Goal: Task Accomplishment & Management: Use online tool/utility

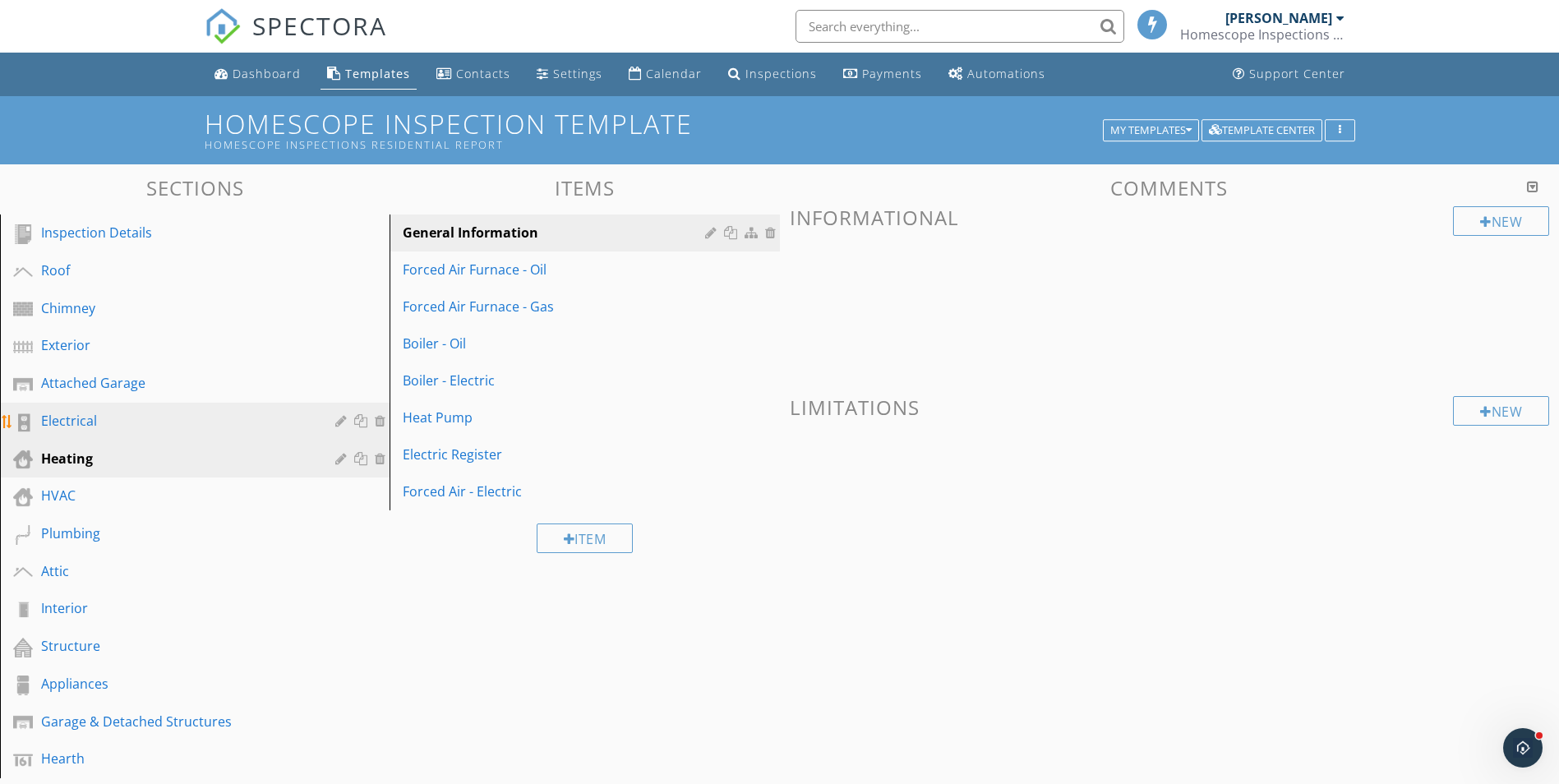
click at [142, 426] on div "Electrical" at bounding box center [176, 420] width 270 height 20
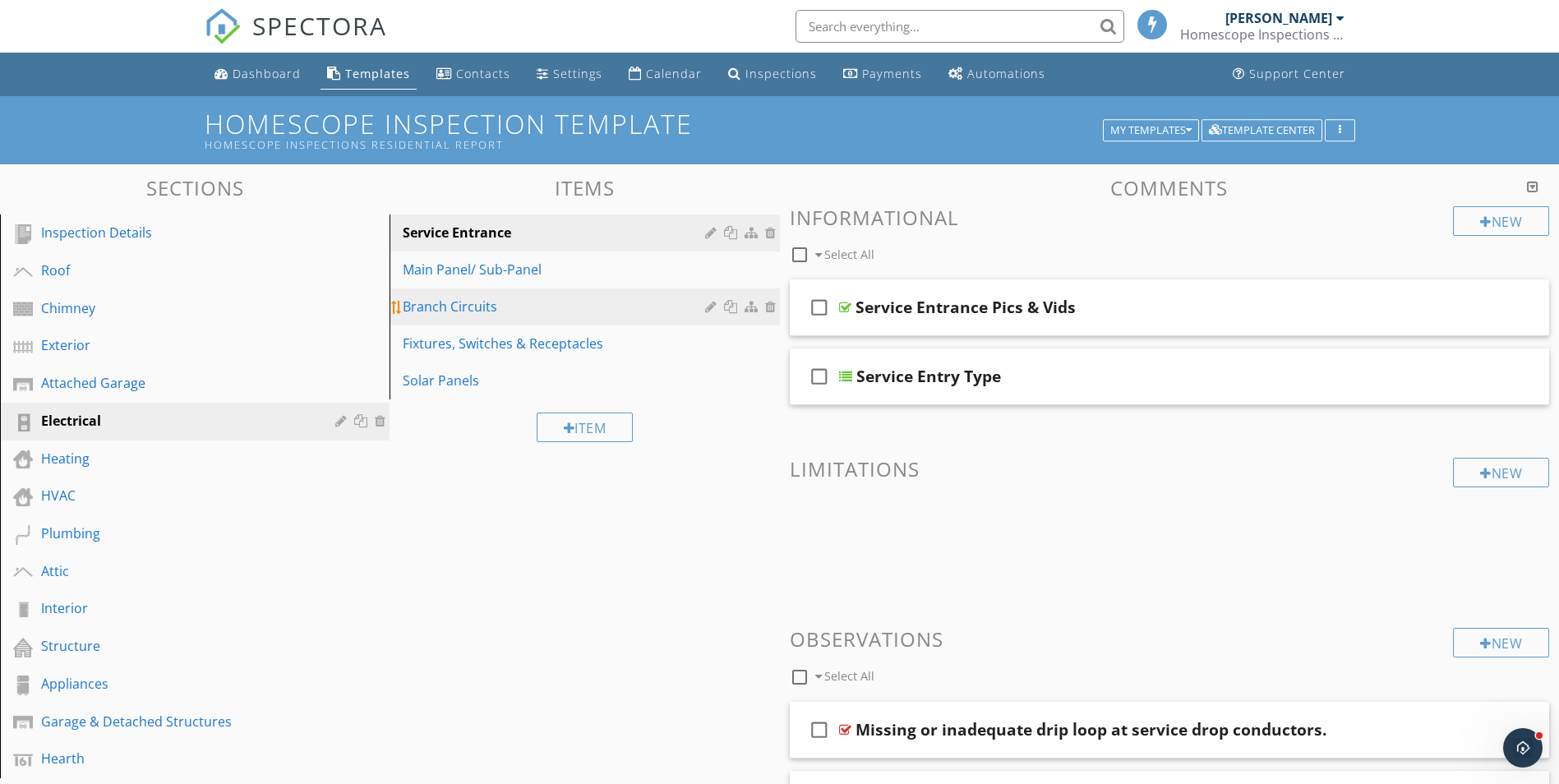
click at [511, 311] on div "Branch Circuits" at bounding box center [556, 306] width 307 height 20
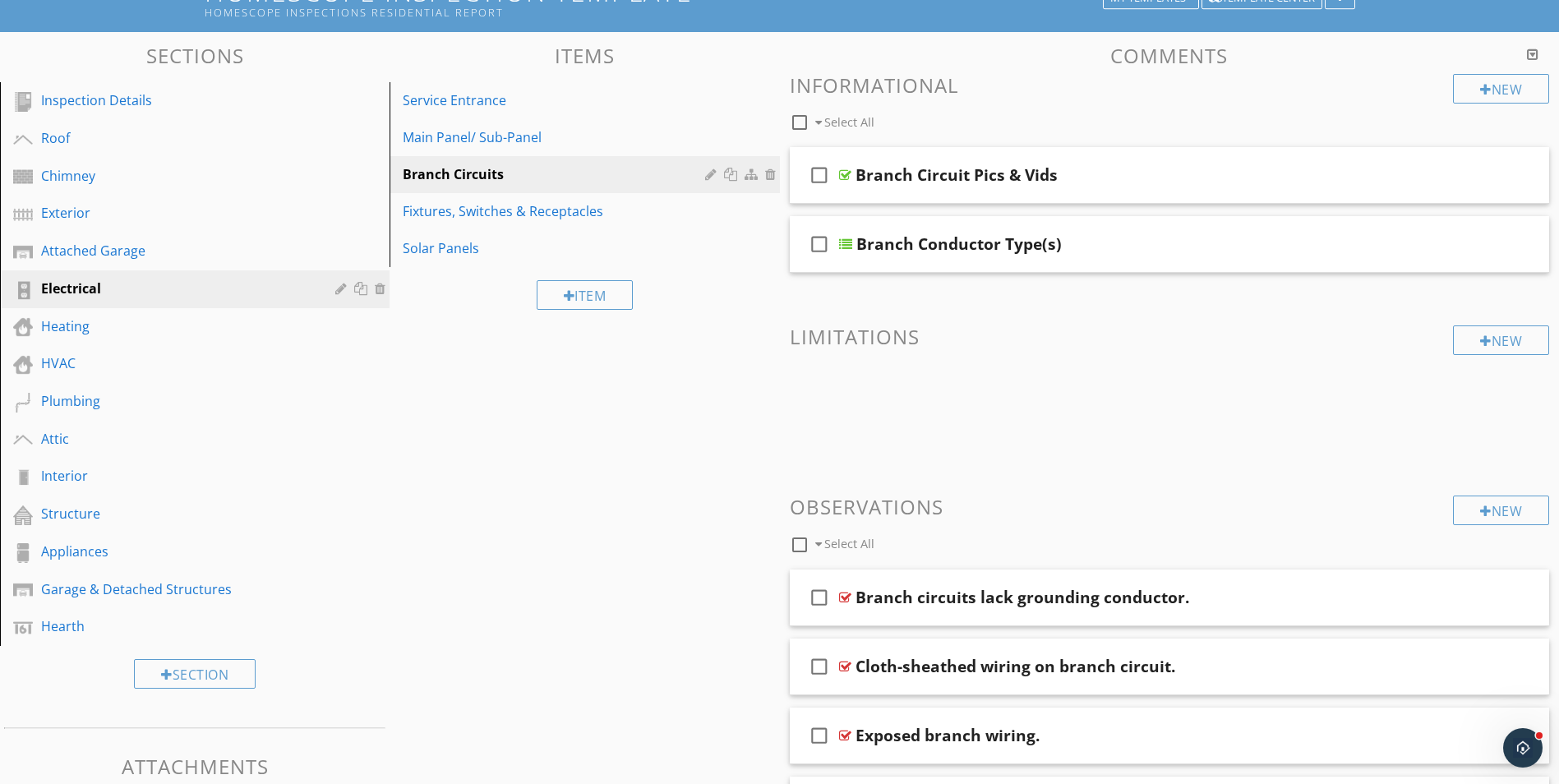
scroll to position [77, 0]
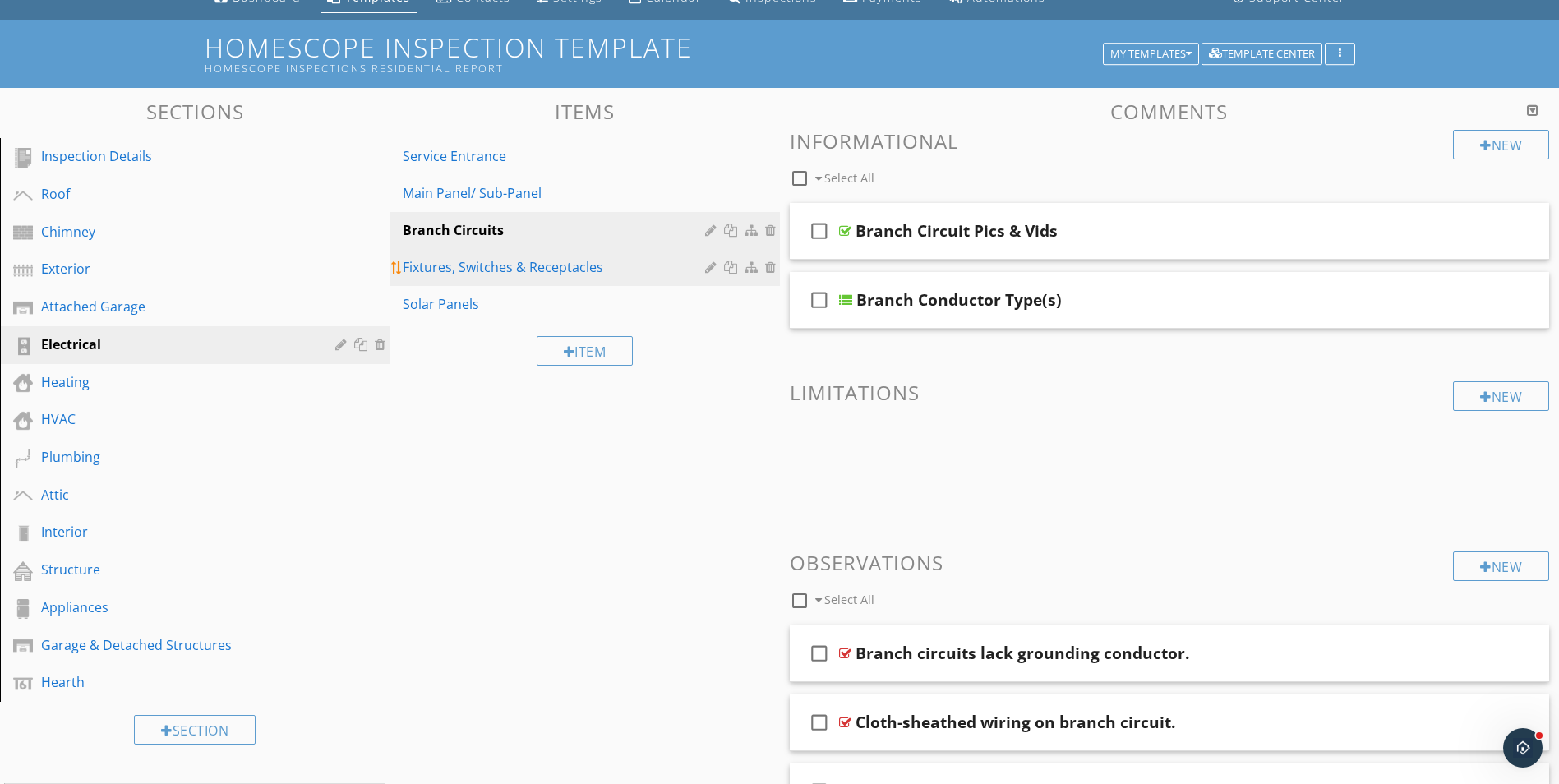
click at [522, 268] on div "Fixtures, Switches & Receptacles" at bounding box center [556, 267] width 307 height 20
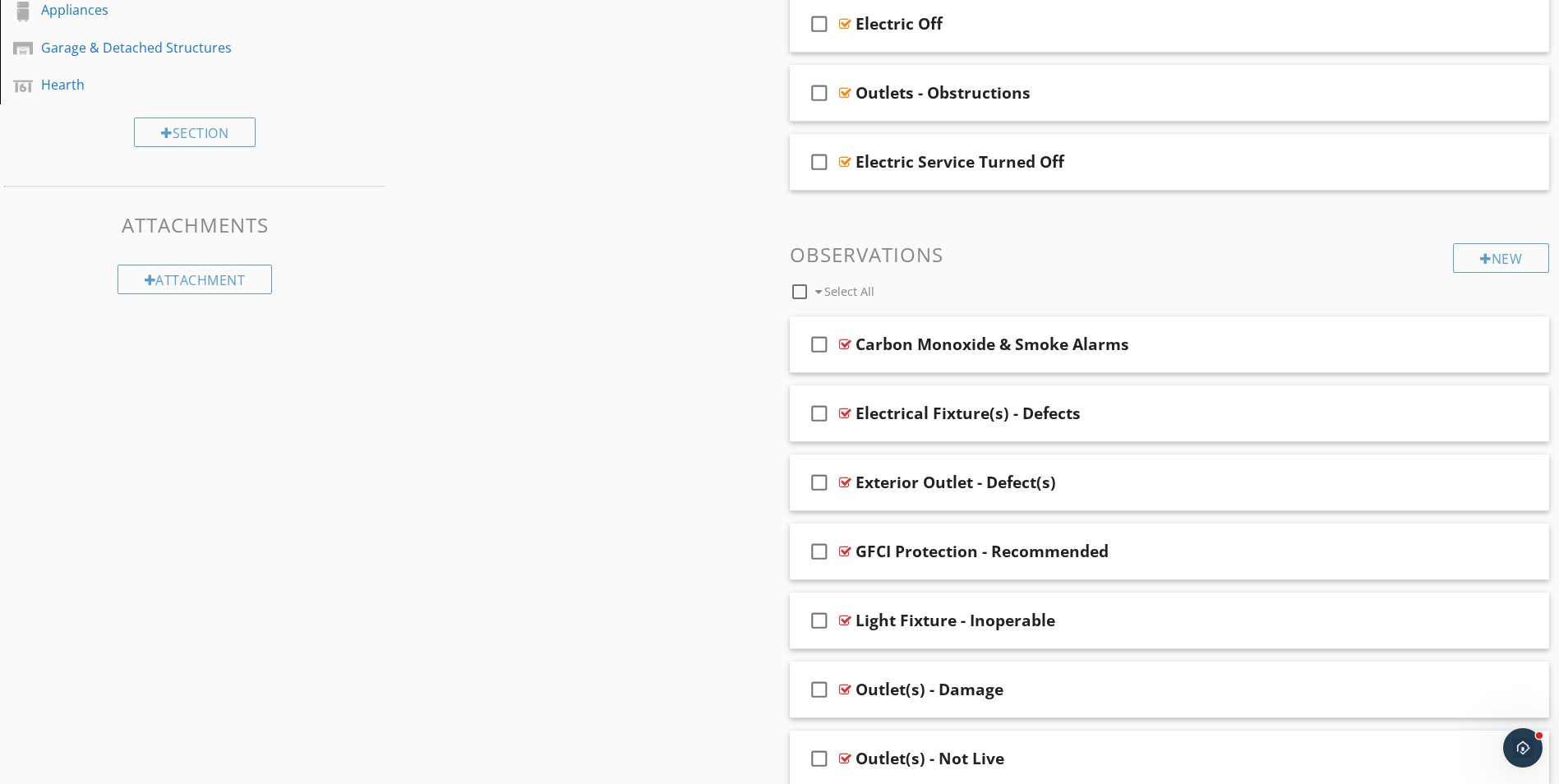
scroll to position [816, 0]
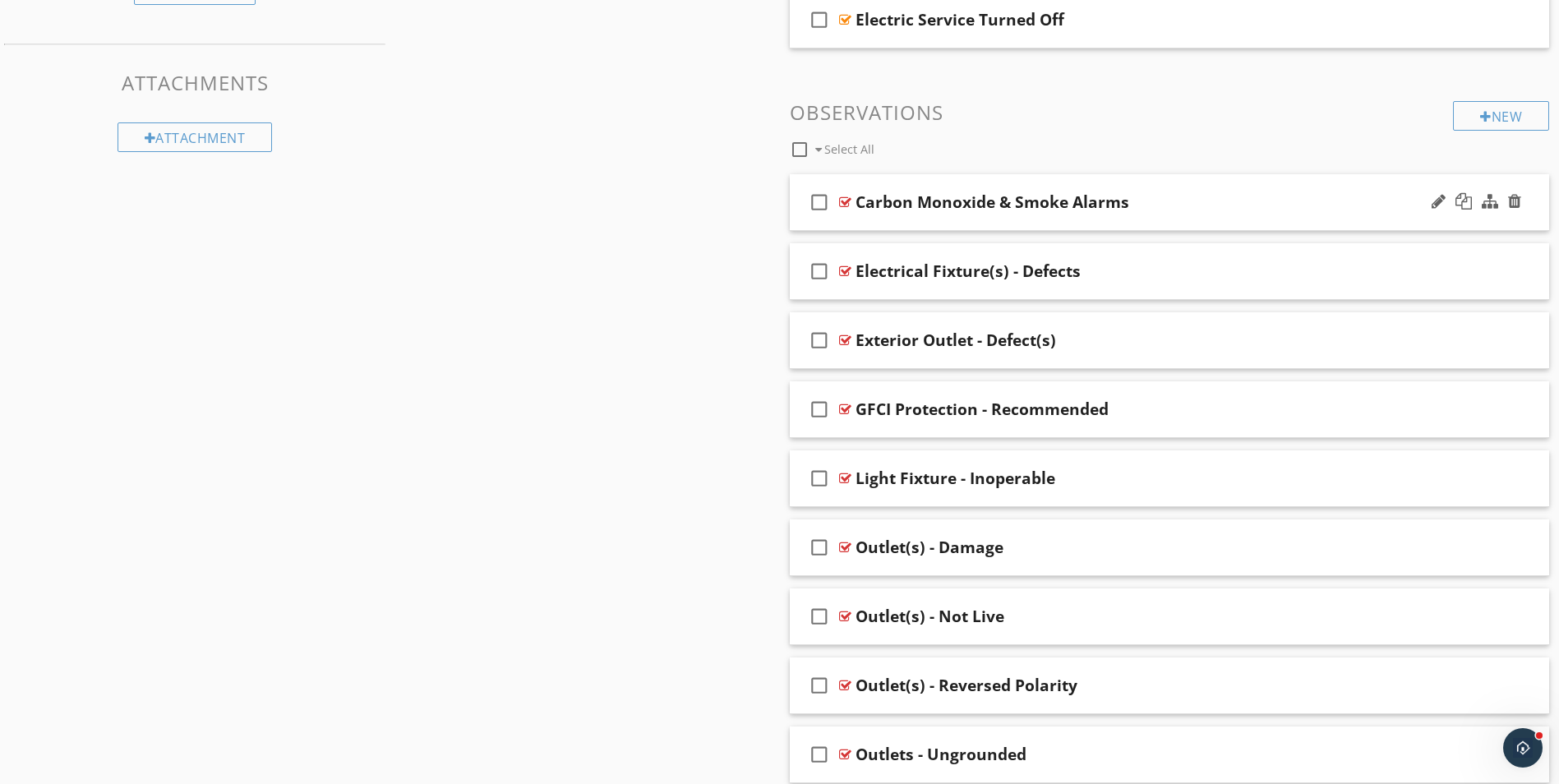
click at [1227, 216] on div "check_box_outline_blank Carbon Monoxide & Smoke Alarms" at bounding box center [1170, 202] width 760 height 57
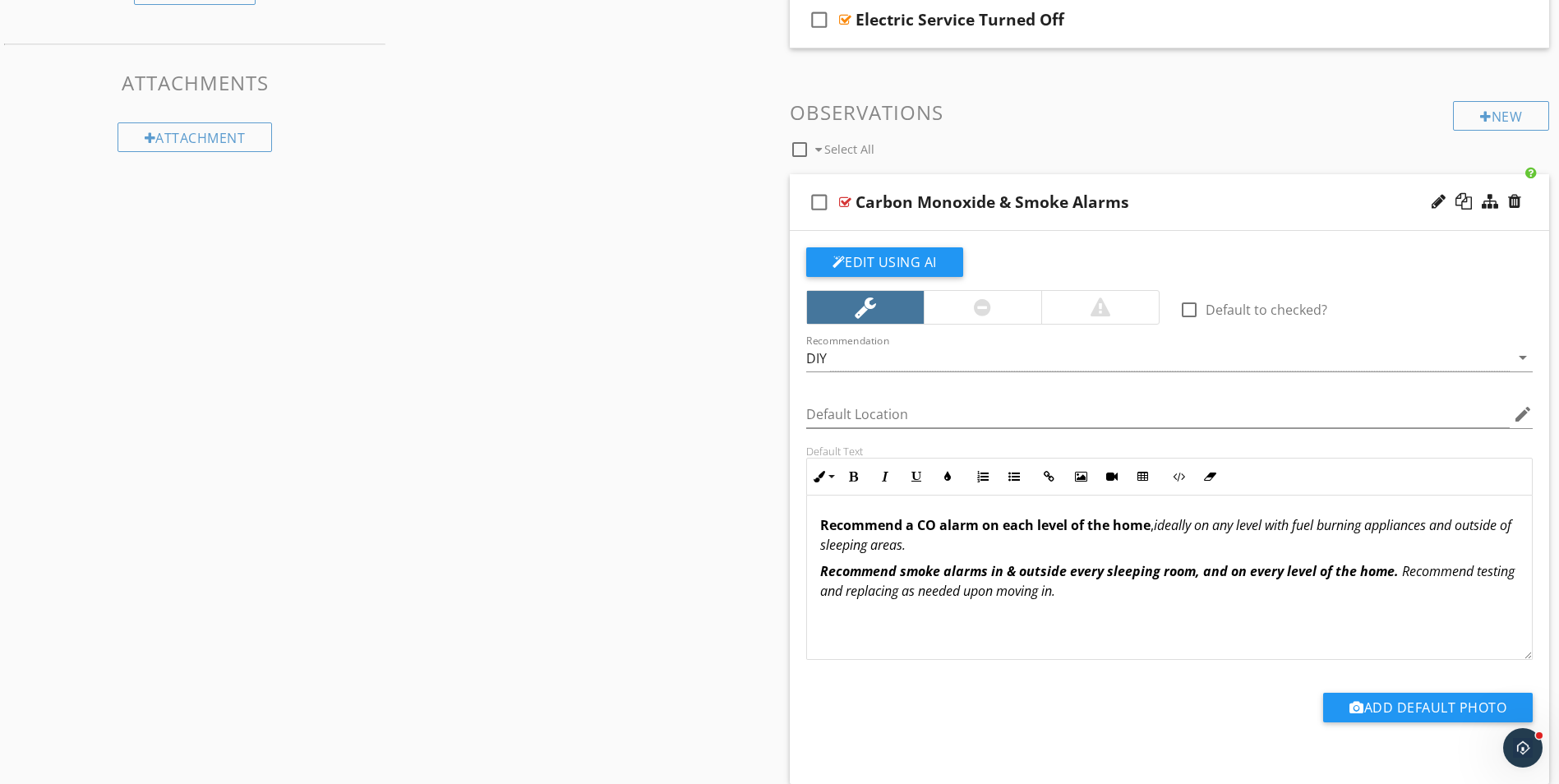
click at [1212, 213] on div "check_box_outline_blank Carbon Monoxide & Smoke Alarms" at bounding box center [1170, 202] width 760 height 57
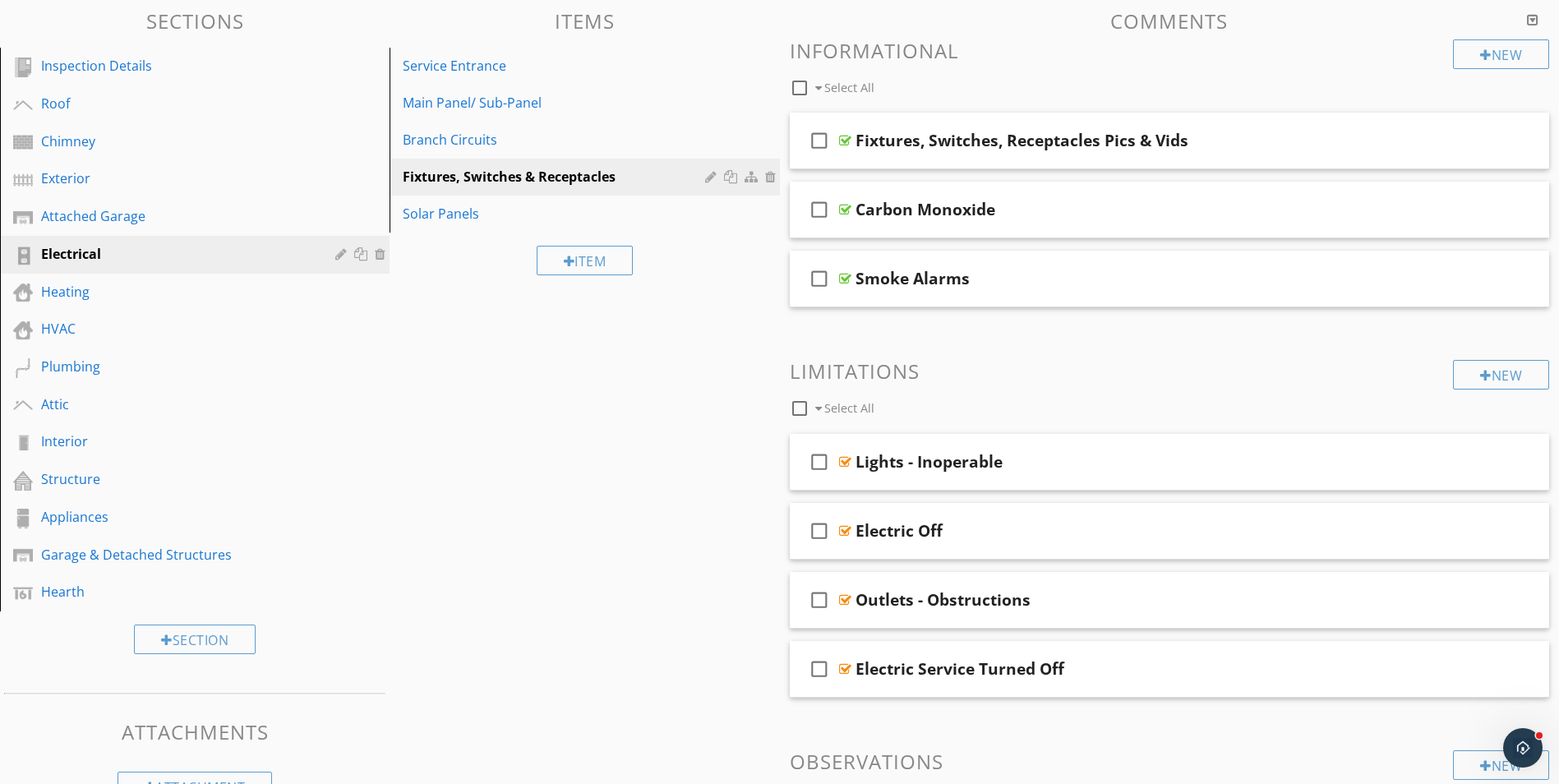
scroll to position [159, 0]
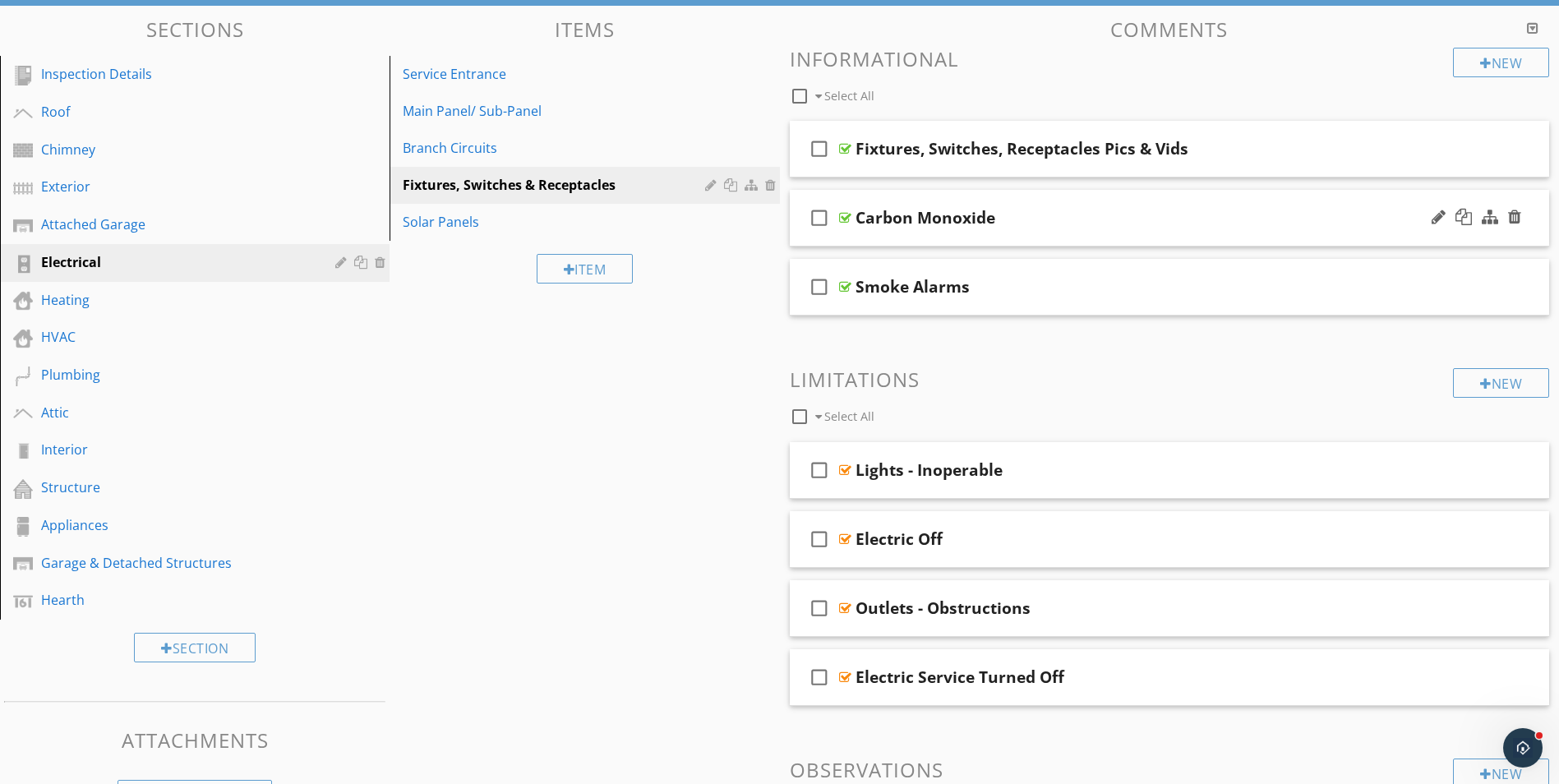
click at [1072, 232] on div "check_box_outline_blank Carbon Monoxide" at bounding box center [1170, 218] width 760 height 57
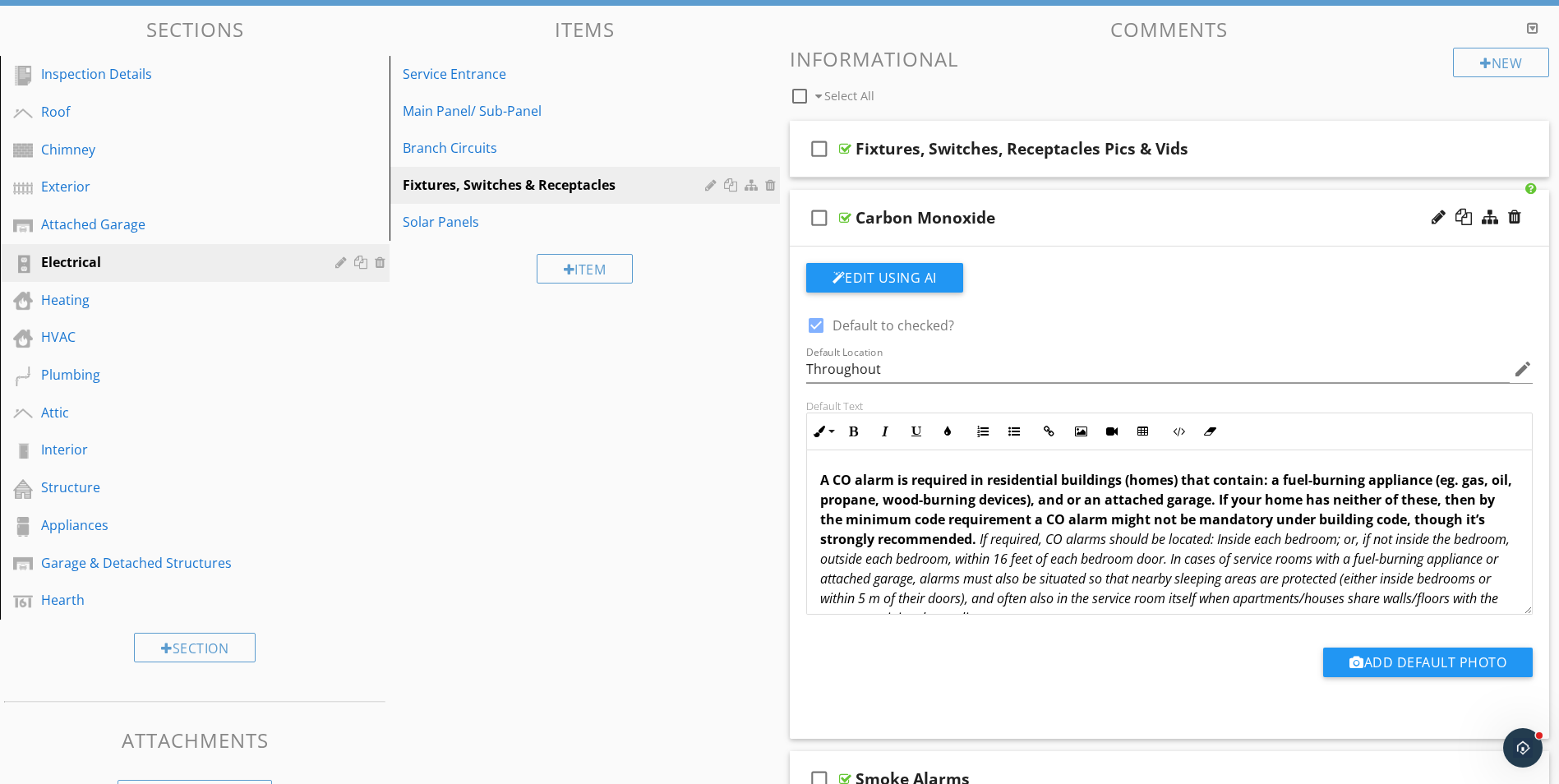
click at [1072, 232] on div "check_box_outline_blank Carbon Monoxide" at bounding box center [1170, 218] width 760 height 57
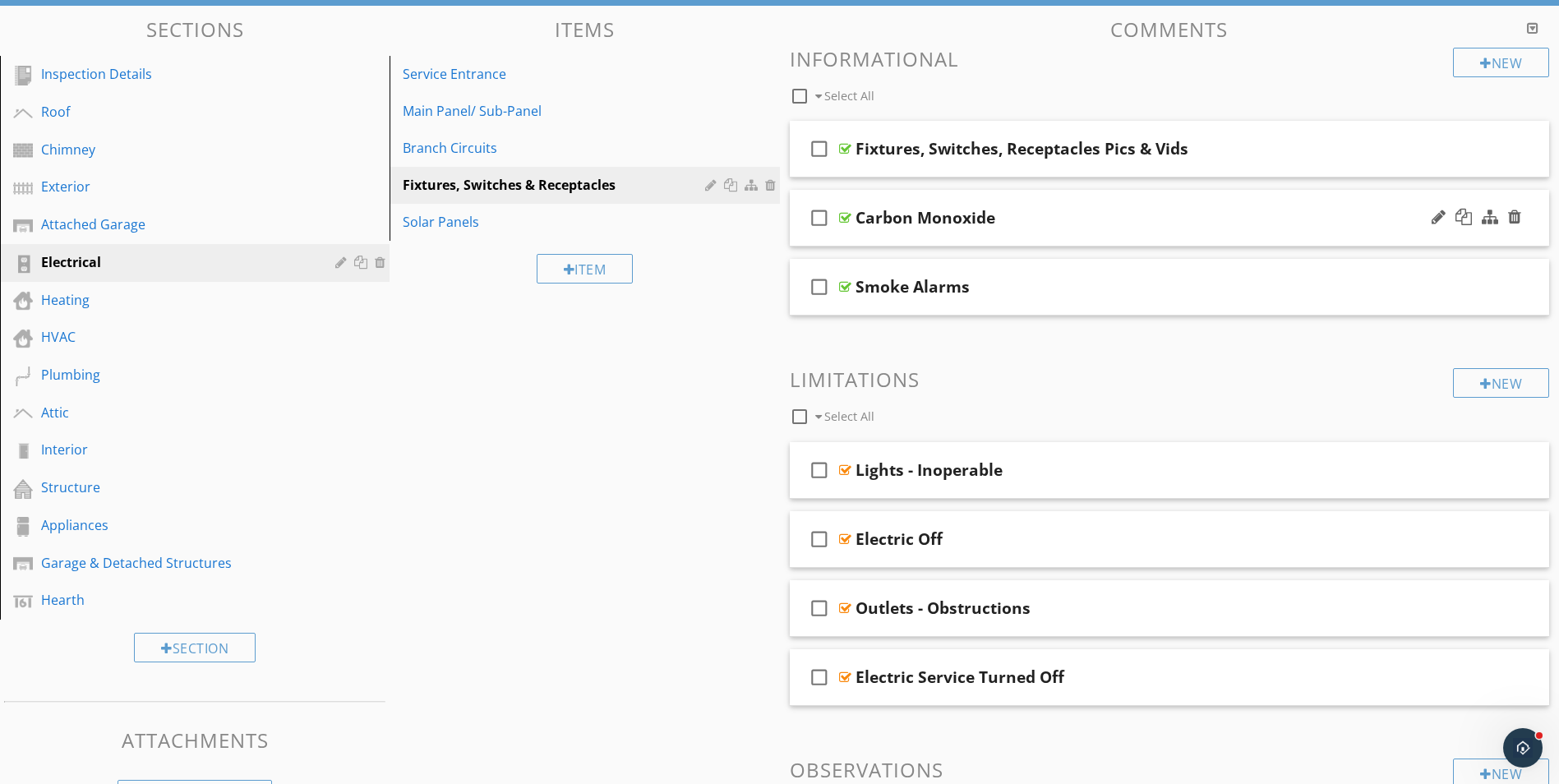
click at [1077, 233] on div "check_box_outline_blank Carbon Monoxide" at bounding box center [1170, 218] width 760 height 57
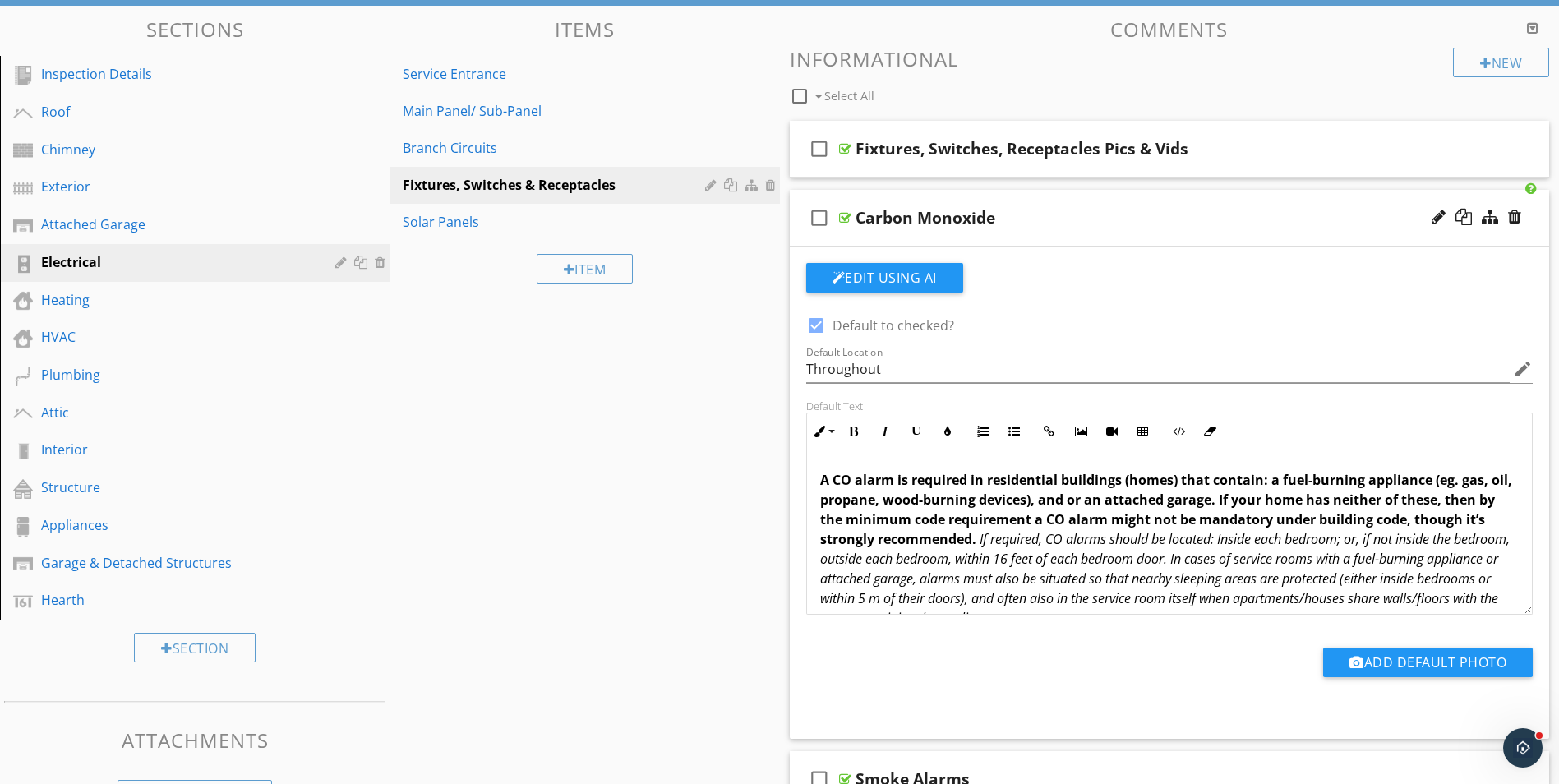
click at [1077, 233] on div "check_box_outline_blank Carbon Monoxide" at bounding box center [1170, 218] width 760 height 57
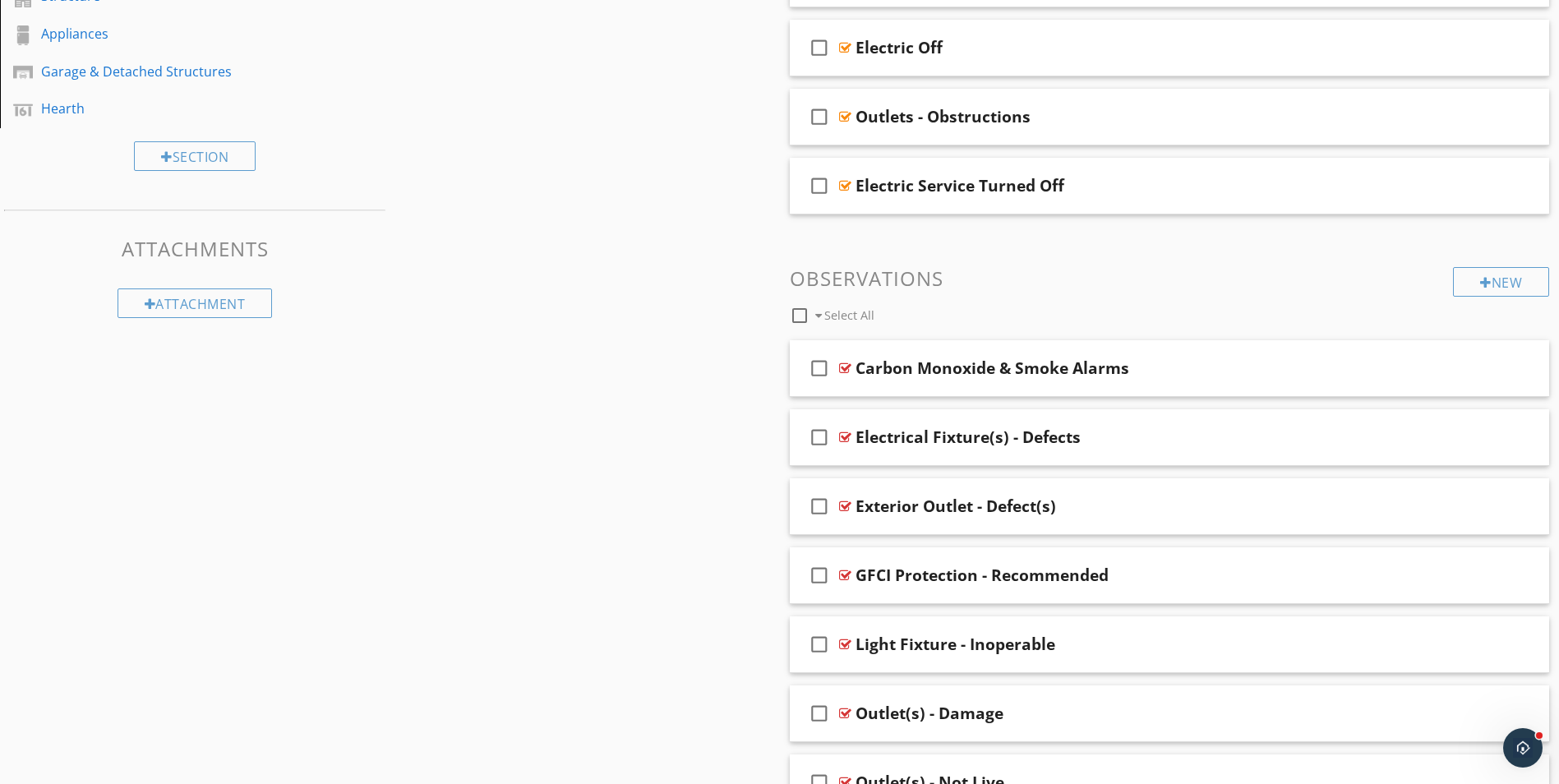
scroll to position [652, 0]
click at [1291, 376] on div "Carbon Monoxide & Smoke Alarms" at bounding box center [1128, 366] width 545 height 20
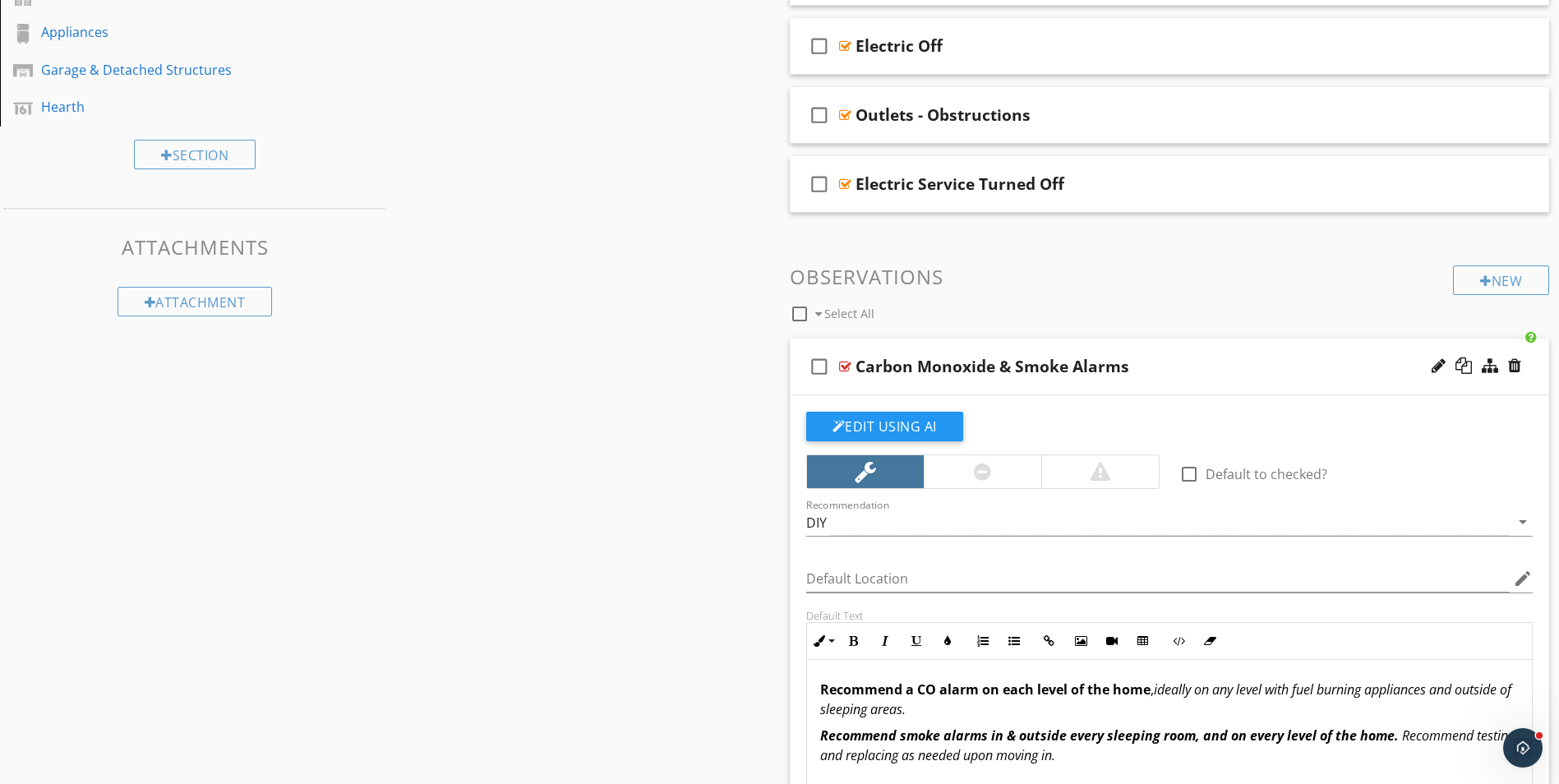
click at [1291, 376] on div "Carbon Monoxide & Smoke Alarms" at bounding box center [1128, 366] width 545 height 20
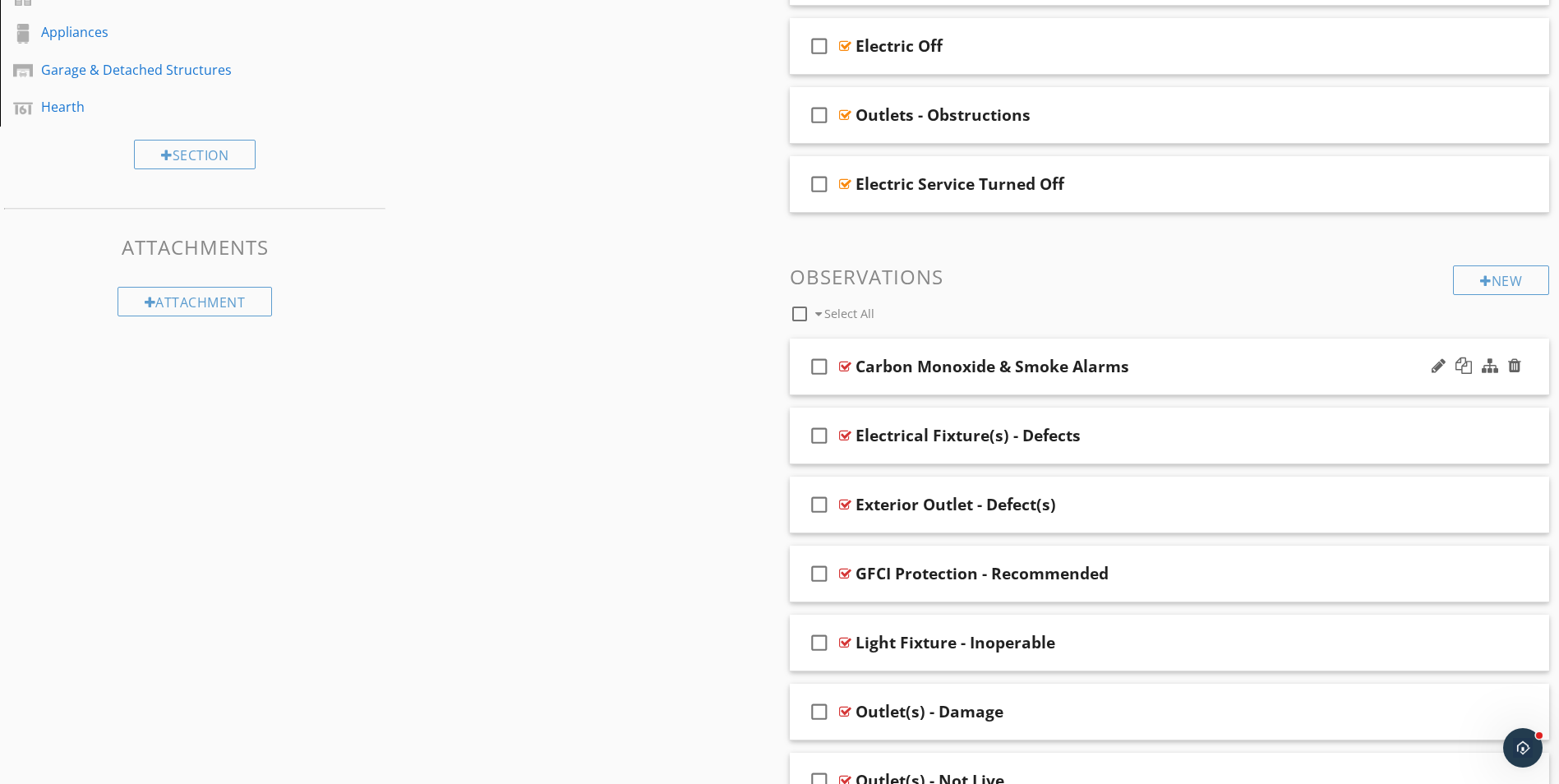
click at [1172, 373] on div "Carbon Monoxide & Smoke Alarms" at bounding box center [1128, 366] width 545 height 20
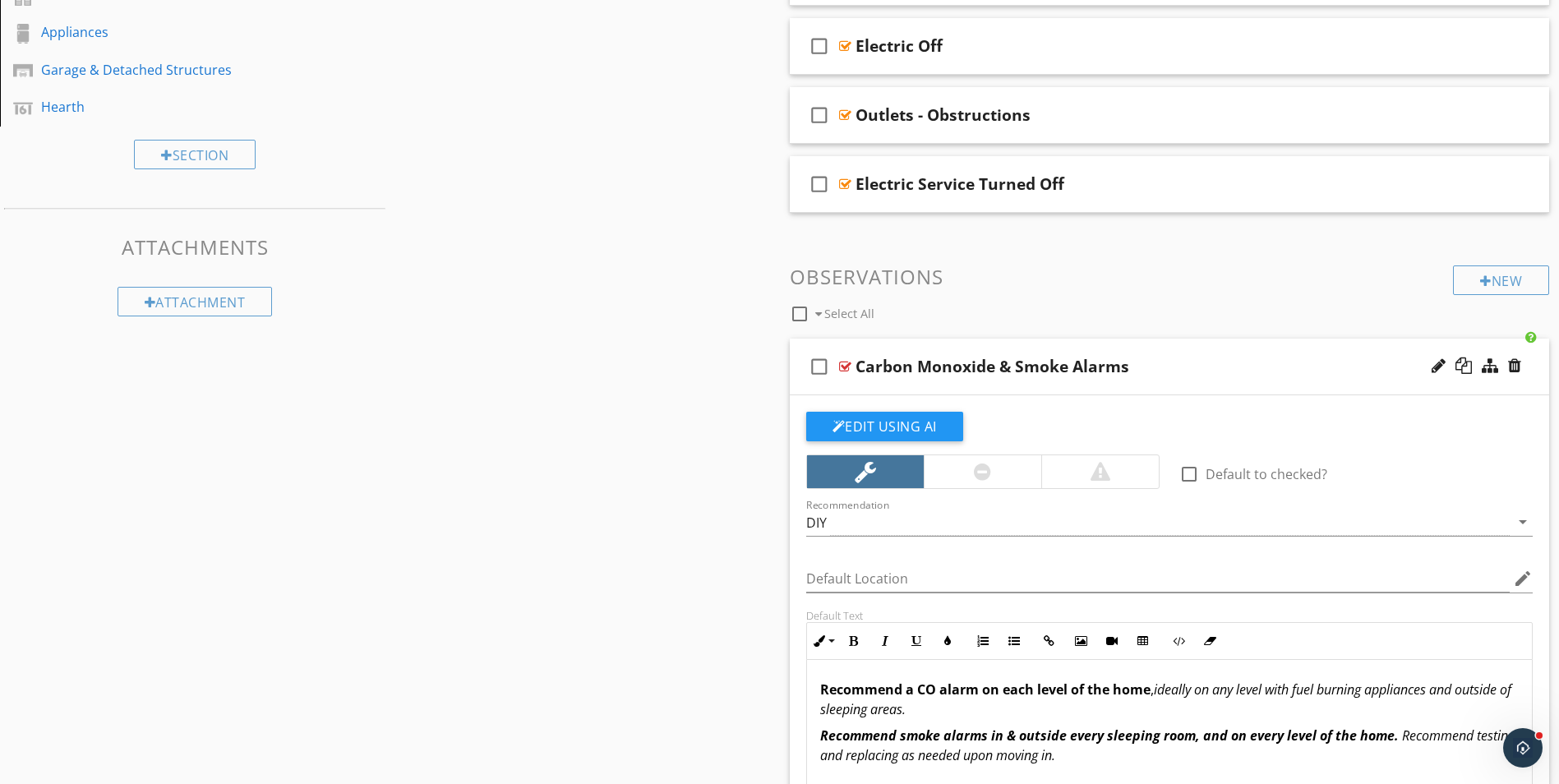
scroll to position [734, 0]
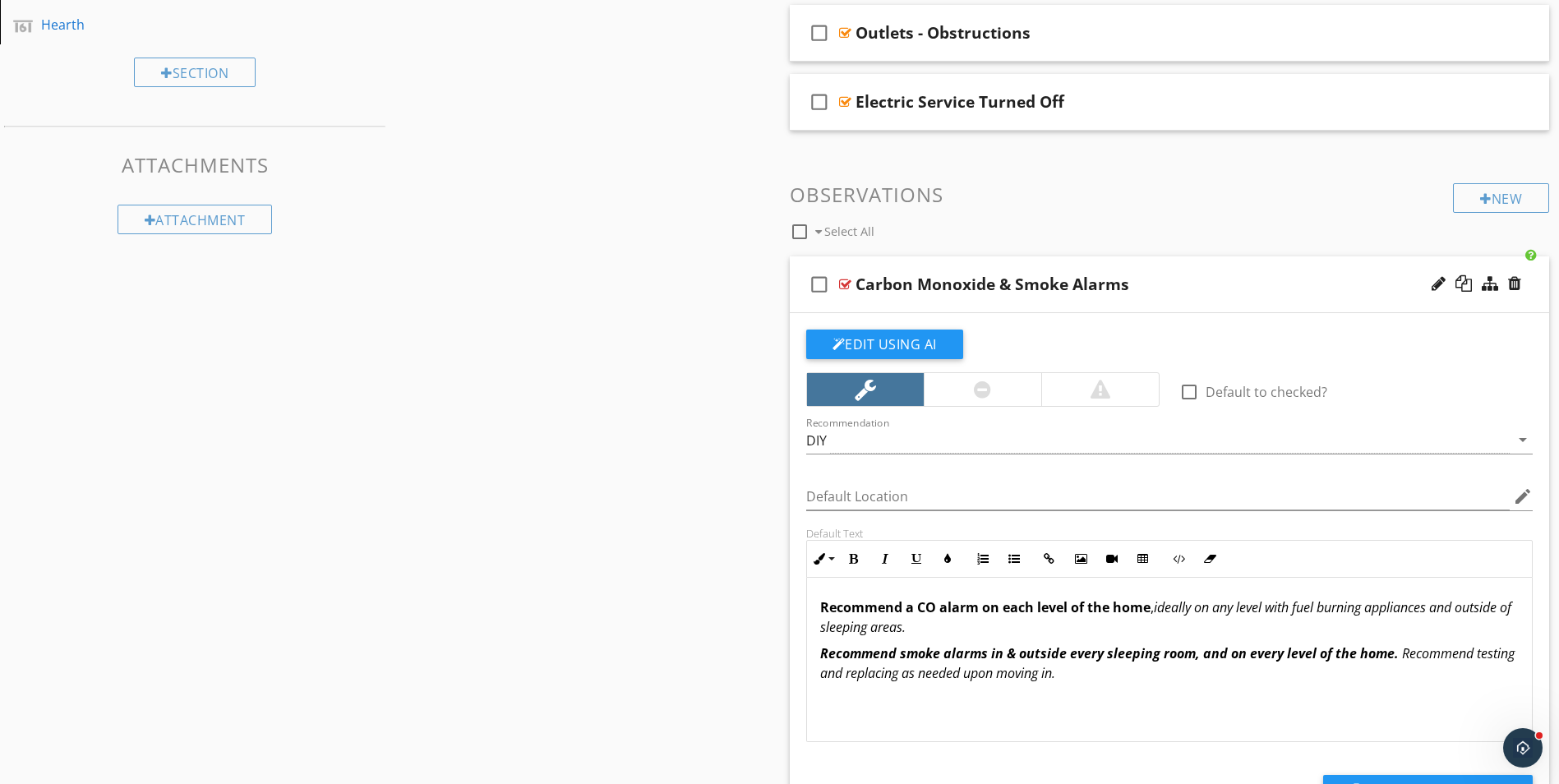
click at [1117, 386] on div at bounding box center [1100, 389] width 118 height 33
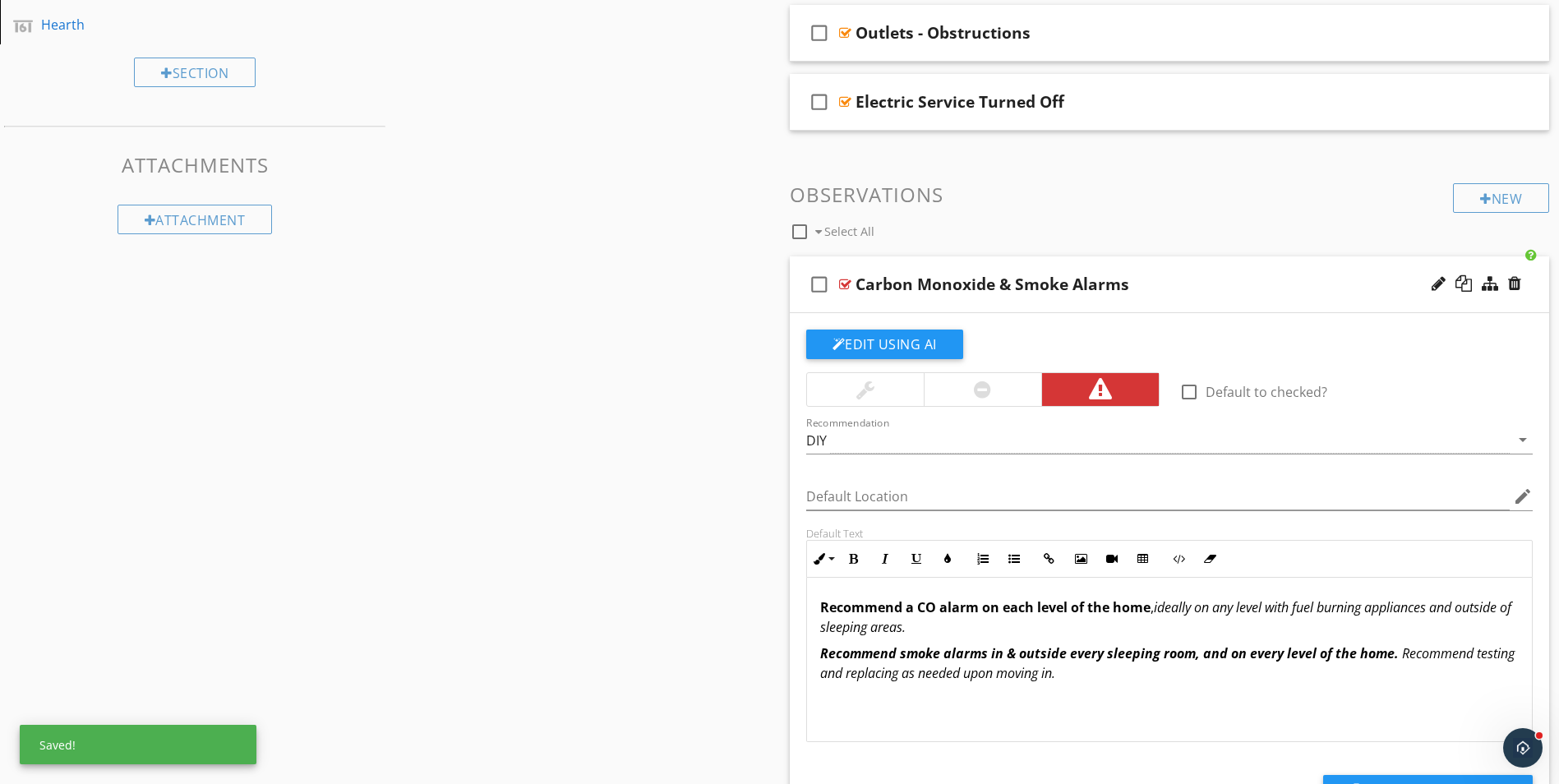
click at [1030, 291] on div "Carbon Monoxide & Smoke Alarms" at bounding box center [992, 284] width 274 height 20
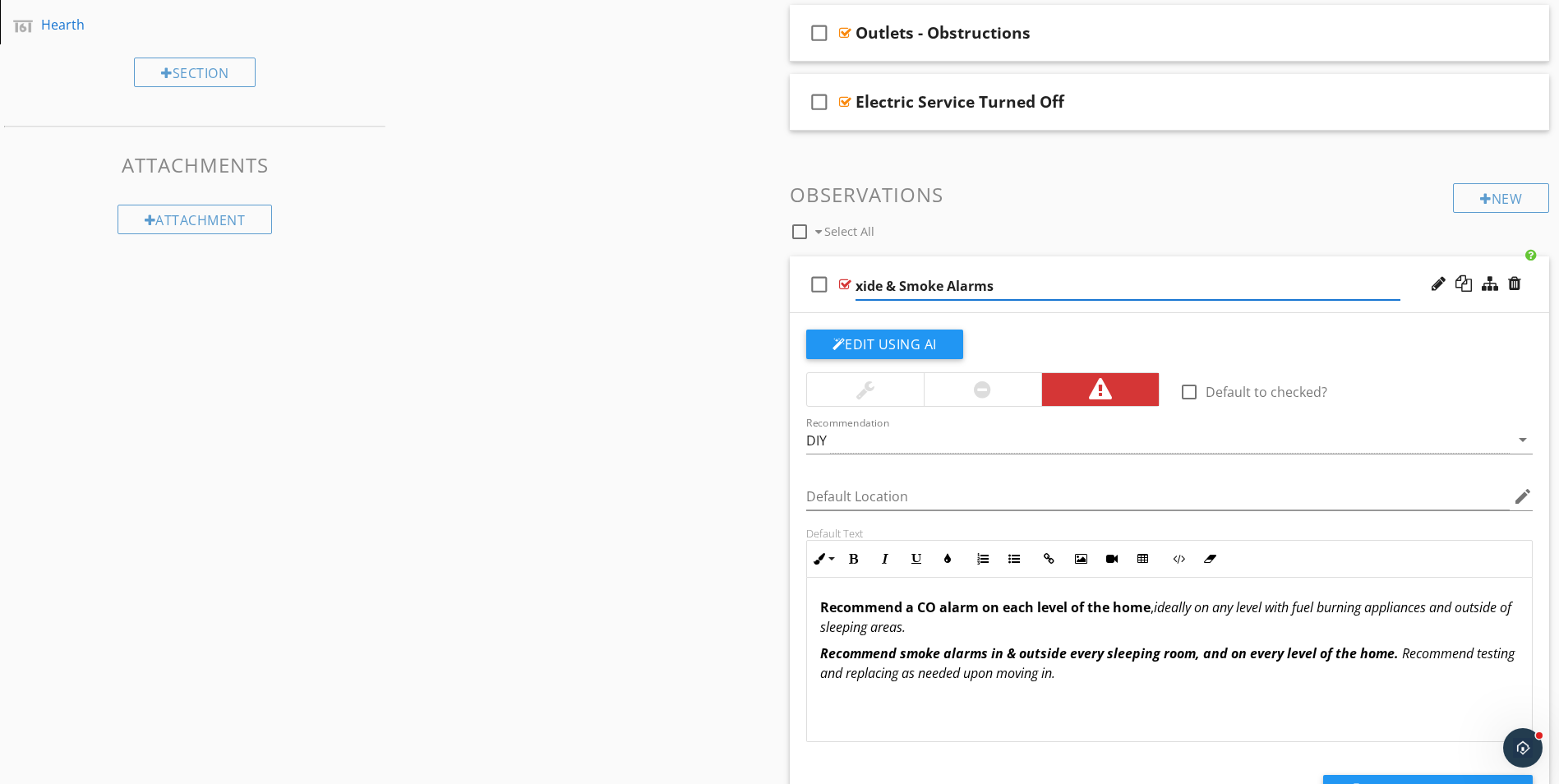
type input "ide & Smoke Alarms"
click at [857, 287] on div "ide & Smoke Alarms" at bounding box center [934, 284] width 158 height 20
click at [854, 286] on div "check_box_outline_blank ide & Smoke Alarms" at bounding box center [1170, 285] width 760 height 57
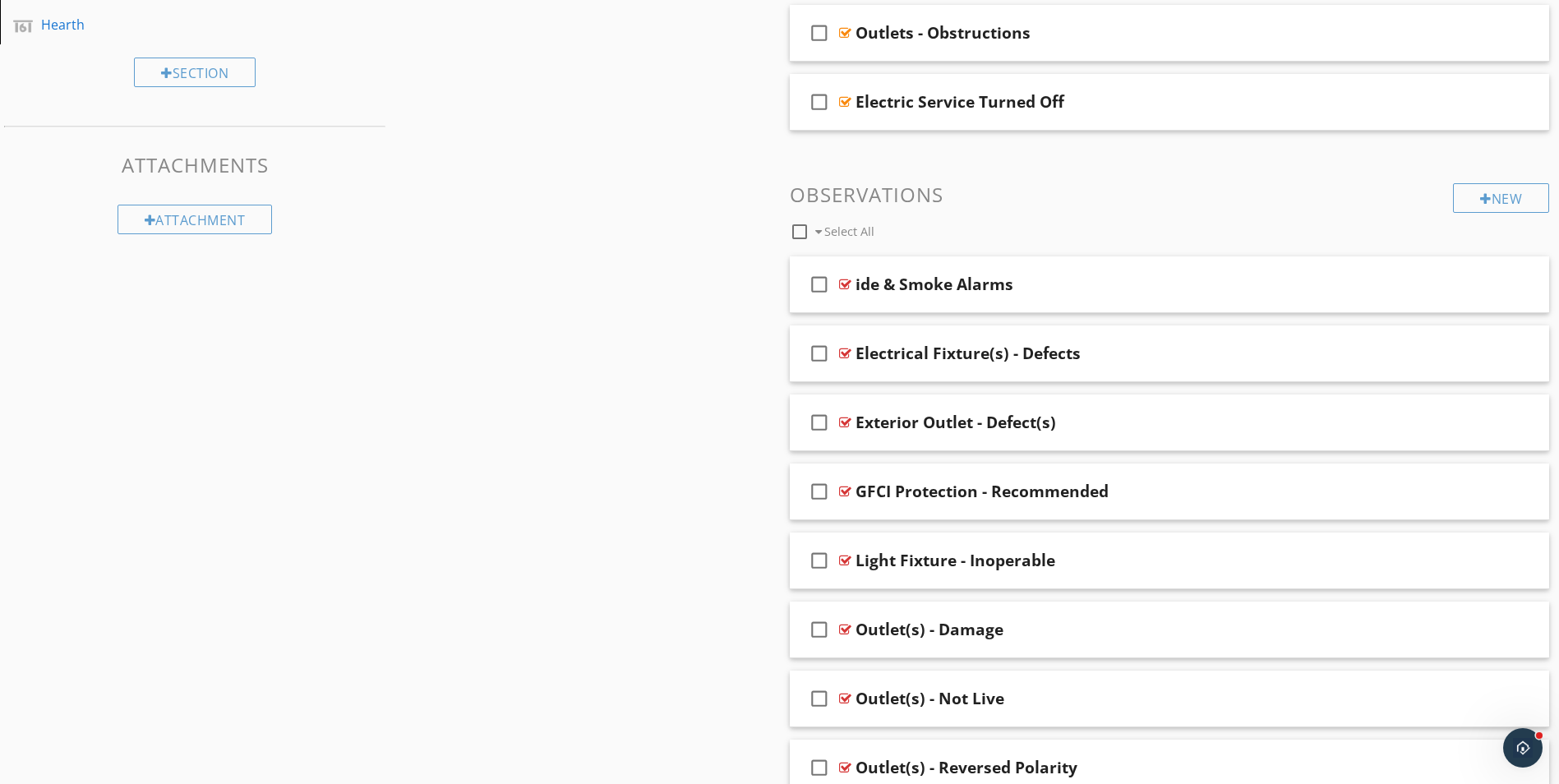
click at [856, 279] on div "ide & Smoke Alarms" at bounding box center [934, 284] width 158 height 20
click at [856, 280] on input "ide & Smoke Alarms" at bounding box center [1128, 286] width 545 height 27
type input "s"
paste input "CO detectors missing or insufficient."
type input "CO detectors missing or insufficient."
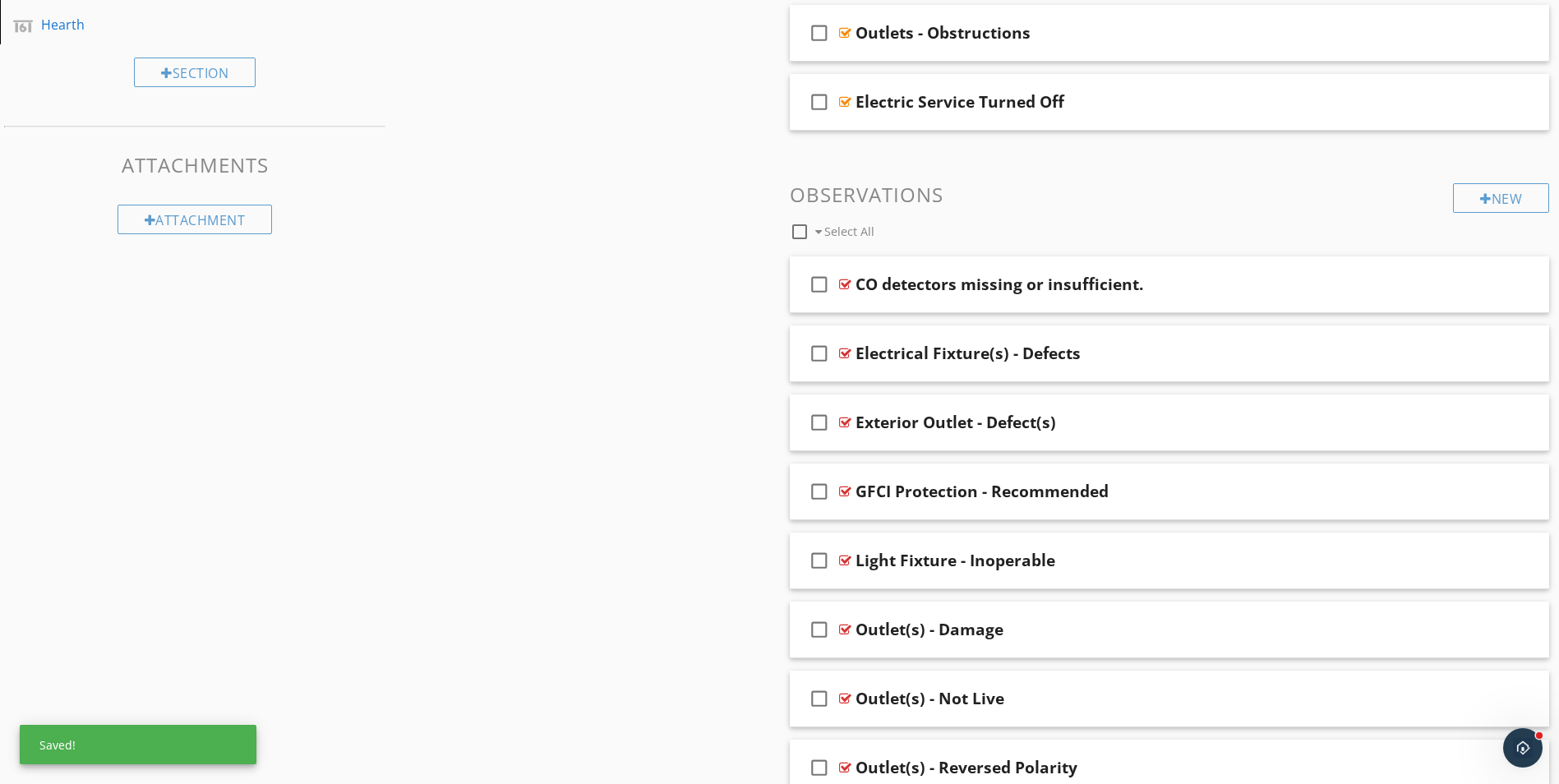
click at [1412, 306] on div "check_box_outline_blank CO detectors missing or insufficient." at bounding box center [1170, 285] width 760 height 57
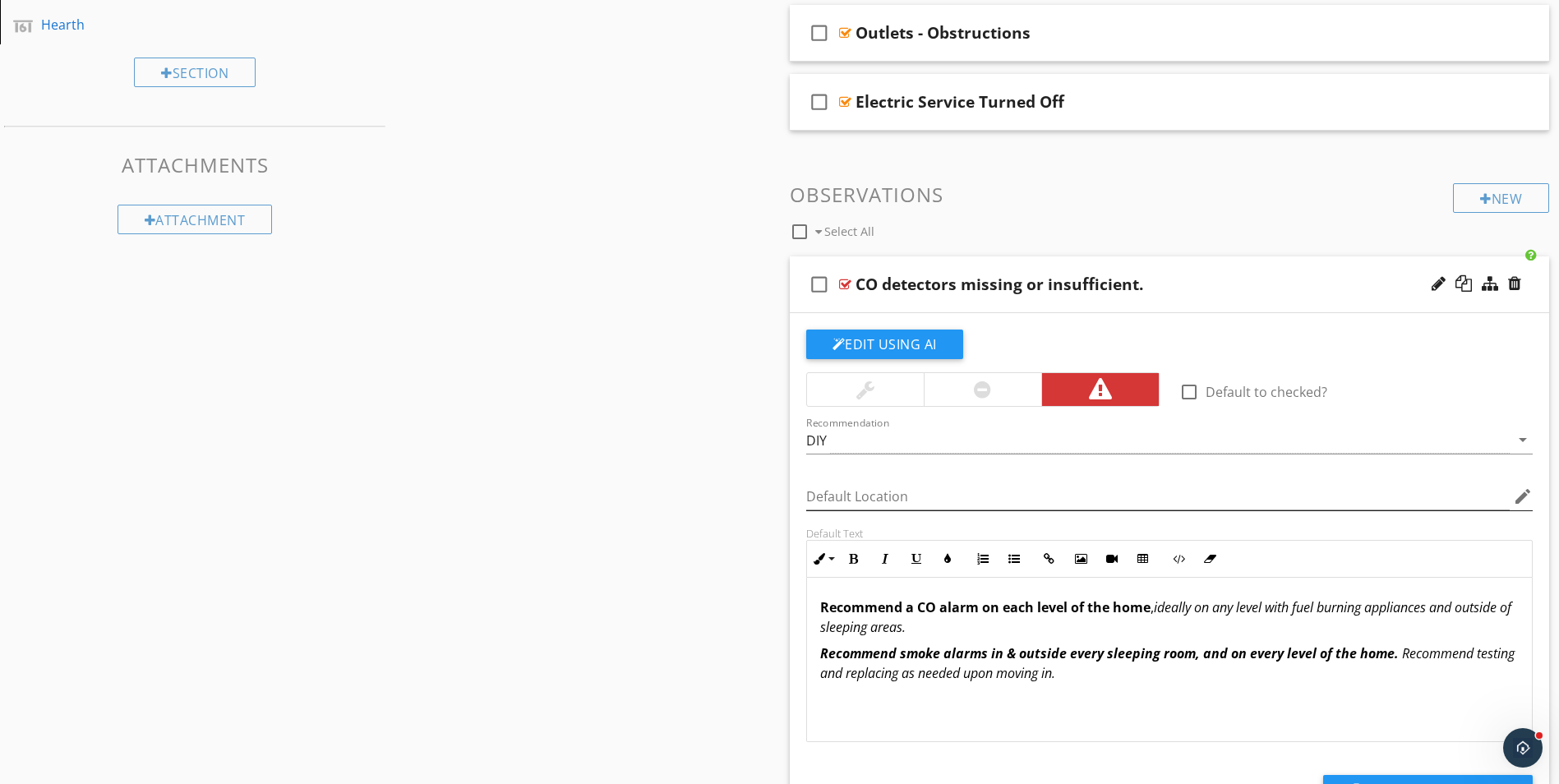
click at [1521, 497] on icon "edit" at bounding box center [1522, 496] width 20 height 20
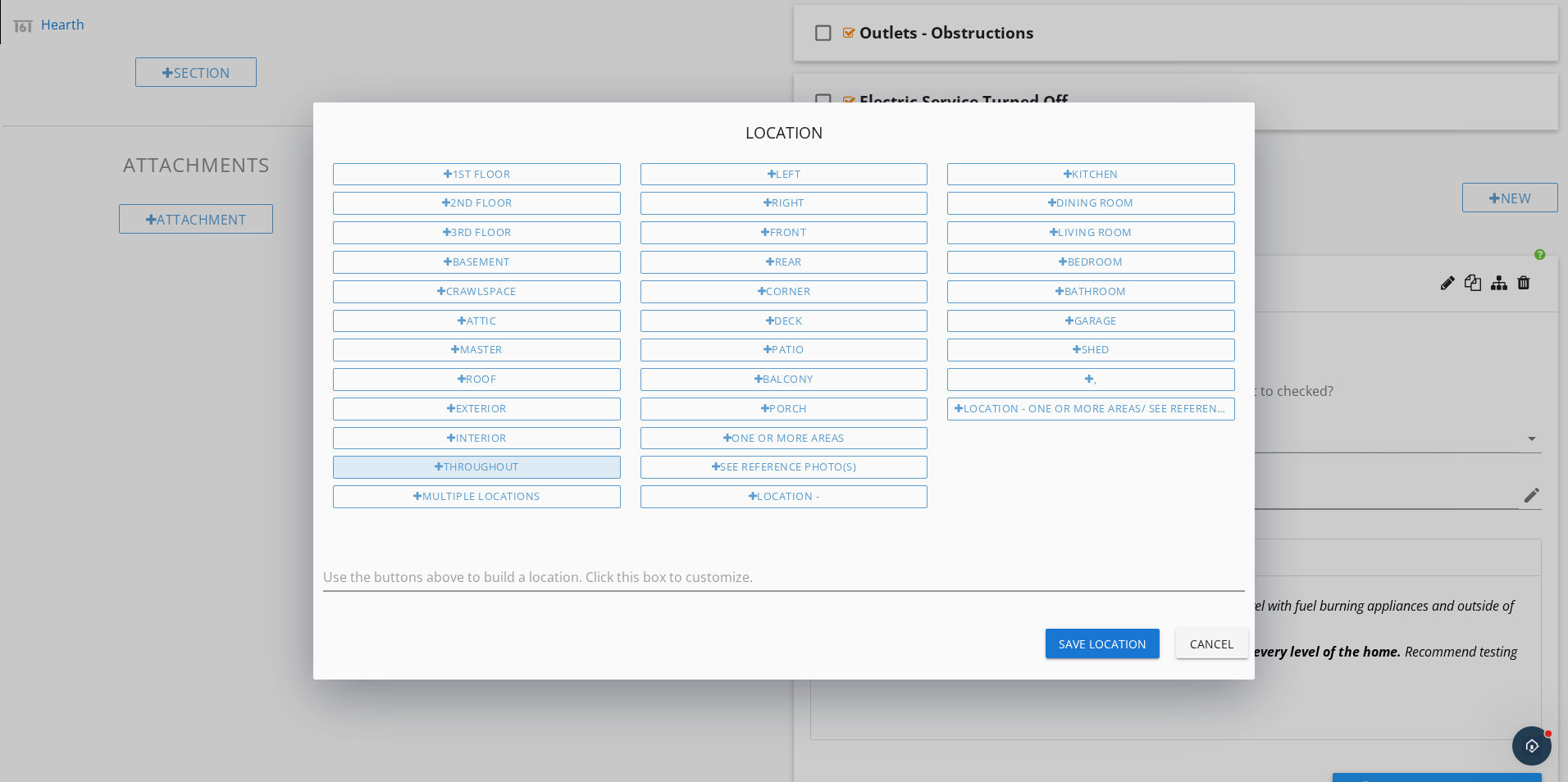
click at [510, 470] on div "Throughout" at bounding box center [475, 467] width 287 height 23
type input "Throughout"
click at [1115, 645] on div "Save Location" at bounding box center [1102, 643] width 88 height 17
type input "Throughout"
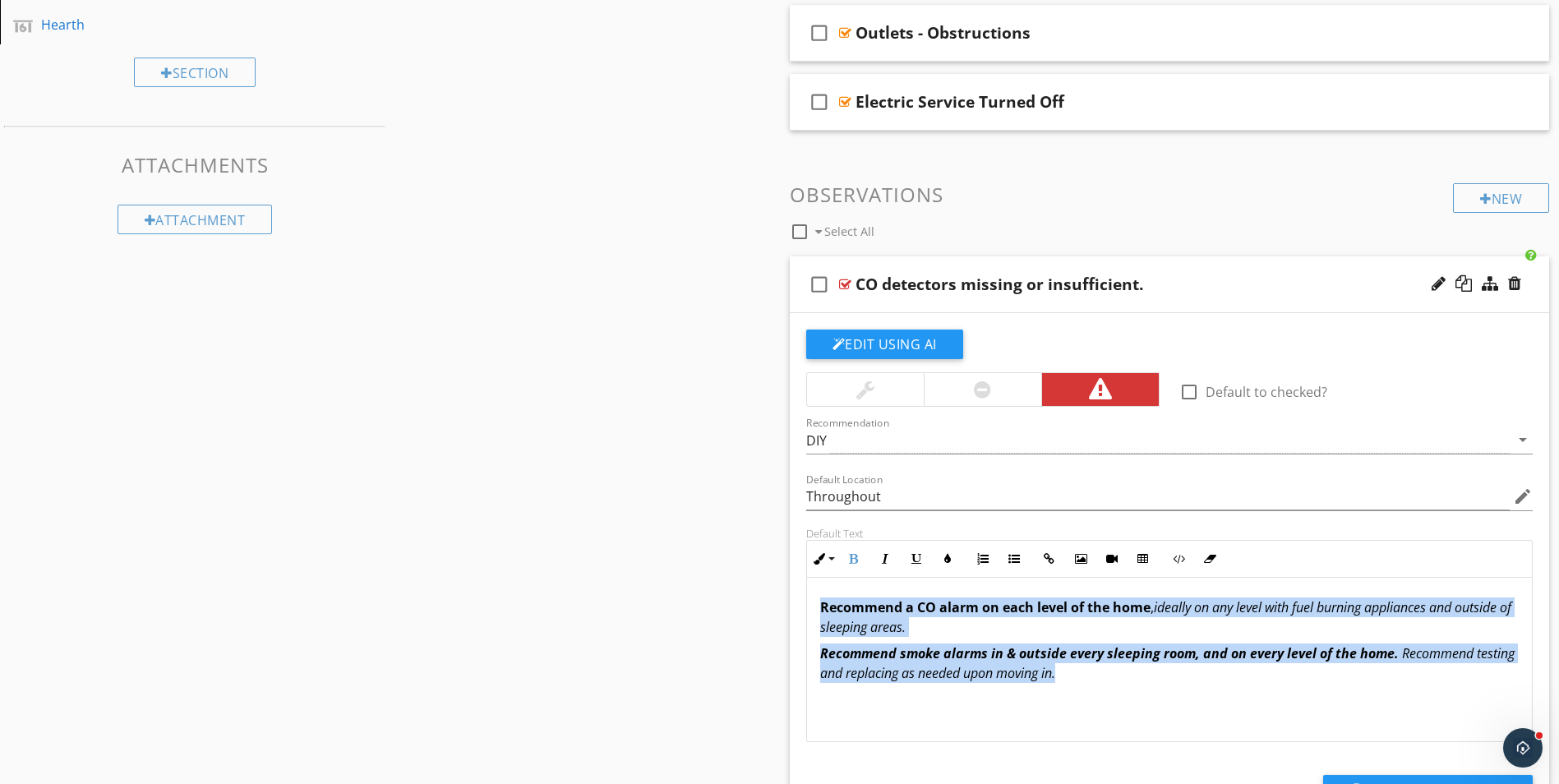
drag, startPoint x: 818, startPoint y: 608, endPoint x: 1475, endPoint y: 685, distance: 661.5
click at [1475, 685] on div "Recommend a CO alarm on each level of the hom e , ideally on any level with fue…" at bounding box center [1169, 660] width 725 height 164
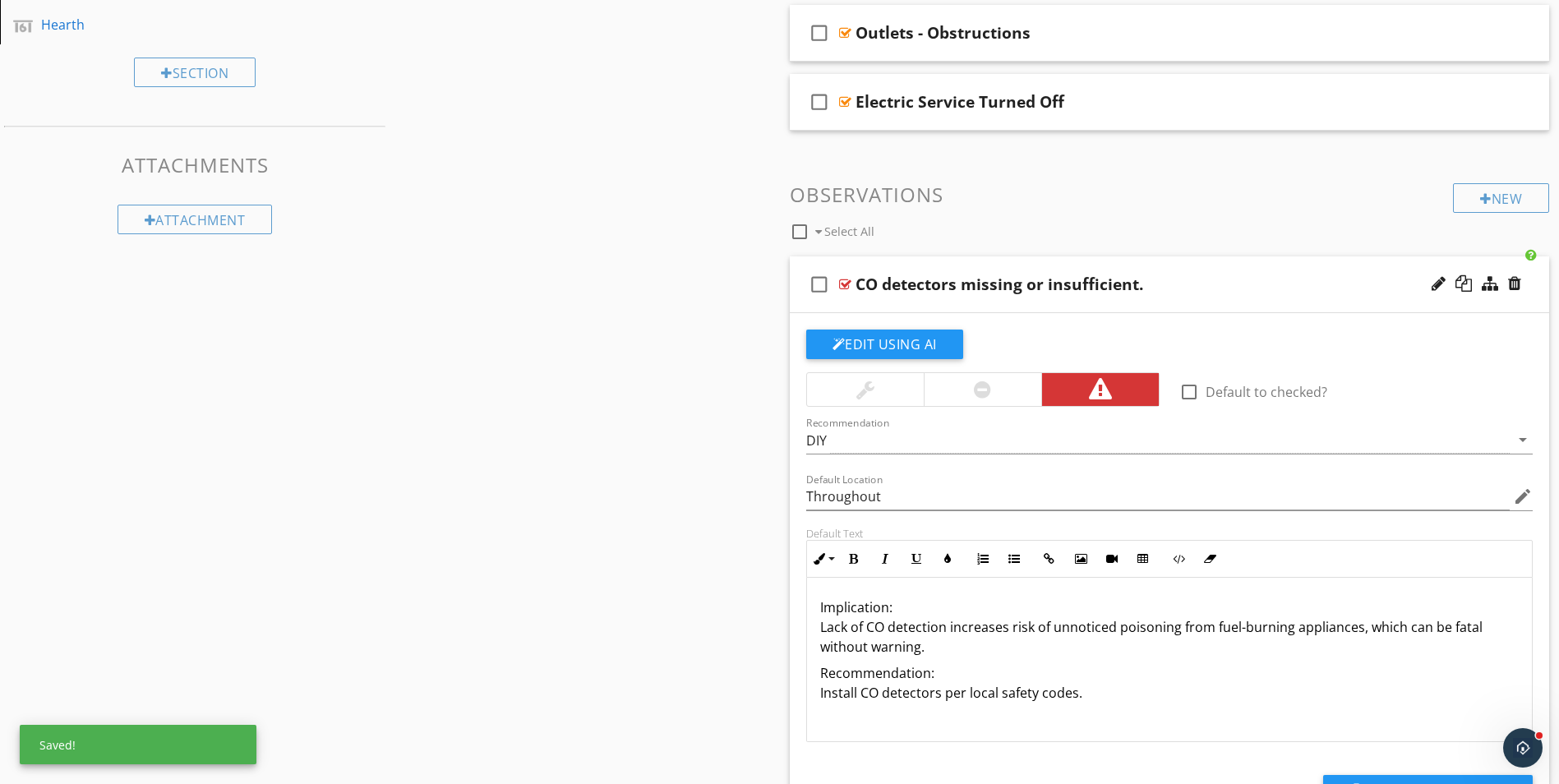
click at [889, 613] on p "Implication: Lack of CO detection increases risk of unnoticed poisoning from fu…" at bounding box center [1169, 626] width 700 height 59
click at [892, 606] on p "Implication: Lack of CO detection increases risk of unnoticed poisoning from fu…" at bounding box center [1169, 626] width 700 height 59
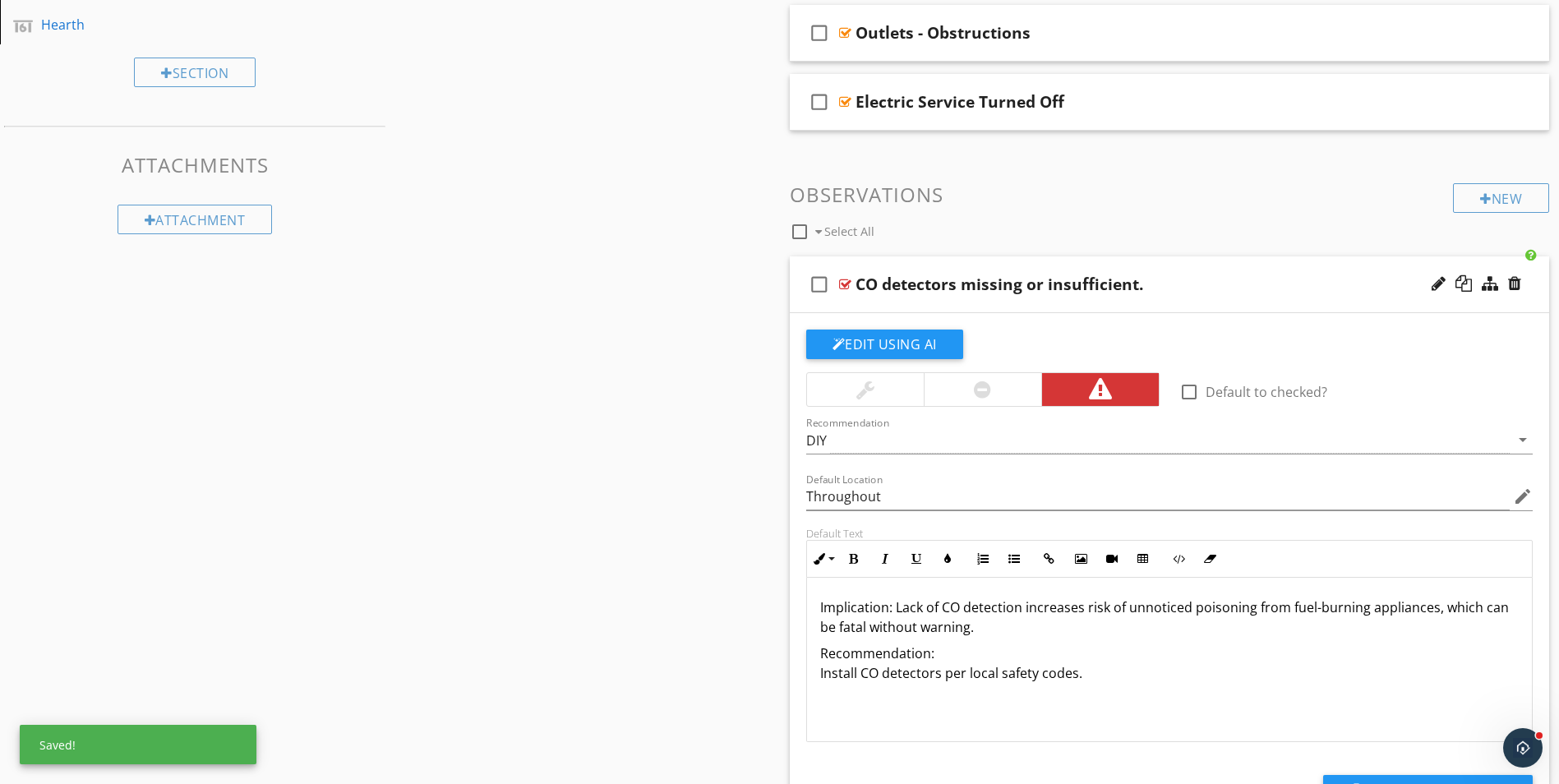
click at [974, 631] on p "Implication: Lack of CO detection increases risk of unnoticed poisoning from fu…" at bounding box center [1169, 617] width 700 height 39
click at [1088, 625] on p "Implication: Lack of CO detection increases risk of unnoticed poisoning from fu…" at bounding box center [1169, 626] width 700 height 59
drag, startPoint x: 817, startPoint y: 606, endPoint x: 891, endPoint y: 604, distance: 74.0
click at [891, 604] on div "Implication: Lack of CO detection increases risk of unnoticed poisoning from fu…" at bounding box center [1169, 660] width 725 height 164
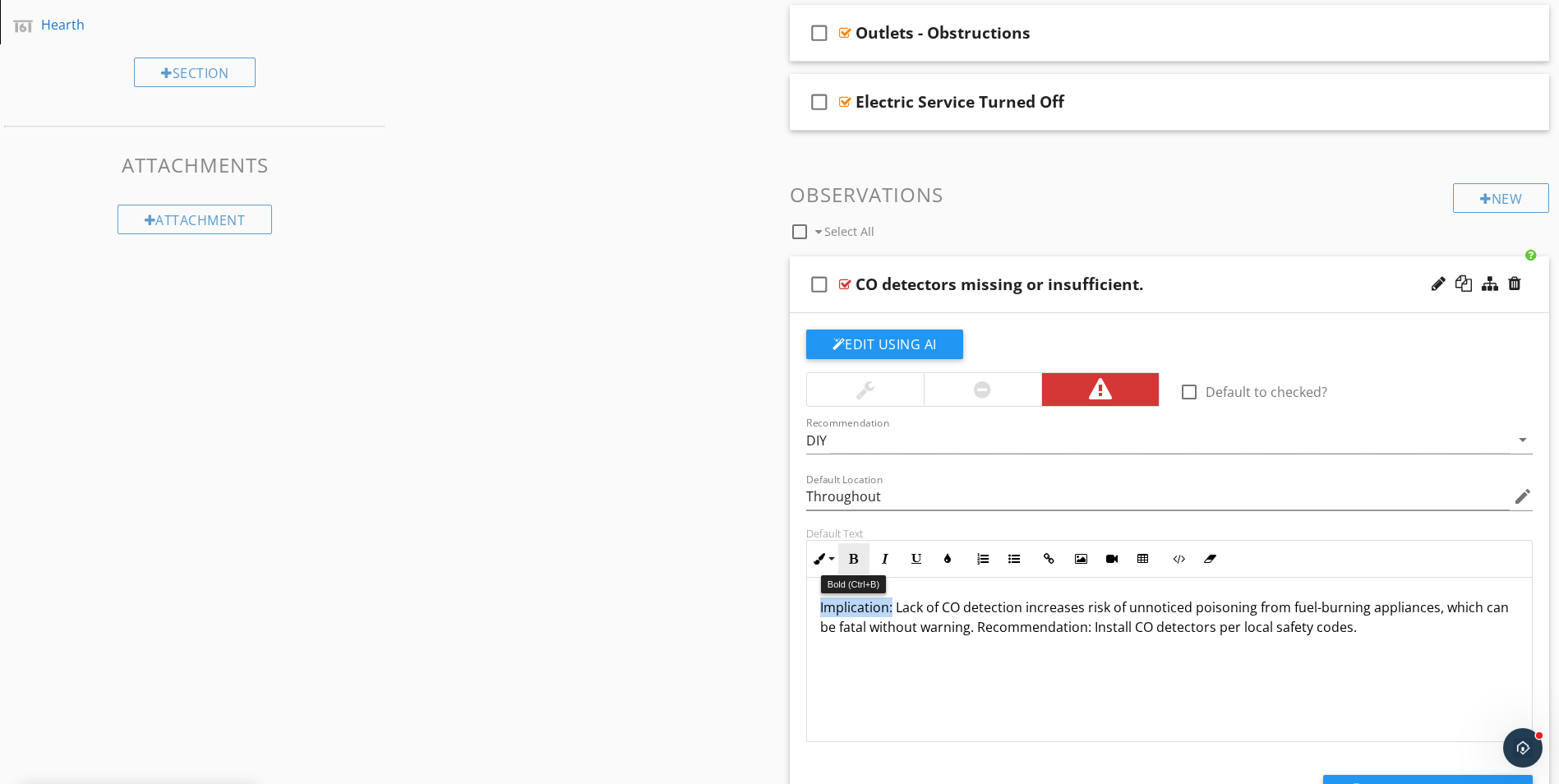
click at [852, 561] on icon "button" at bounding box center [853, 558] width 11 height 11
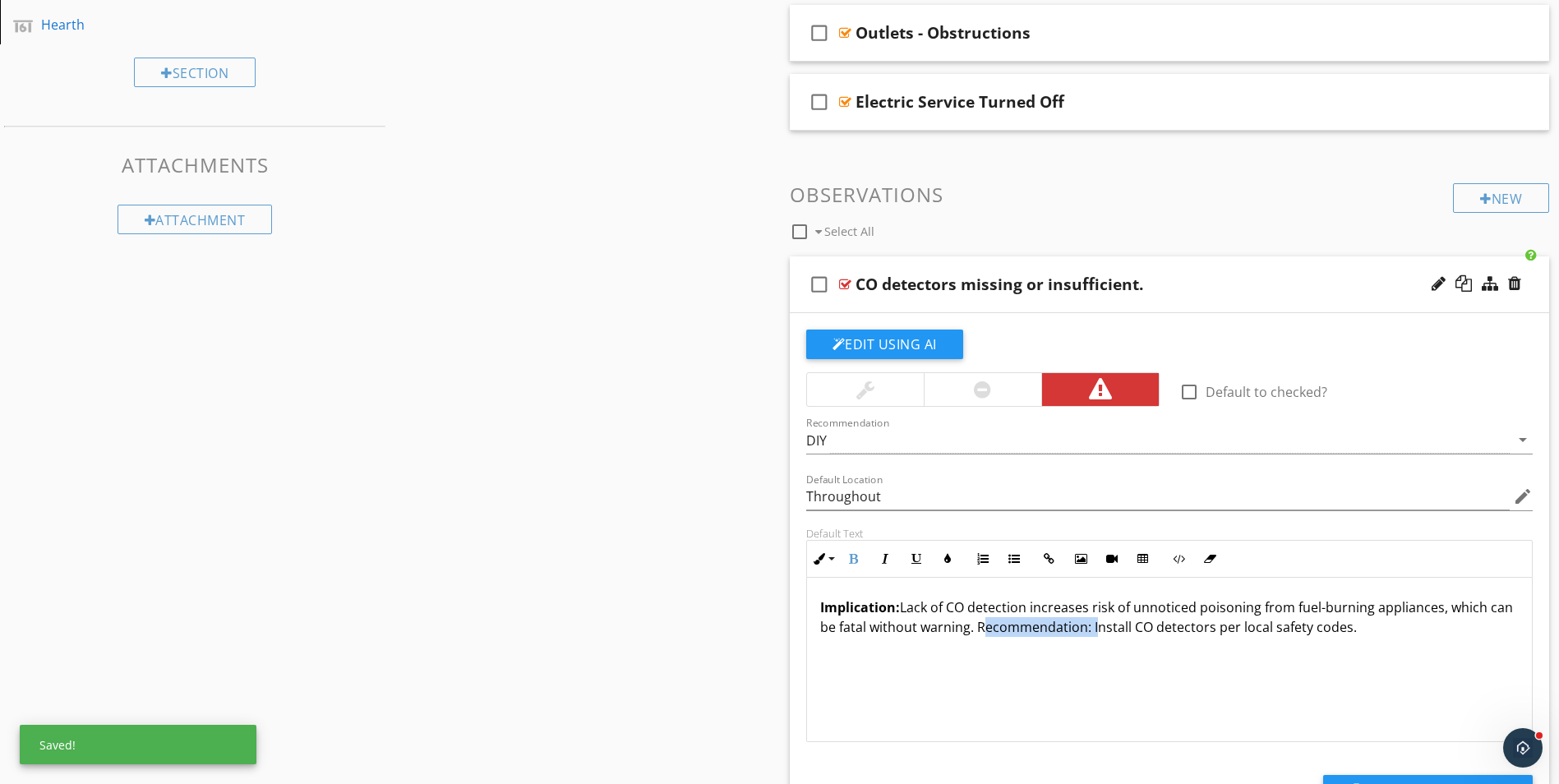
drag, startPoint x: 1013, startPoint y: 625, endPoint x: 1116, endPoint y: 637, distance: 103.7
click at [1116, 637] on div "Implication: Lack of CO detection increases risk of unnoticed poisoning from fu…" at bounding box center [1169, 660] width 725 height 164
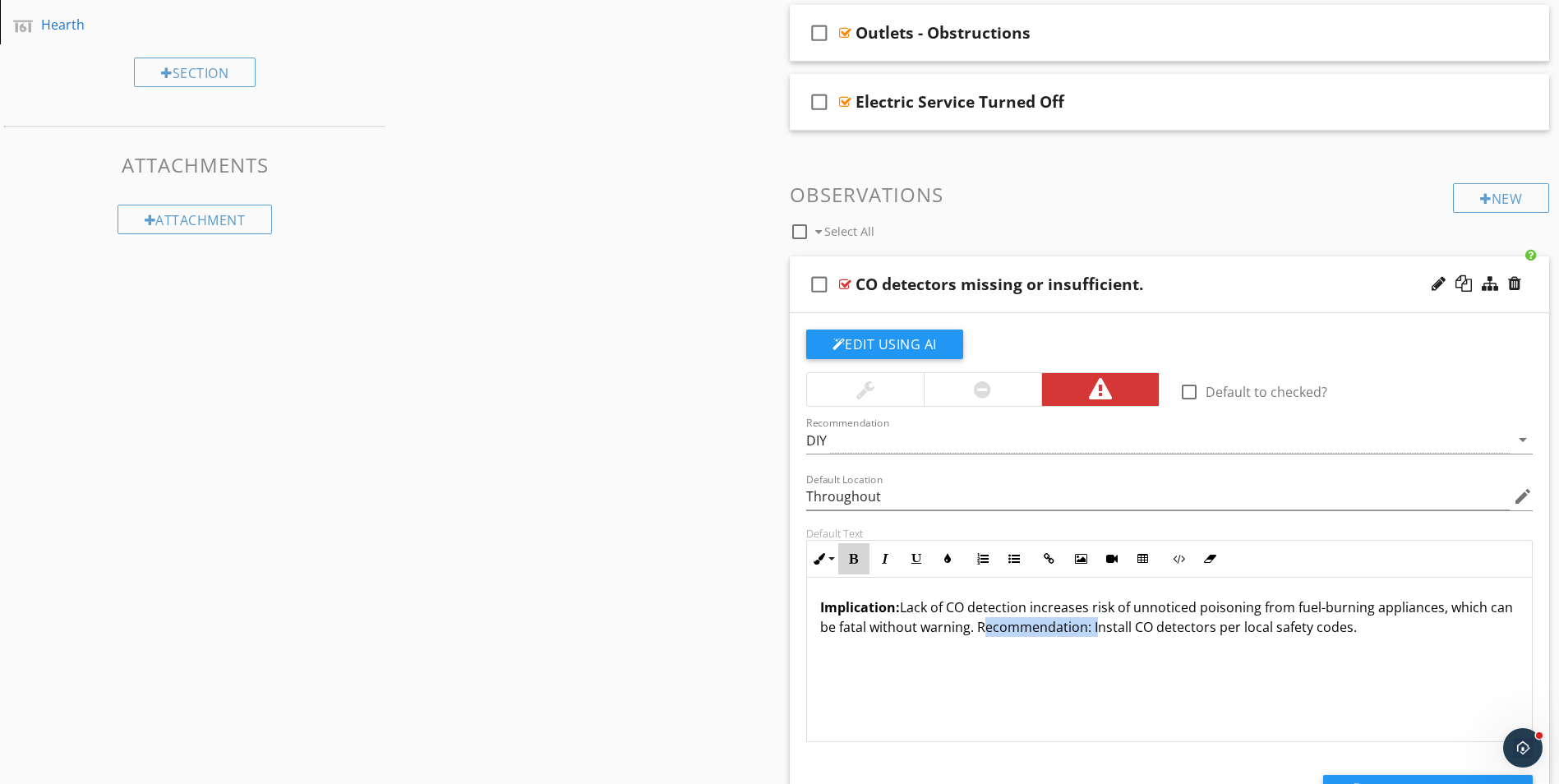
click at [863, 555] on button "Bold" at bounding box center [854, 558] width 32 height 32
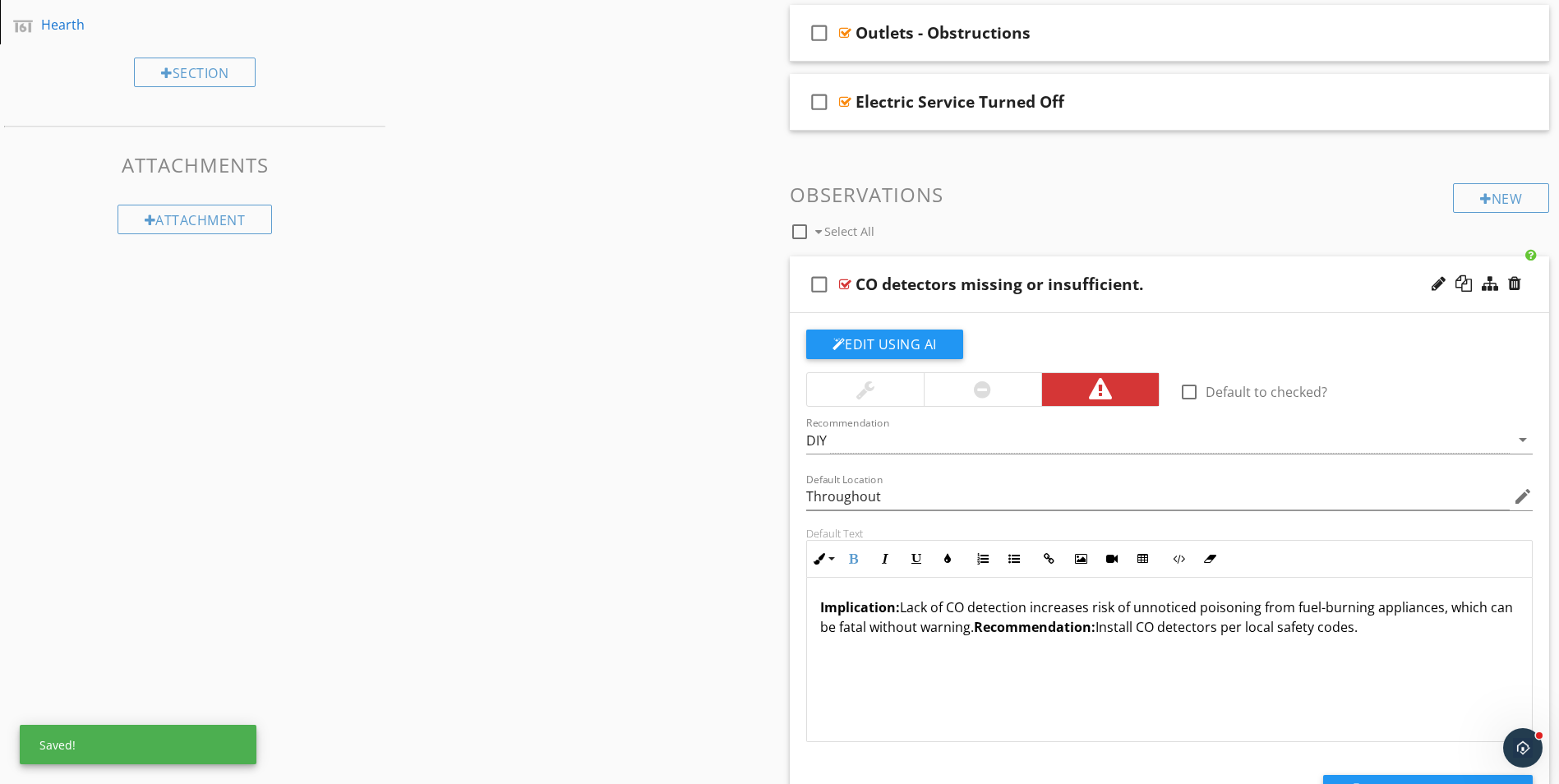
click at [1382, 631] on p "Implication: Lack of CO detection increases risk of unnoticed poisoning from fu…" at bounding box center [1169, 617] width 700 height 39
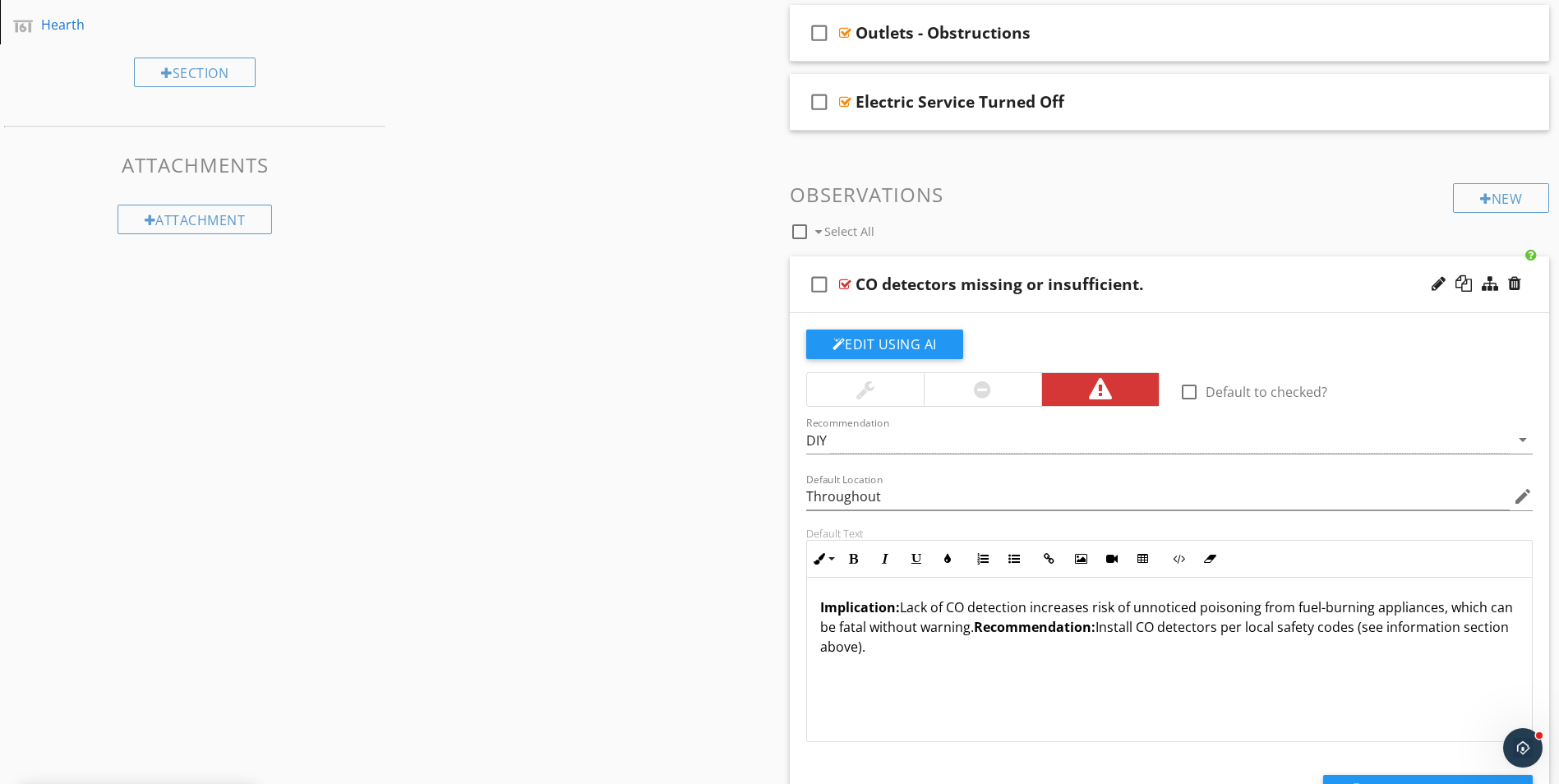
click at [1486, 627] on p "Implication: Lack of CO detection increases risk of unnoticed poisoning from fu…" at bounding box center [1169, 626] width 700 height 59
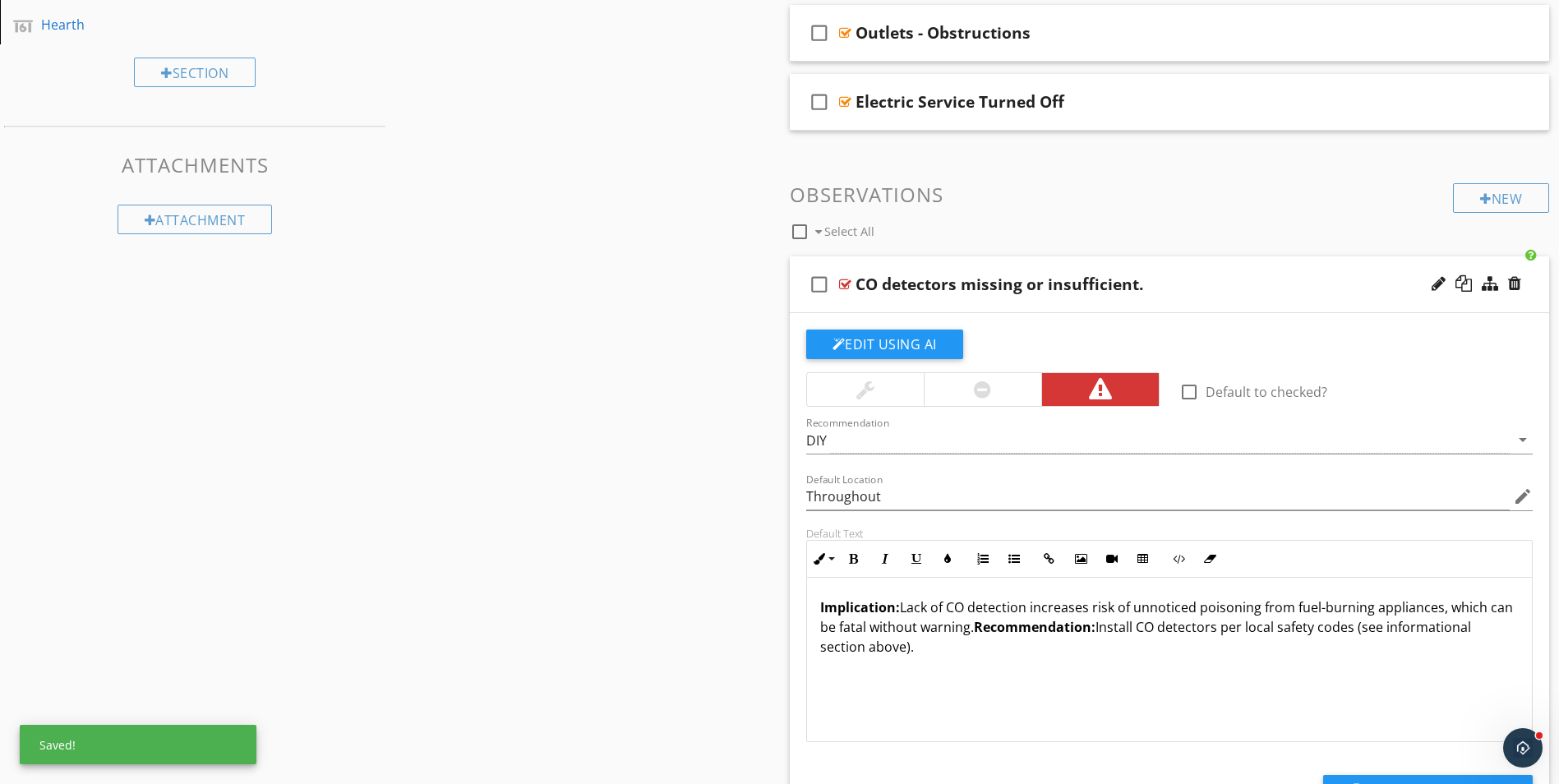
click at [912, 644] on p "Implication: Lack of CO detection increases risk of unnoticed poisoning from fu…" at bounding box center [1169, 626] width 700 height 59
click at [1207, 296] on div "check_box_outline_blank CO detectors missing or insufficient." at bounding box center [1170, 285] width 760 height 57
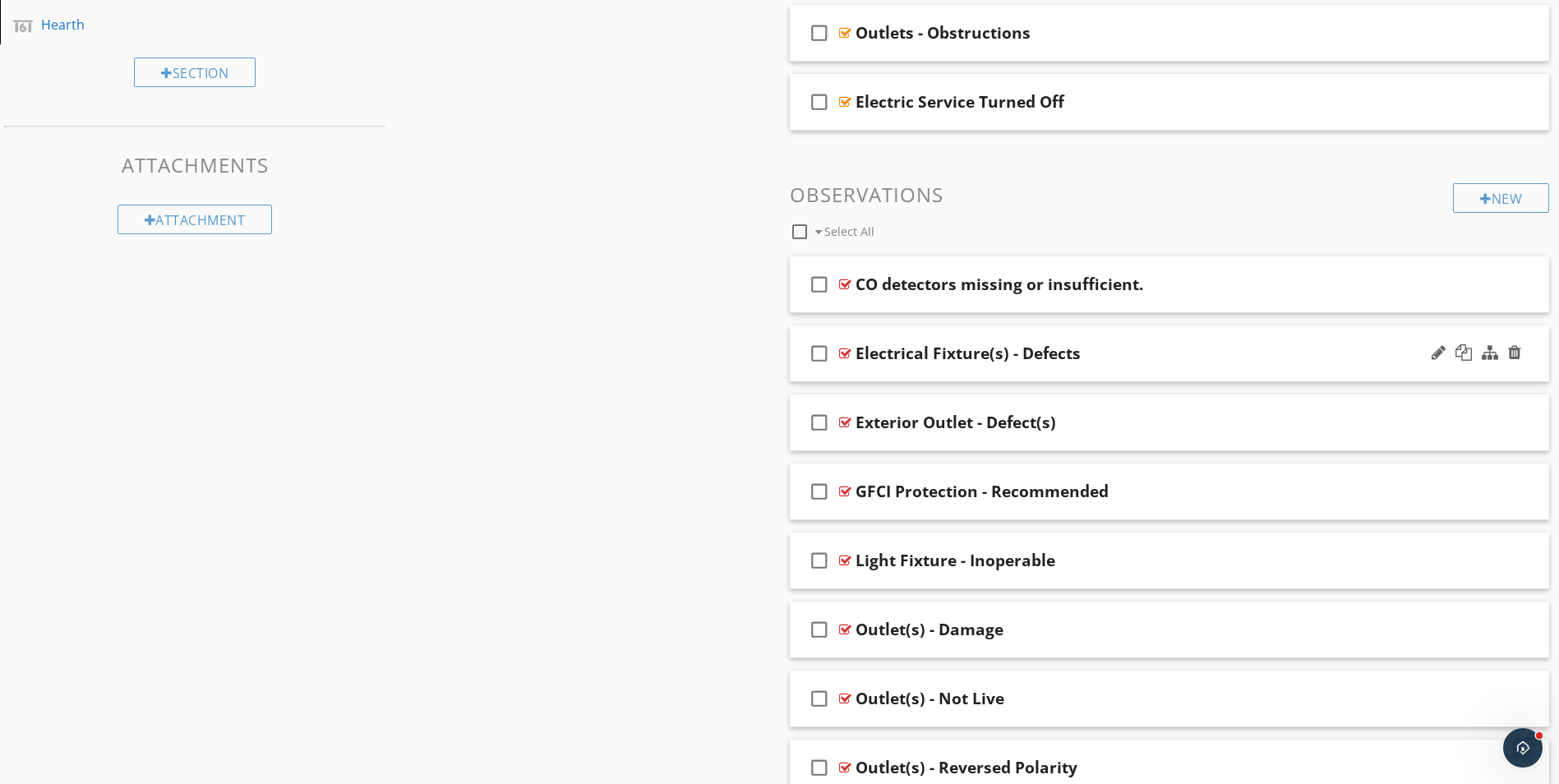
click at [1164, 343] on div "Electrical Fixture(s) - Defects" at bounding box center [1128, 353] width 545 height 20
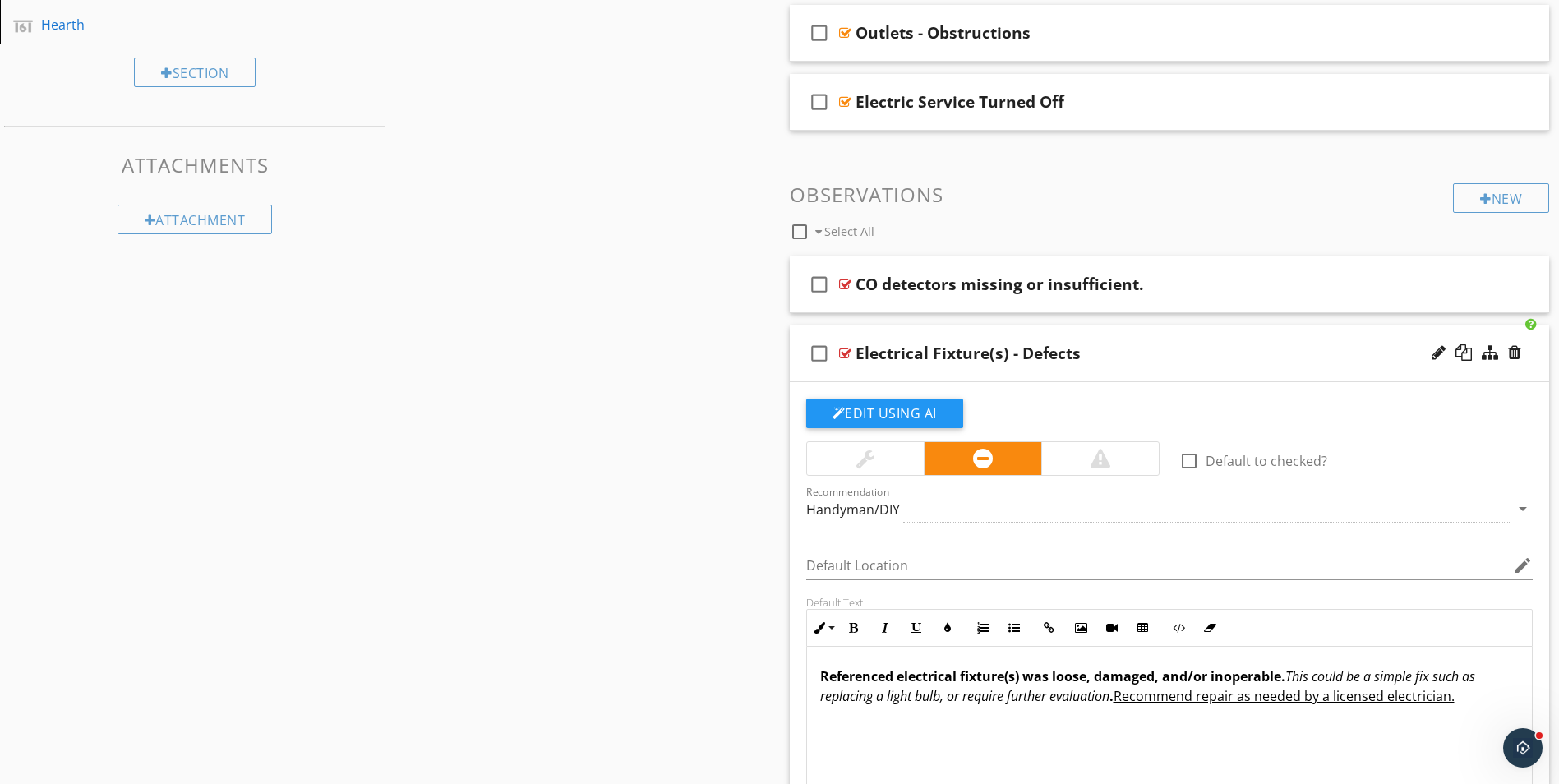
click at [898, 361] on div "Electrical Fixture(s) - Defects" at bounding box center [968, 353] width 225 height 20
click at [860, 351] on input "Electrical Fixture(s) - Defects" at bounding box center [1128, 355] width 545 height 27
click at [924, 357] on div "Electrical Fixture(s) - Defects" at bounding box center [968, 353] width 225 height 20
click at [859, 354] on input "Electrical Fixture(s) - Defects" at bounding box center [1128, 355] width 545 height 27
type input "s"
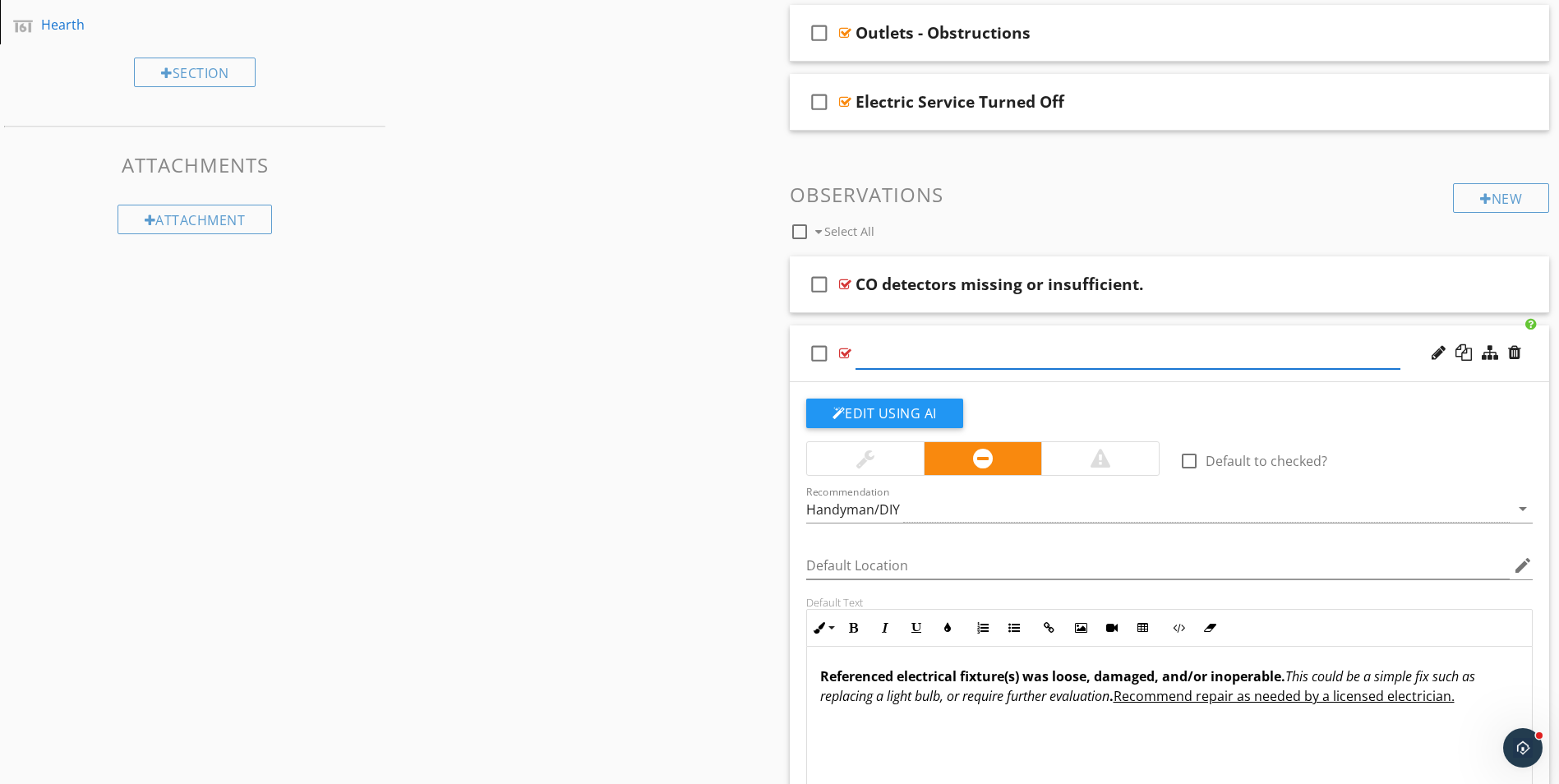
paste input "Smoke detectors missing or insufficient."
type input "Smoke detectors missing or insufficient."
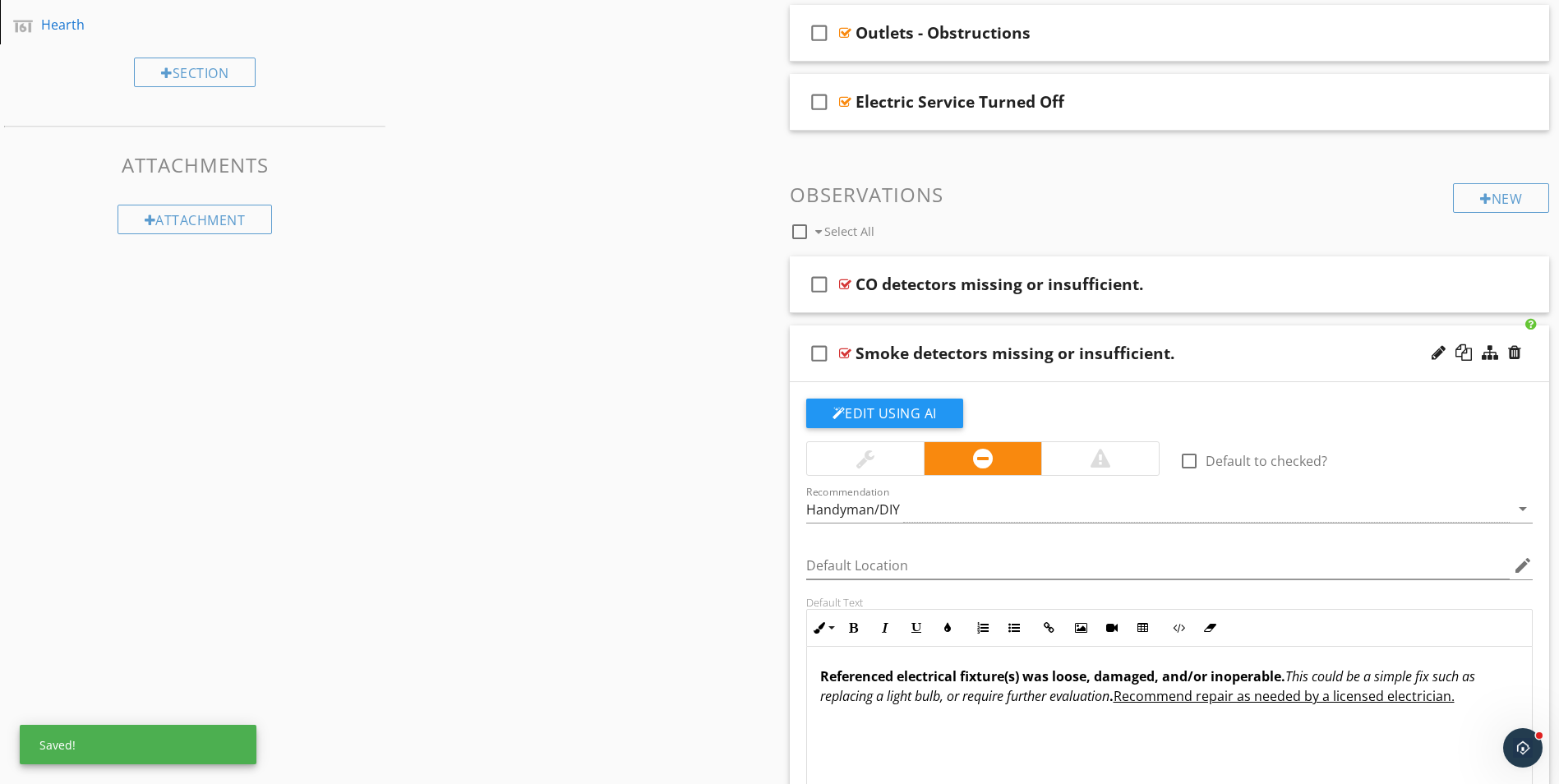
click at [1103, 461] on div at bounding box center [1100, 458] width 20 height 20
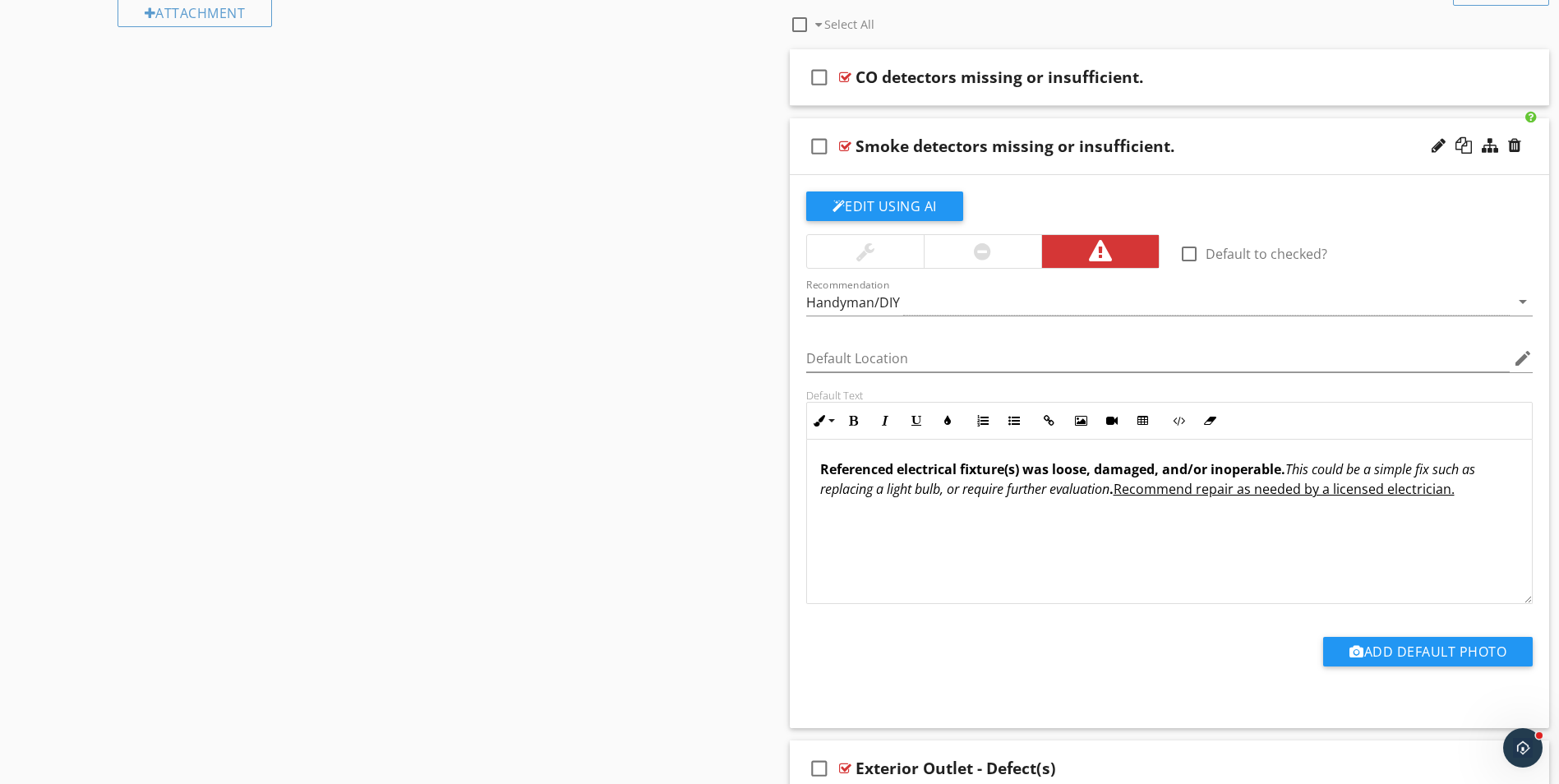
scroll to position [980, 0]
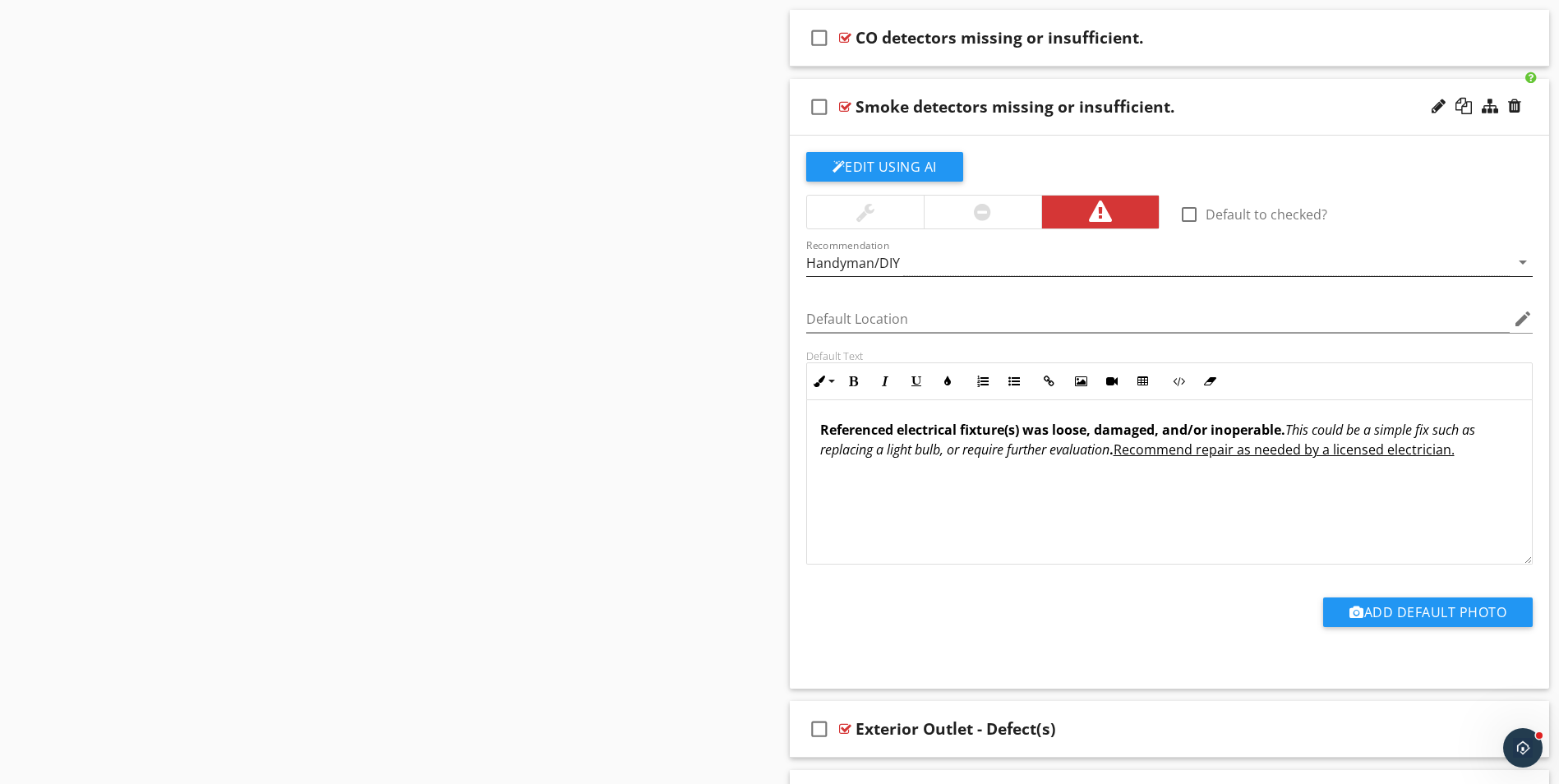
click at [1516, 263] on icon "arrow_drop_down" at bounding box center [1522, 262] width 20 height 20
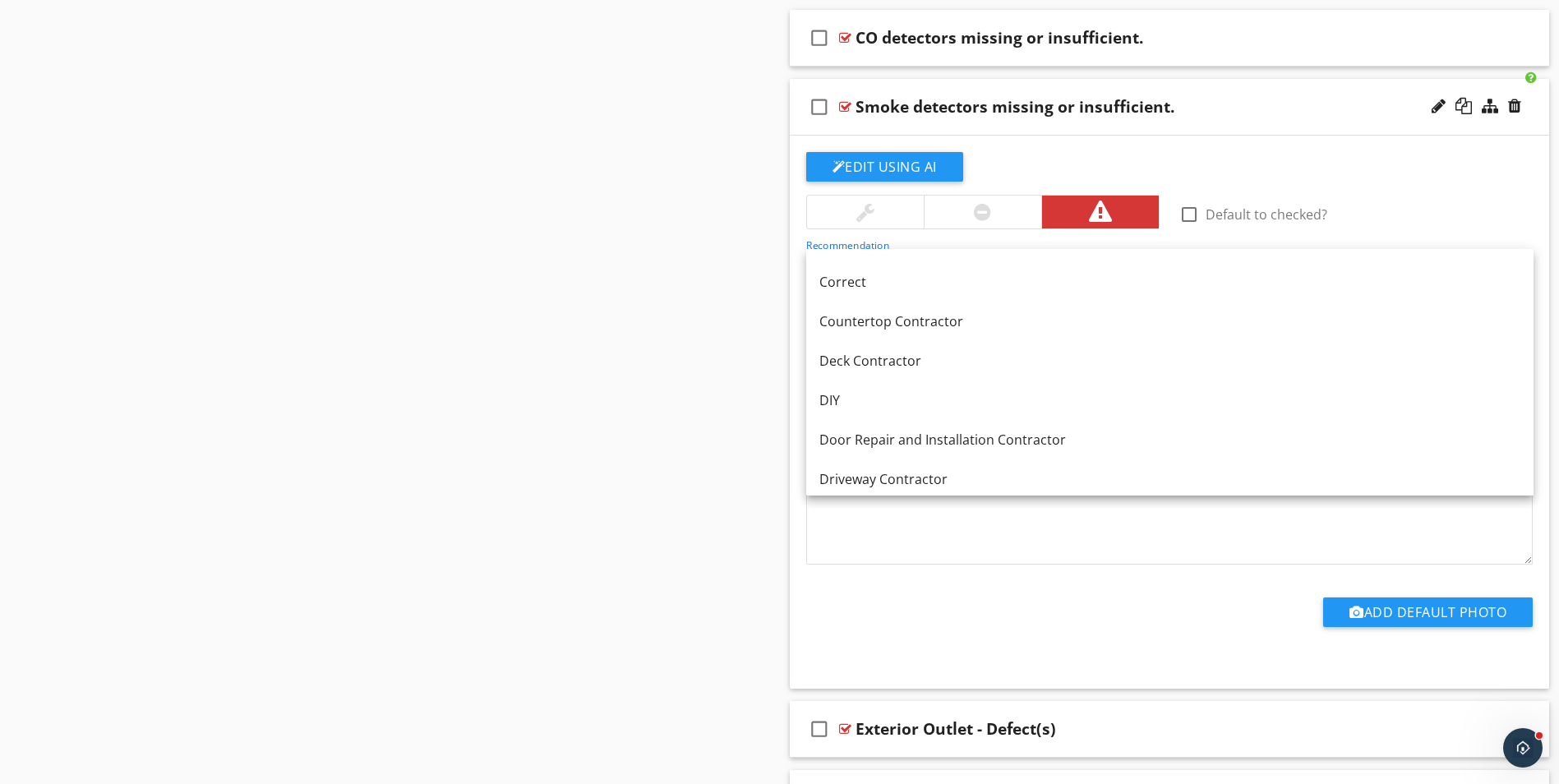
scroll to position [411, 0]
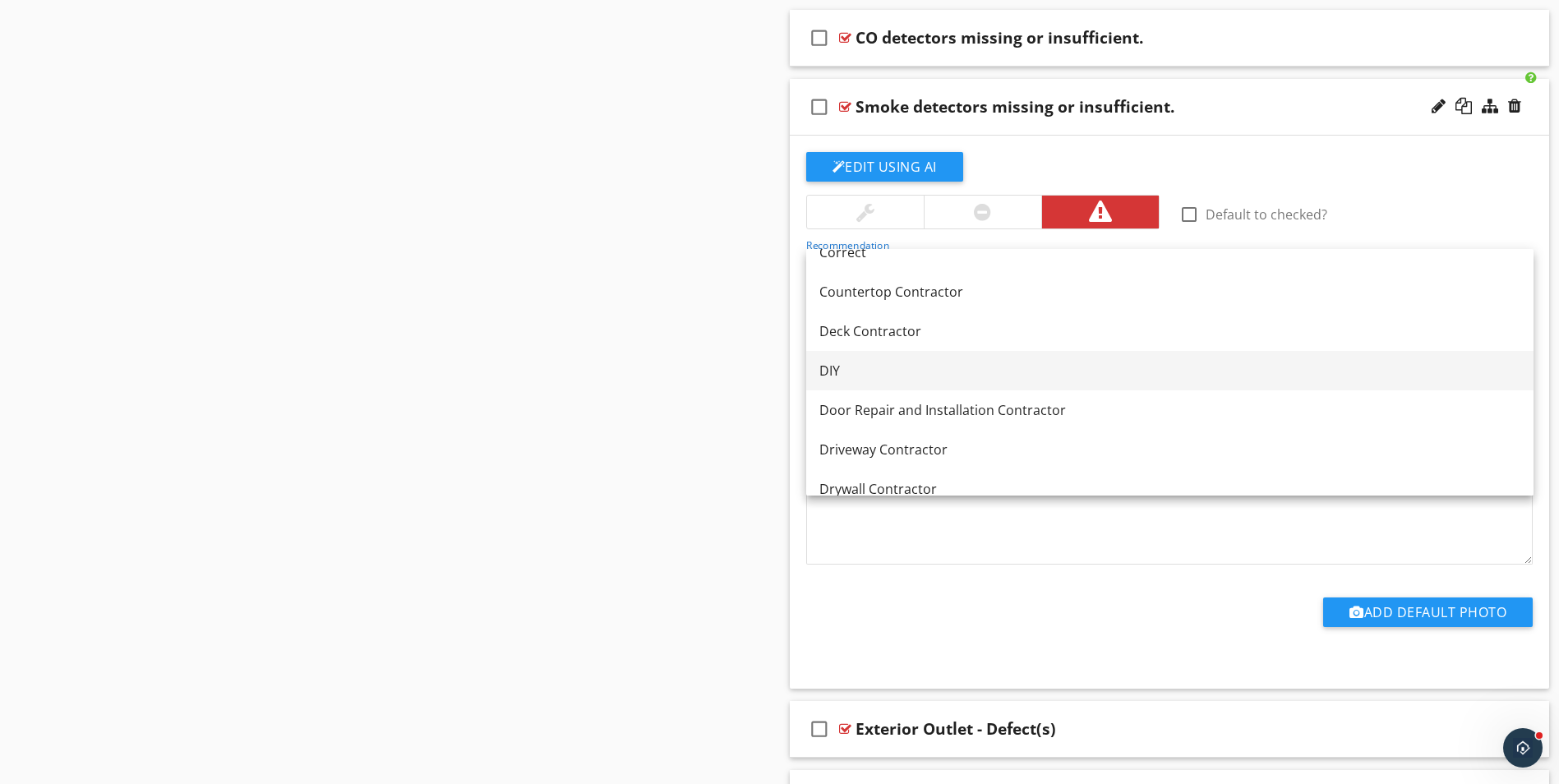
click at [953, 382] on link "DIY" at bounding box center [1169, 371] width 727 height 39
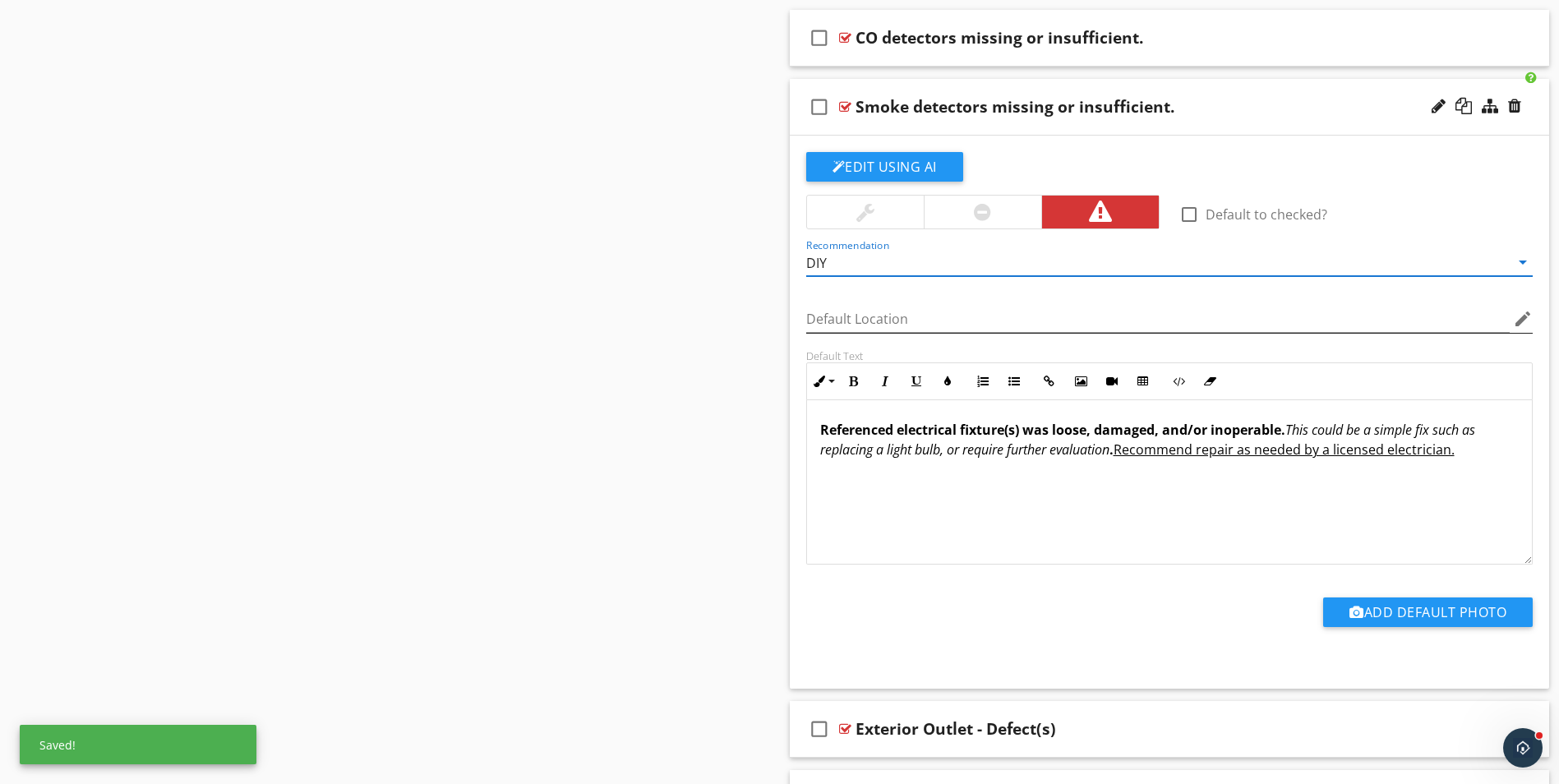
click at [1520, 320] on icon "edit" at bounding box center [1522, 319] width 20 height 20
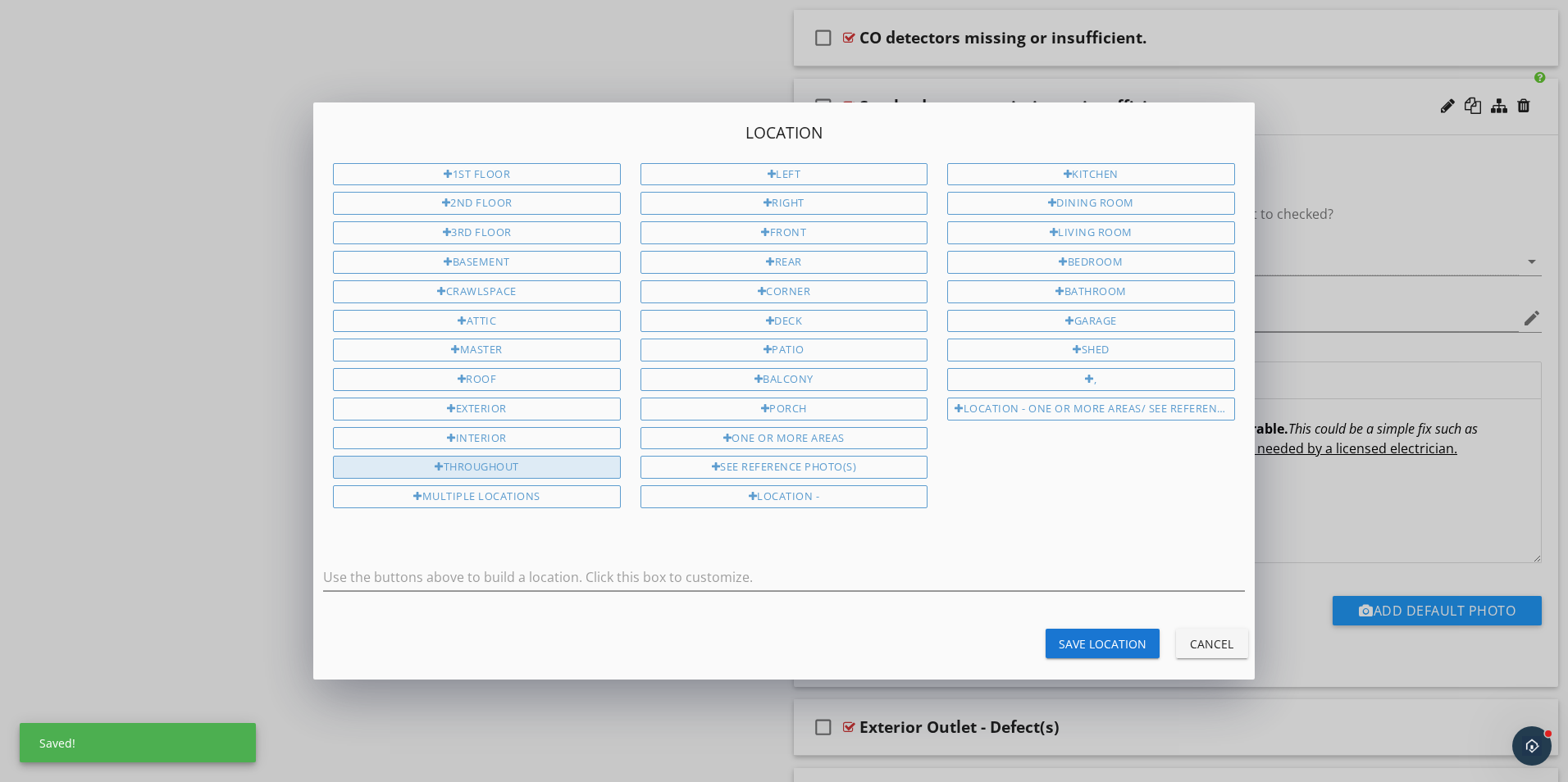
click at [521, 466] on div "Throughout" at bounding box center [475, 467] width 287 height 23
type input "Throughout"
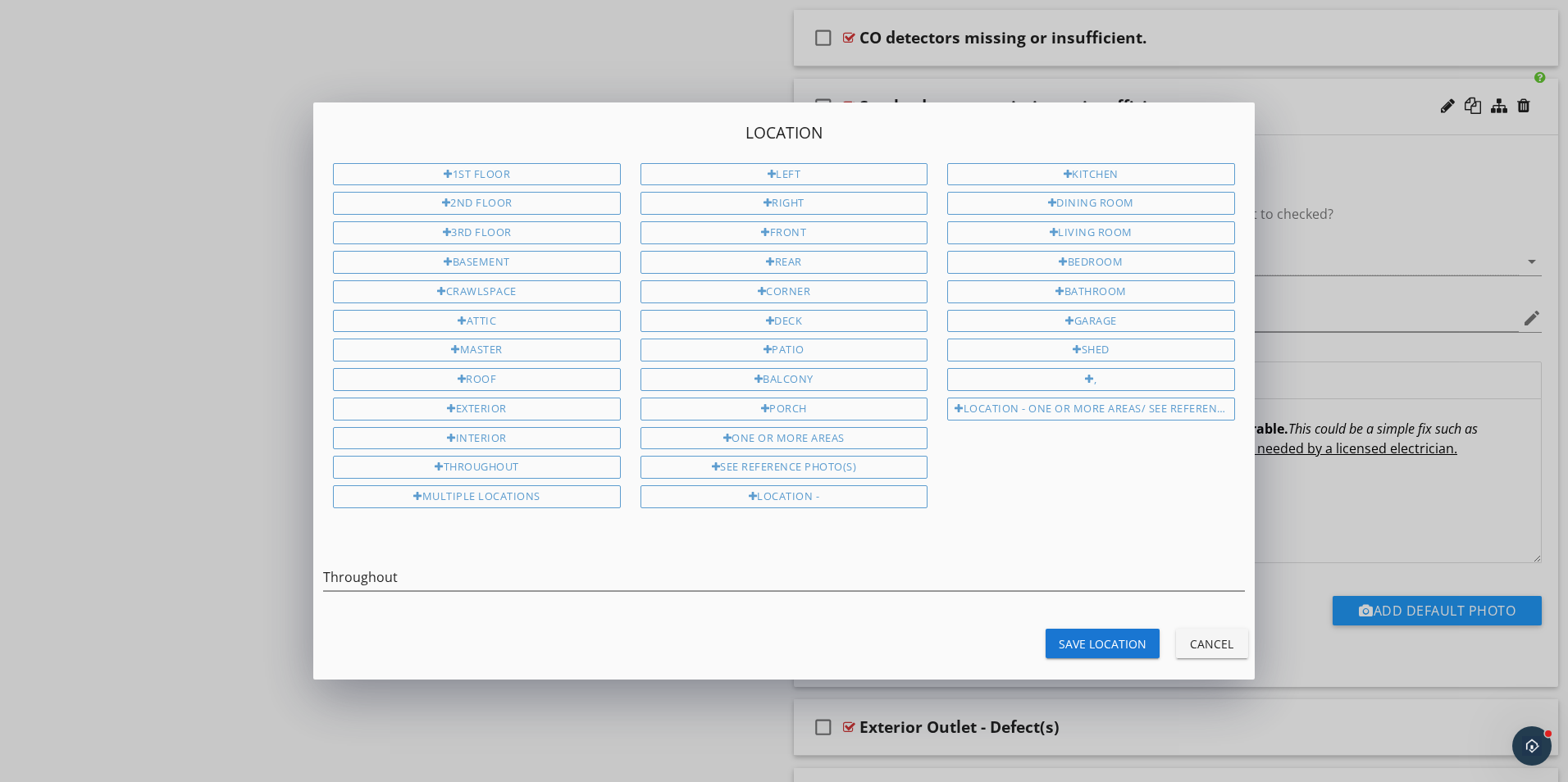
click at [1088, 635] on div "Save Location" at bounding box center [1102, 643] width 88 height 17
type input "Throughout"
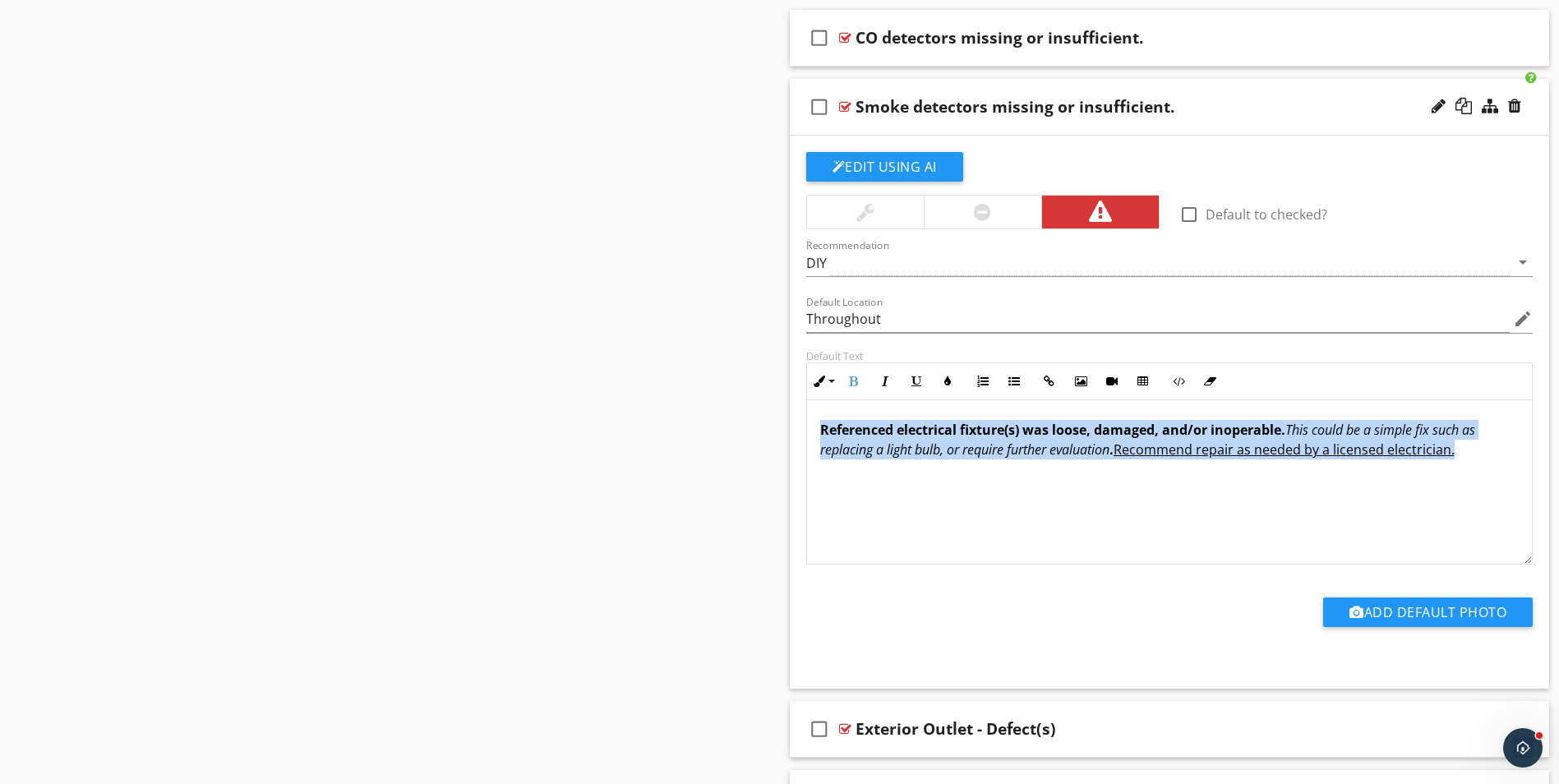
drag, startPoint x: 820, startPoint y: 434, endPoint x: 1502, endPoint y: 480, distance: 683.5
click at [1502, 480] on div "Referenced electrical fixture(s) was loose, damaged, and/or inoperable. This co…" at bounding box center [1169, 482] width 725 height 164
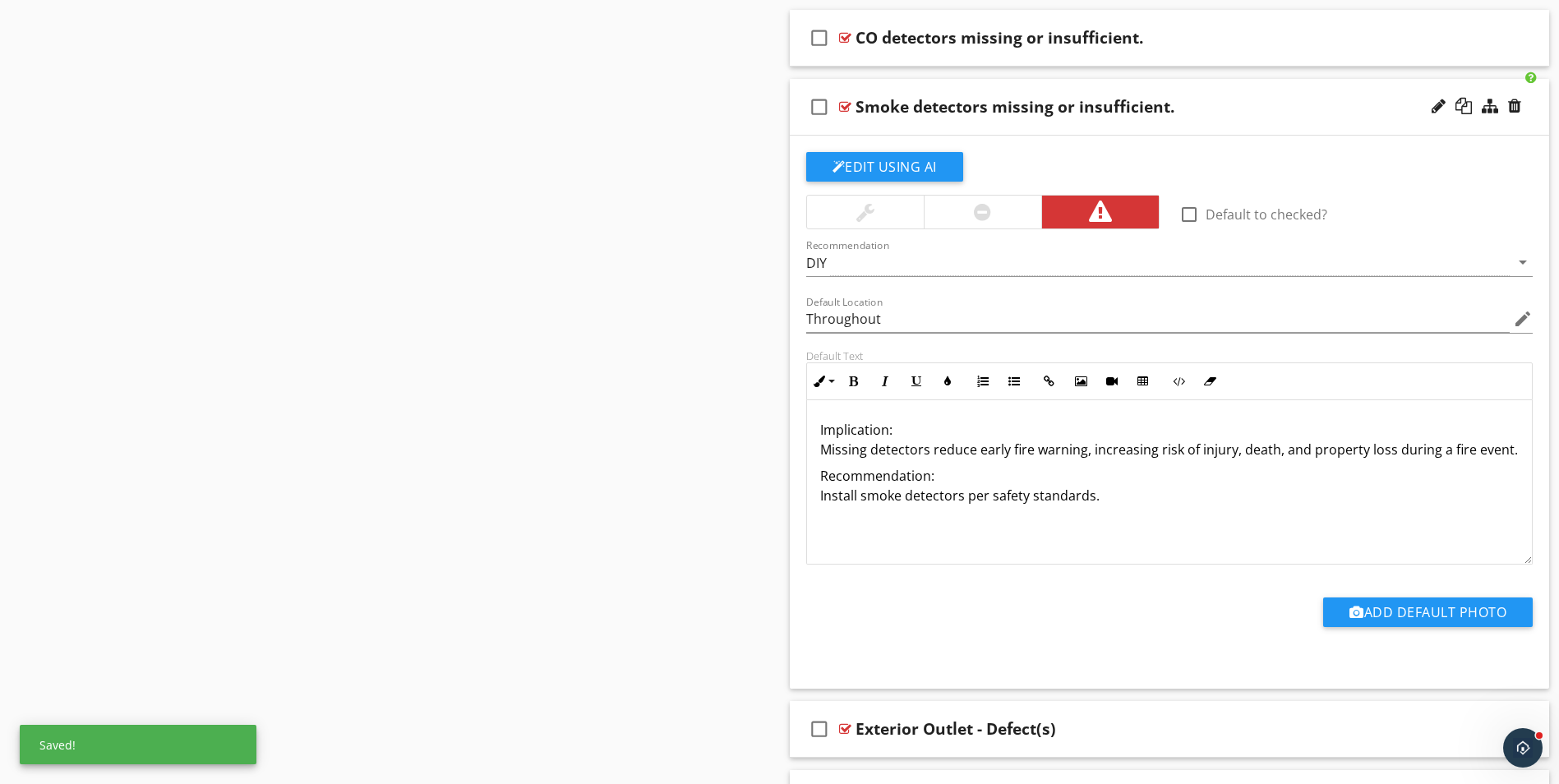
click at [892, 431] on p "Implication: Missing detectors reduce early fire warning, increasing risk of in…" at bounding box center [1169, 440] width 700 height 39
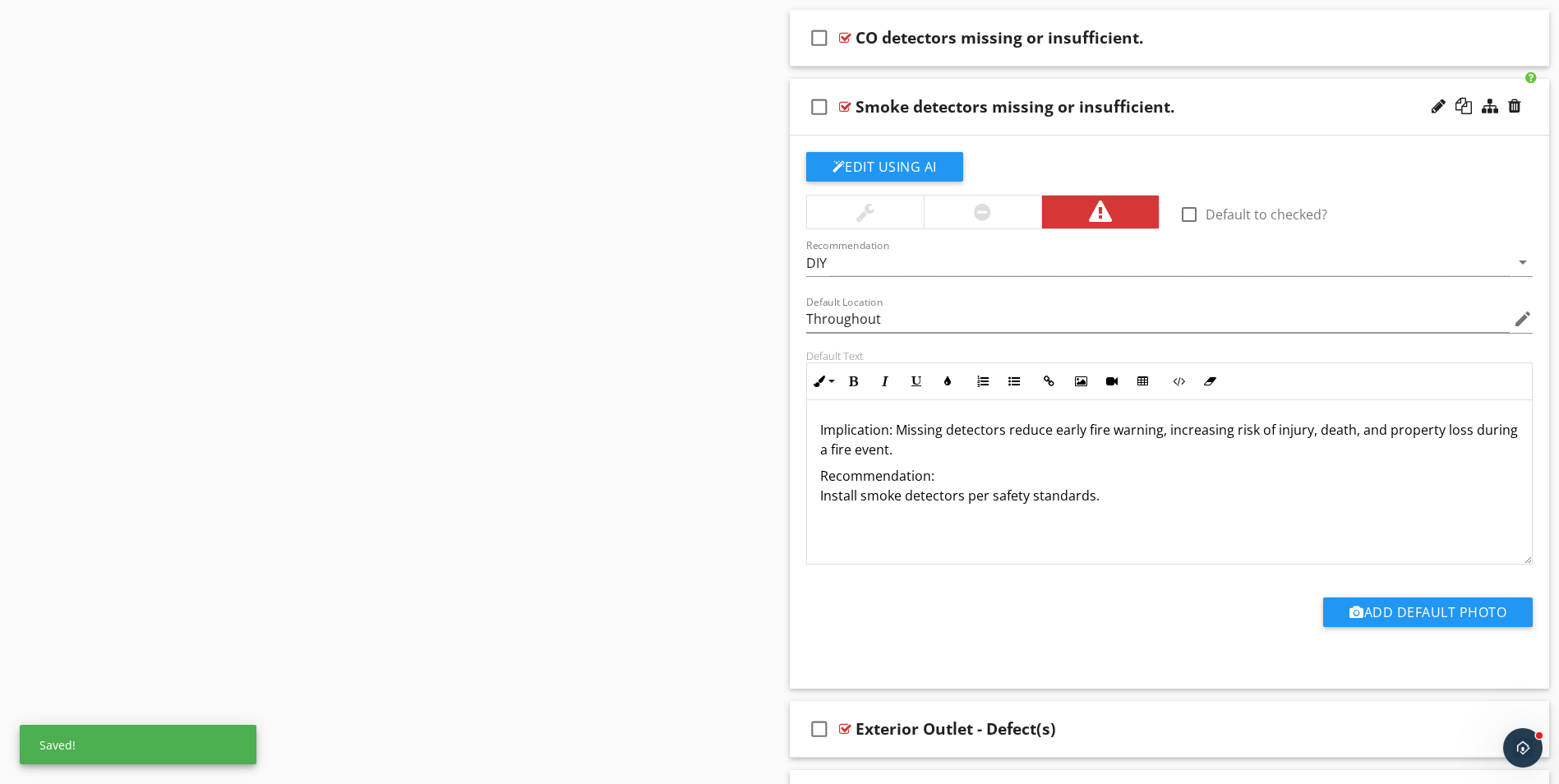
click at [938, 447] on p "Implication: Missing detectors reduce early fire warning, increasing risk of in…" at bounding box center [1169, 440] width 700 height 39
click at [1050, 450] on p "Implication: Missing detectors reduce early fire warning, increasing risk of in…" at bounding box center [1169, 449] width 700 height 59
drag, startPoint x: 814, startPoint y: 428, endPoint x: 892, endPoint y: 429, distance: 78.0
click at [892, 429] on div "Implication: Missing detectors reduce early fire warning, increasing risk of in…" at bounding box center [1169, 482] width 725 height 164
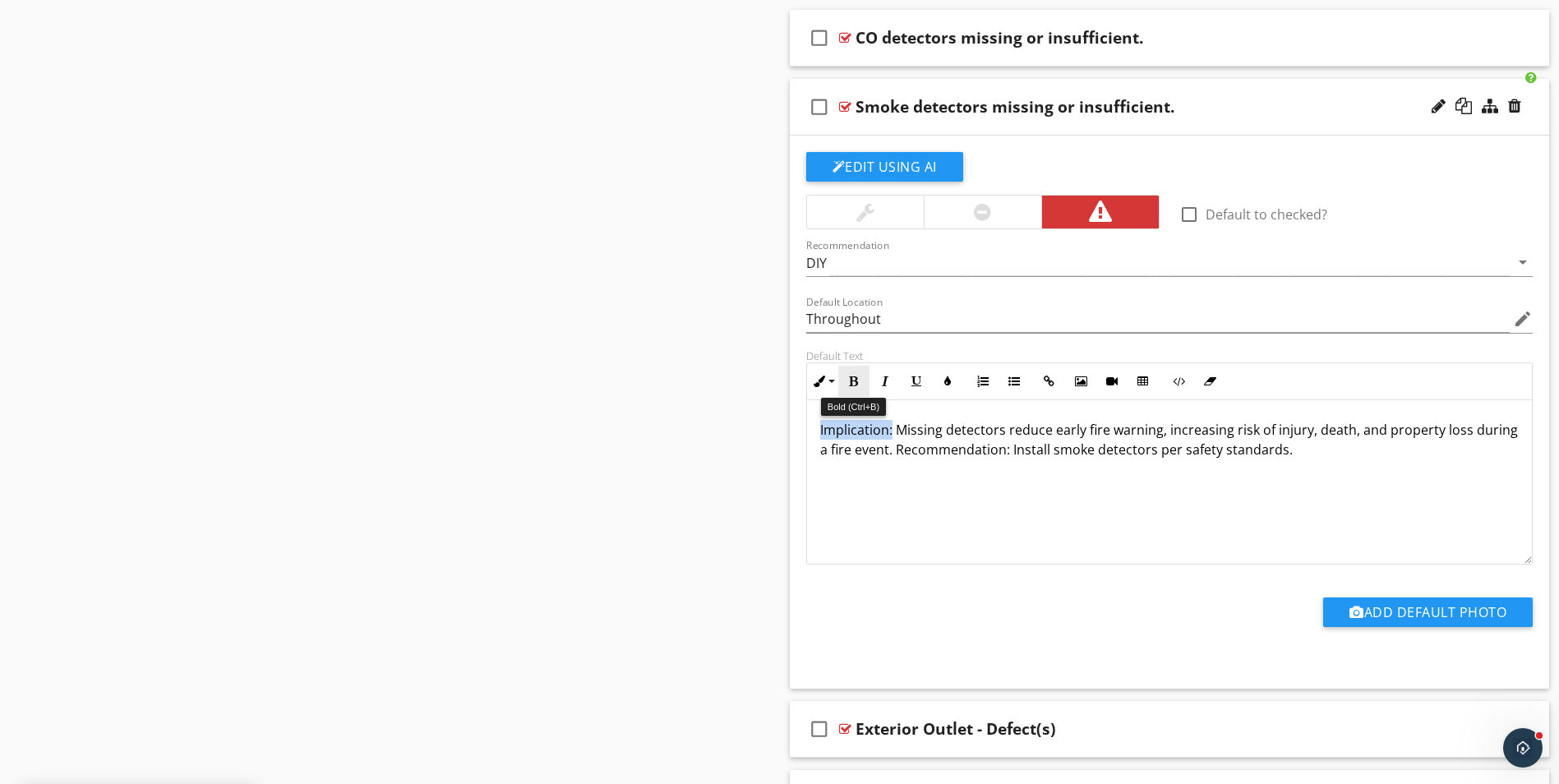
click at [848, 384] on icon "button" at bounding box center [853, 381] width 11 height 11
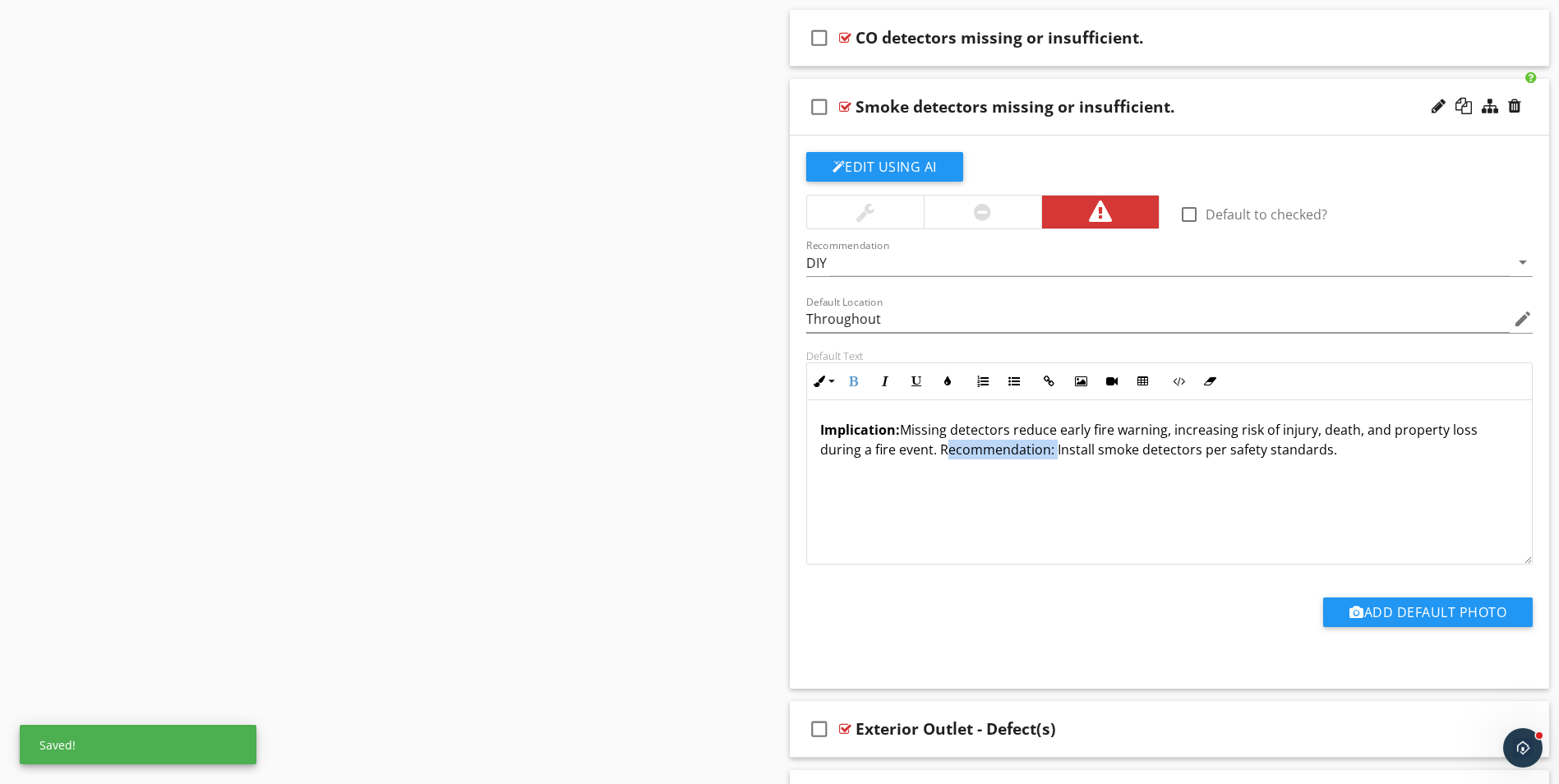
drag, startPoint x: 941, startPoint y: 452, endPoint x: 1052, endPoint y: 454, distance: 111.0
click at [1052, 454] on p "Implication: Missing detectors reduce early fire warning, increasing risk of in…" at bounding box center [1169, 440] width 700 height 39
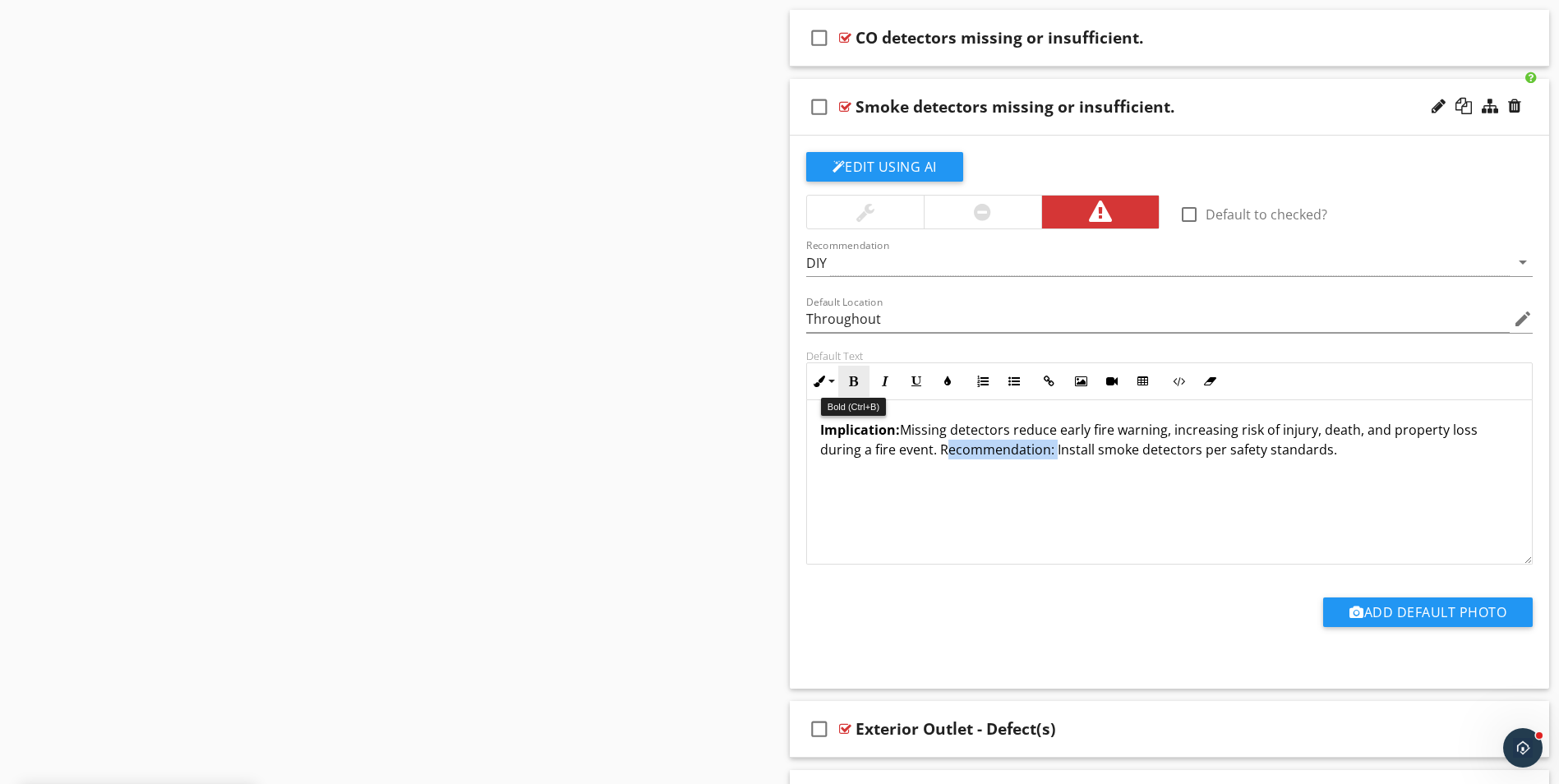
click at [858, 382] on icon "button" at bounding box center [853, 381] width 11 height 11
click at [1342, 453] on p "Implication: Missing detectors reduce early fire warning, increasing risk of in…" at bounding box center [1169, 440] width 700 height 39
click at [864, 472] on p "Implication: Missing detectors reduce early fire warning, increasing risk of in…" at bounding box center [1169, 449] width 700 height 59
click at [1267, 119] on div "check_box_outline_blank Smoke detectors missing or insufficient." at bounding box center [1170, 107] width 760 height 57
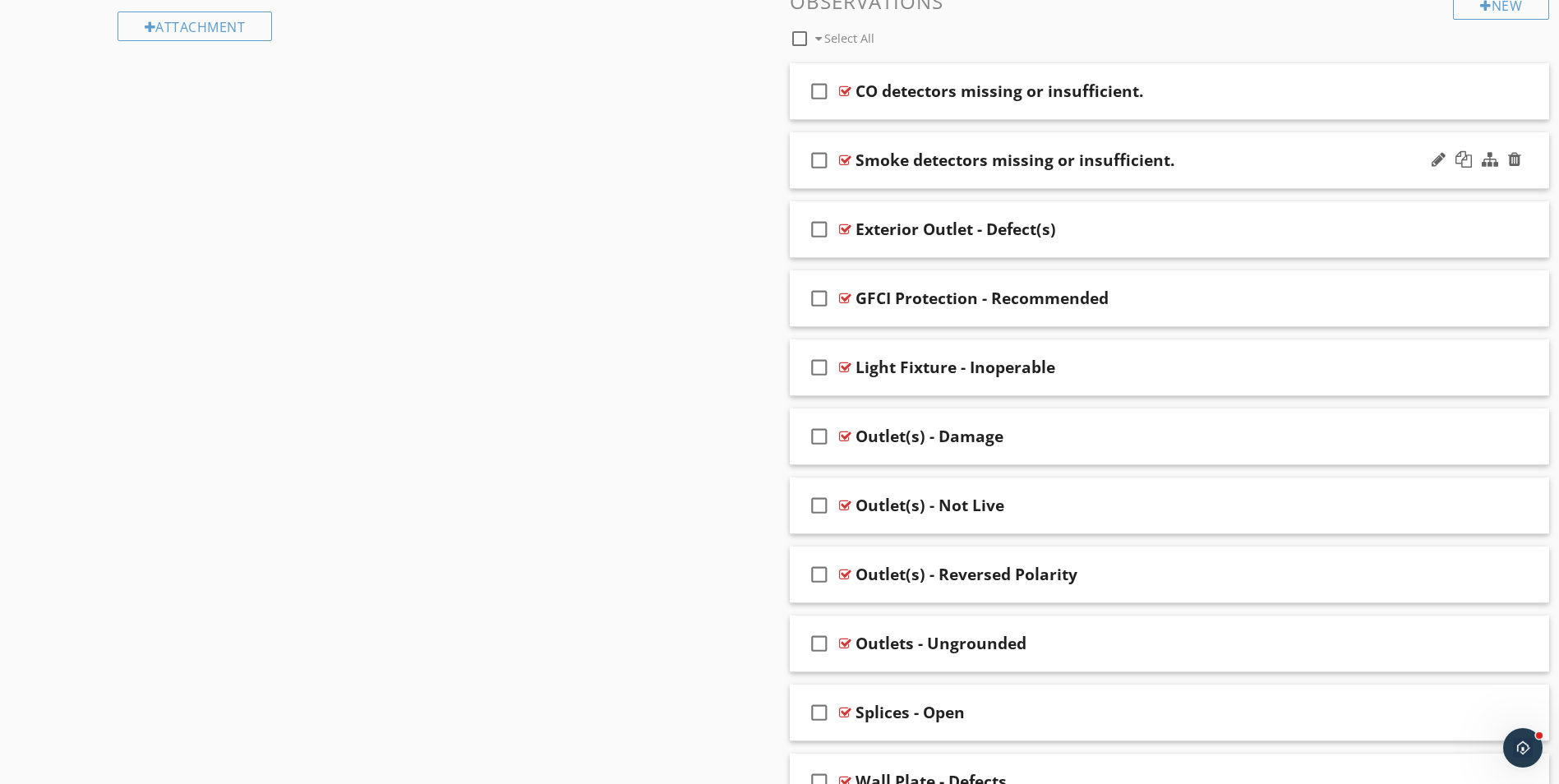
scroll to position [898, 0]
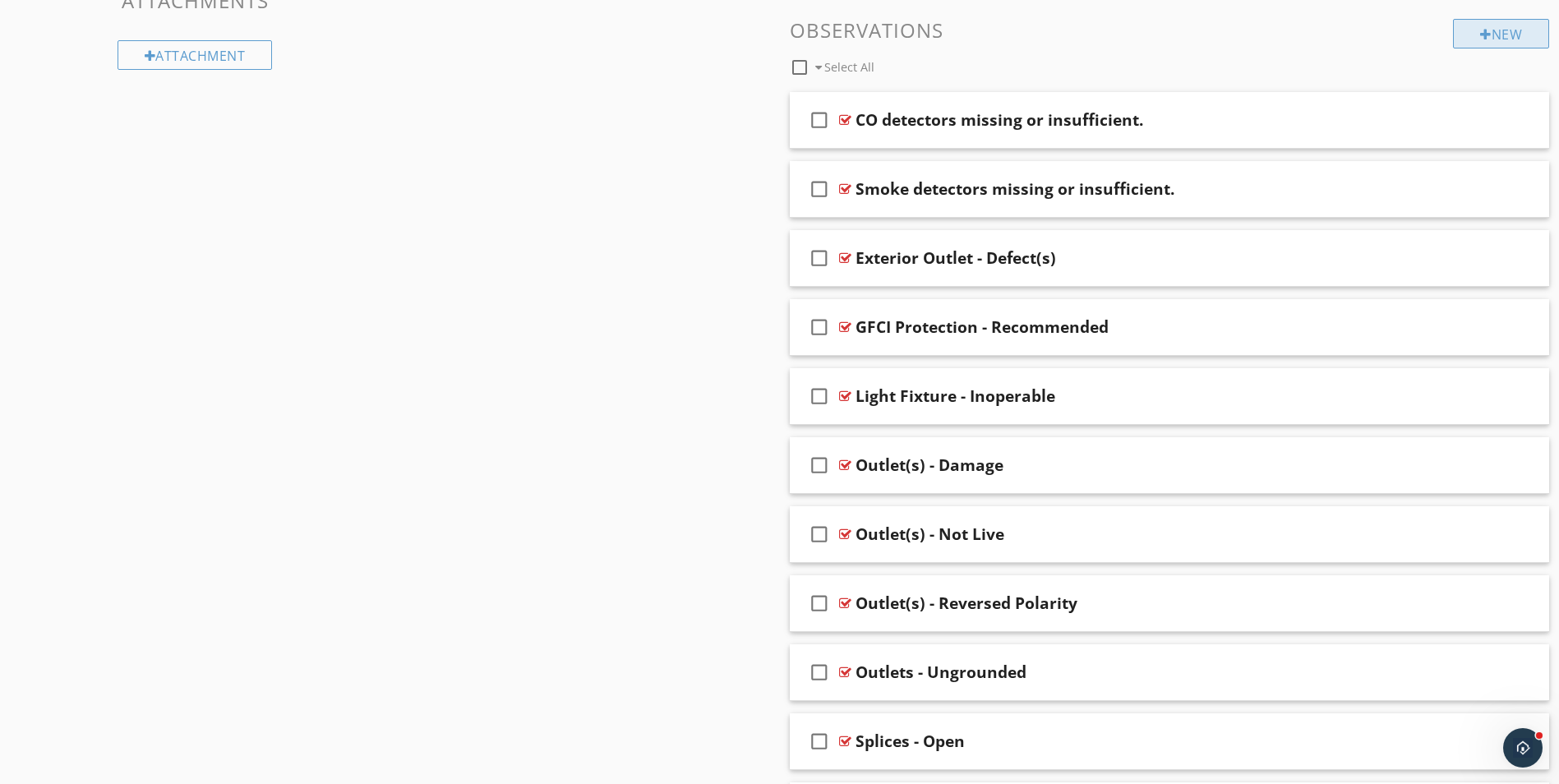
click at [1490, 32] on div "New" at bounding box center [1501, 33] width 96 height 30
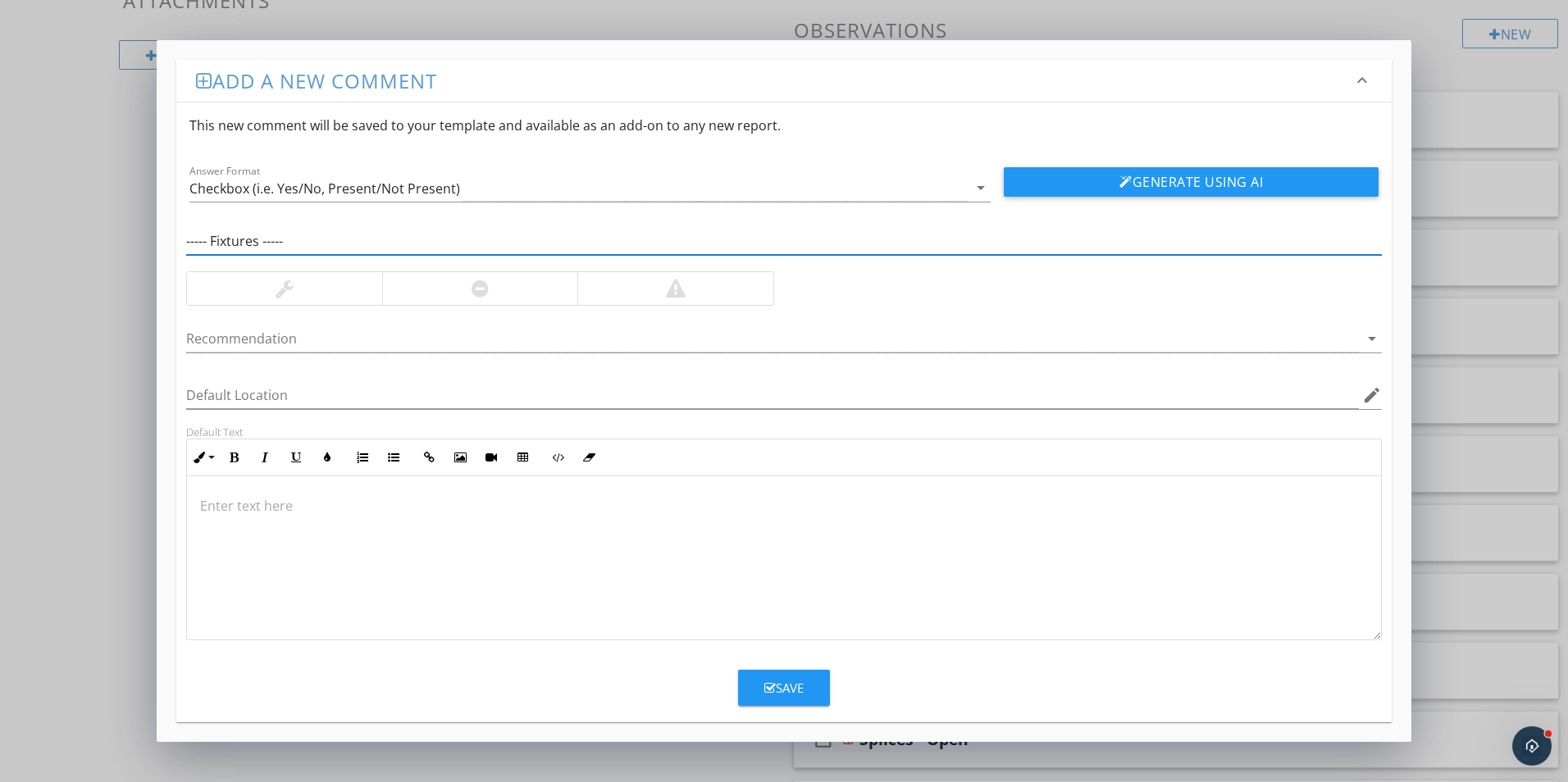
type input "----- Fixtures -----"
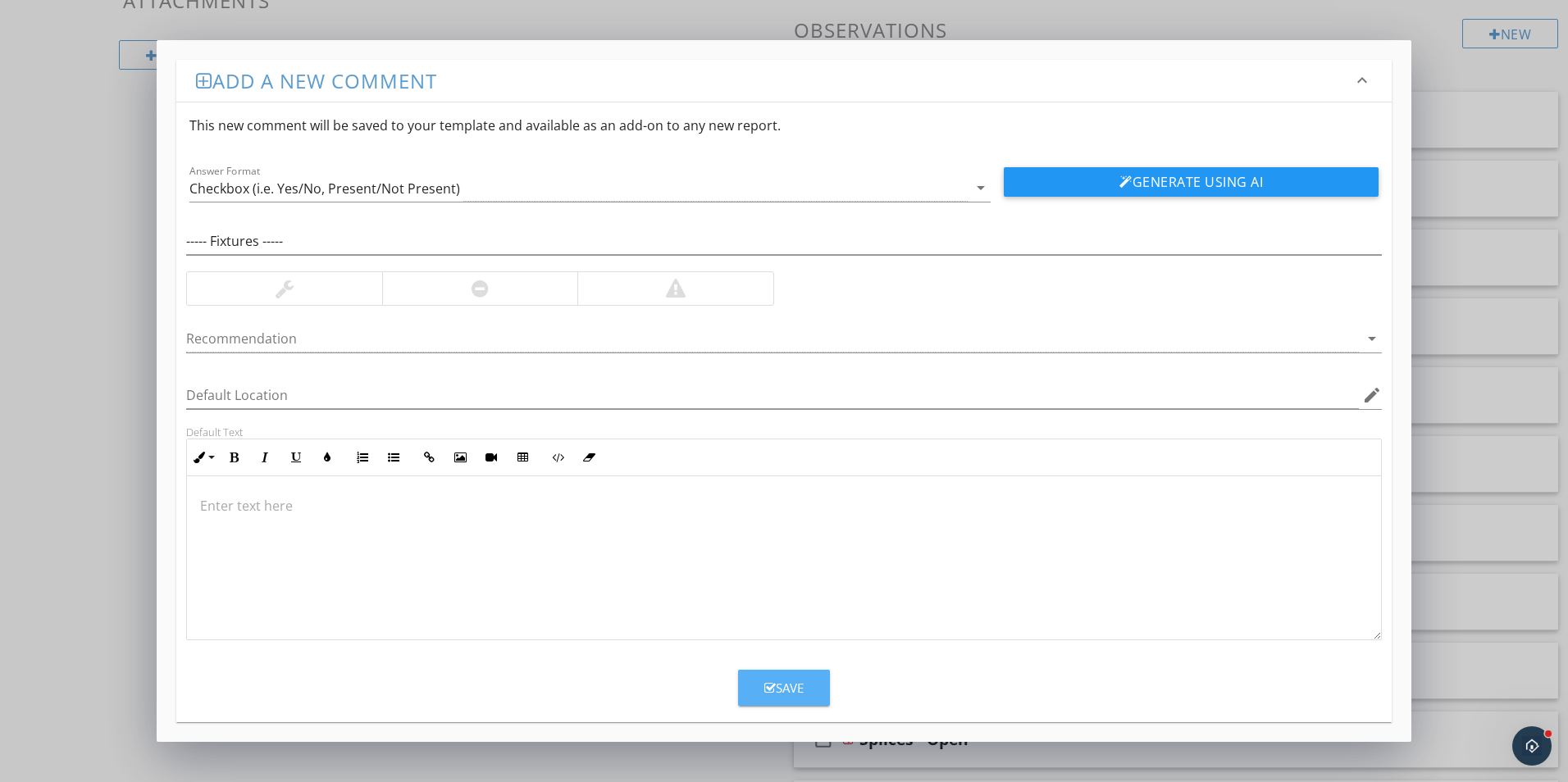
click at [769, 695] on div "Save" at bounding box center [784, 688] width 39 height 19
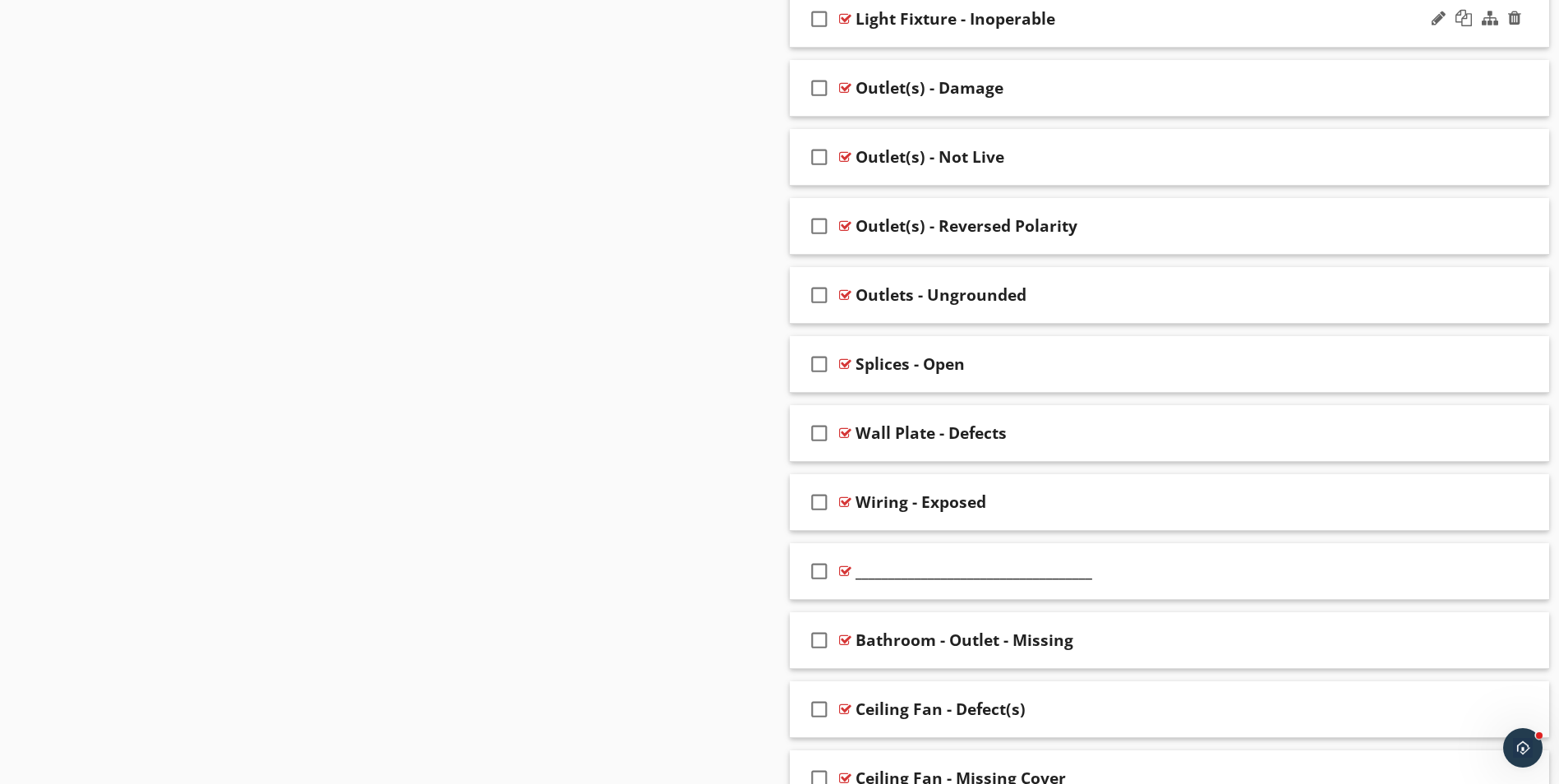
scroll to position [1638, 0]
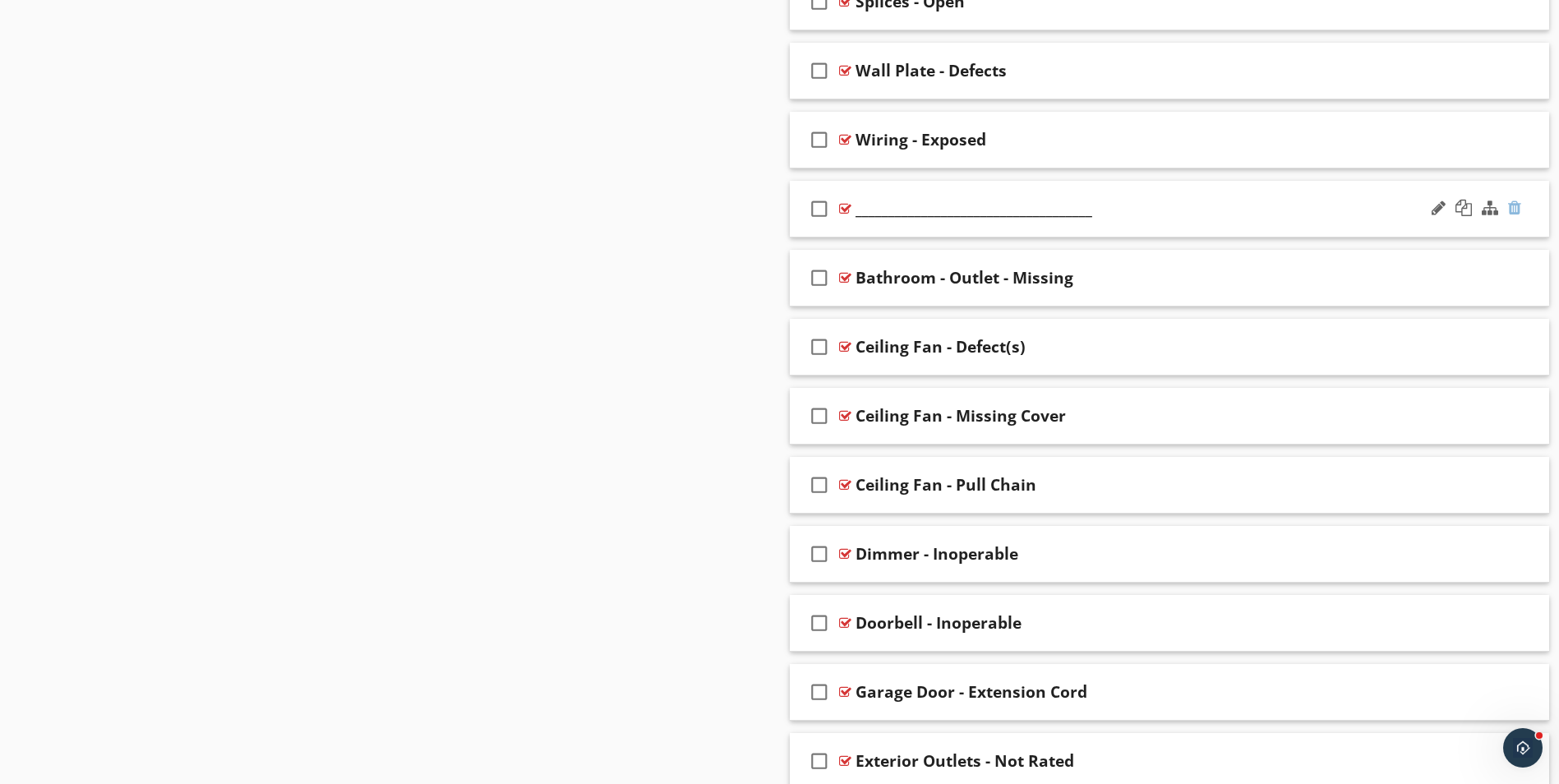
click at [1519, 204] on div at bounding box center [1514, 207] width 13 height 16
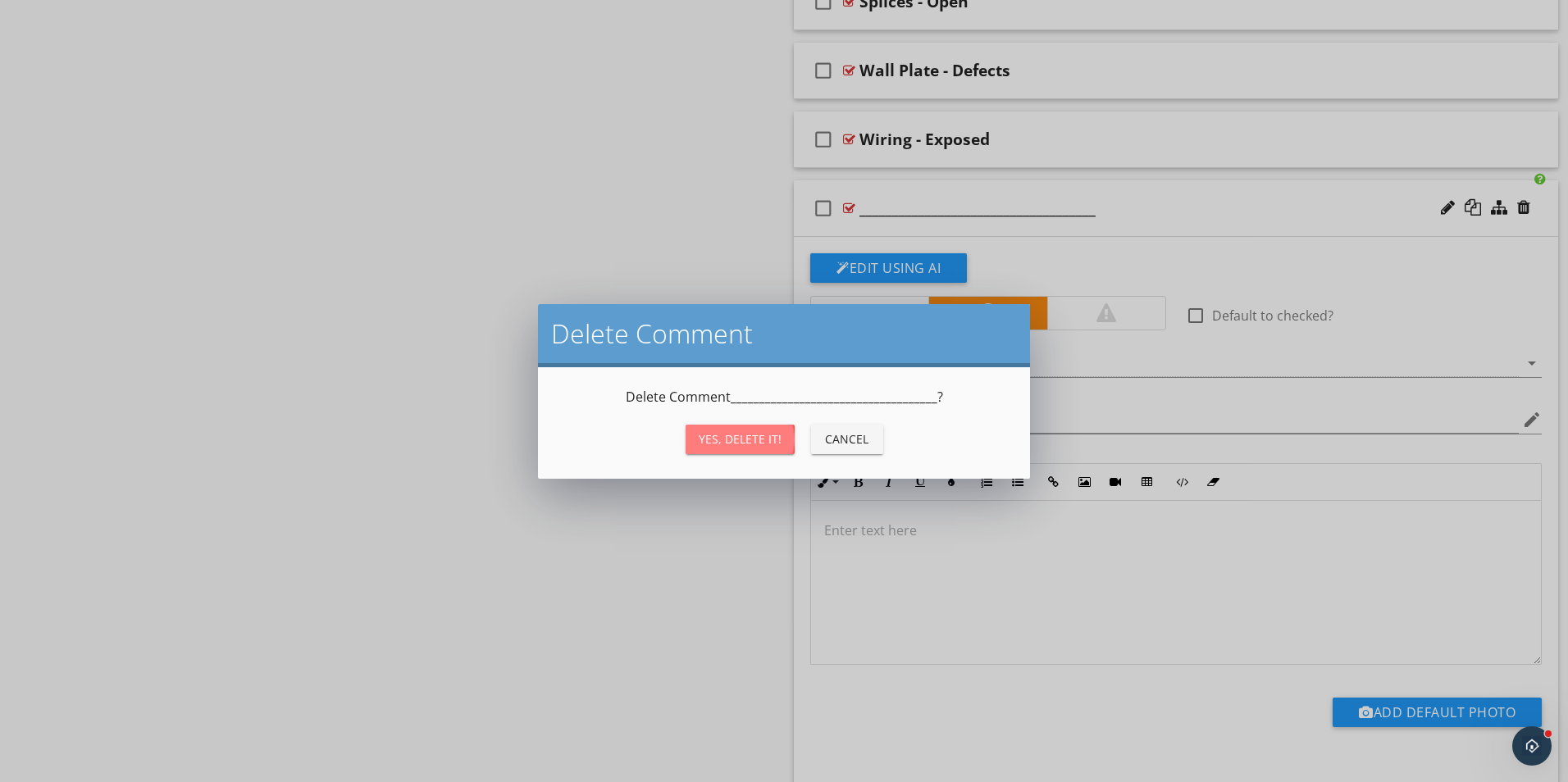
click at [710, 436] on div "Yes, Delete it!" at bounding box center [740, 439] width 82 height 17
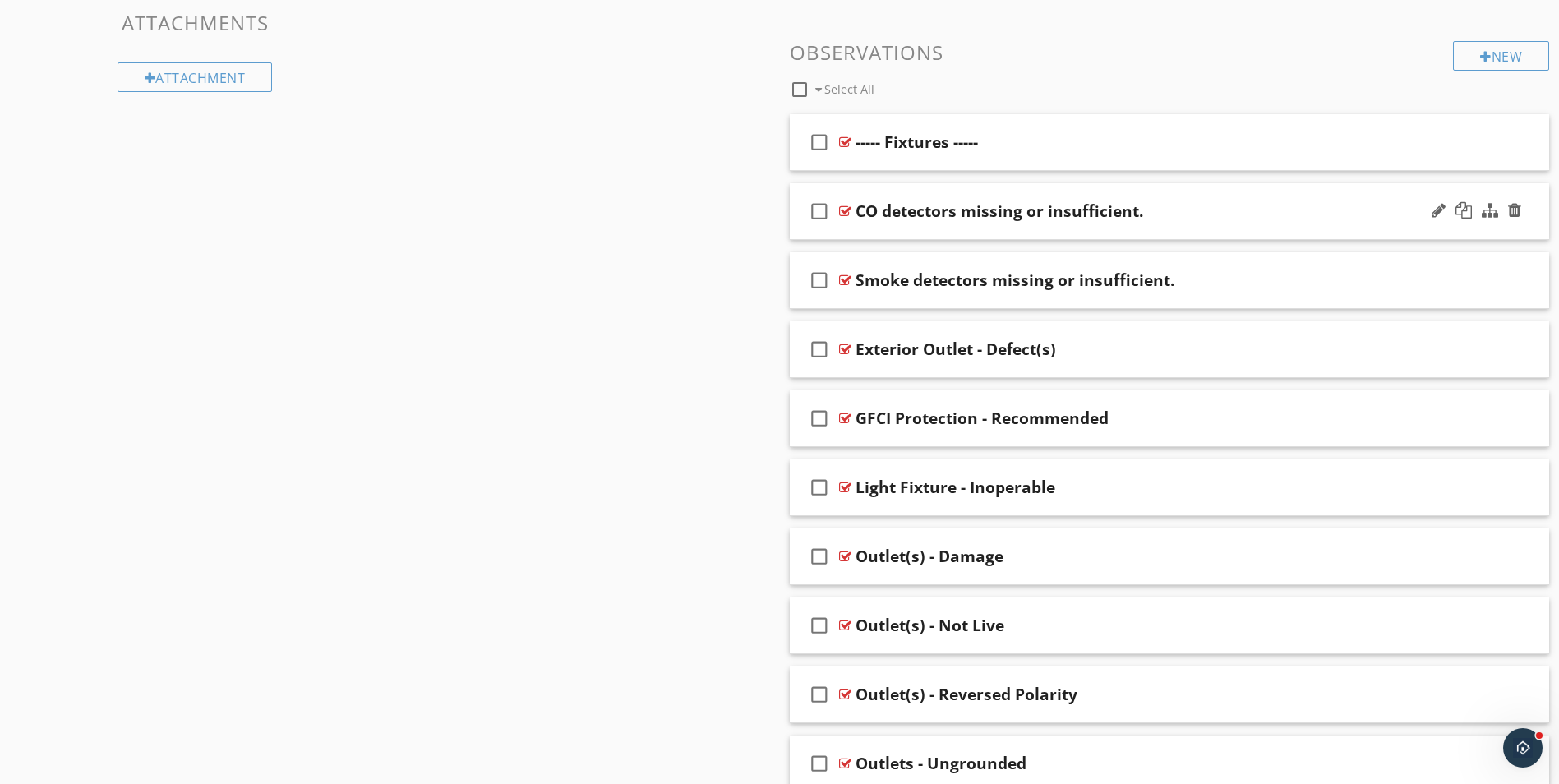
scroll to position [793, 0]
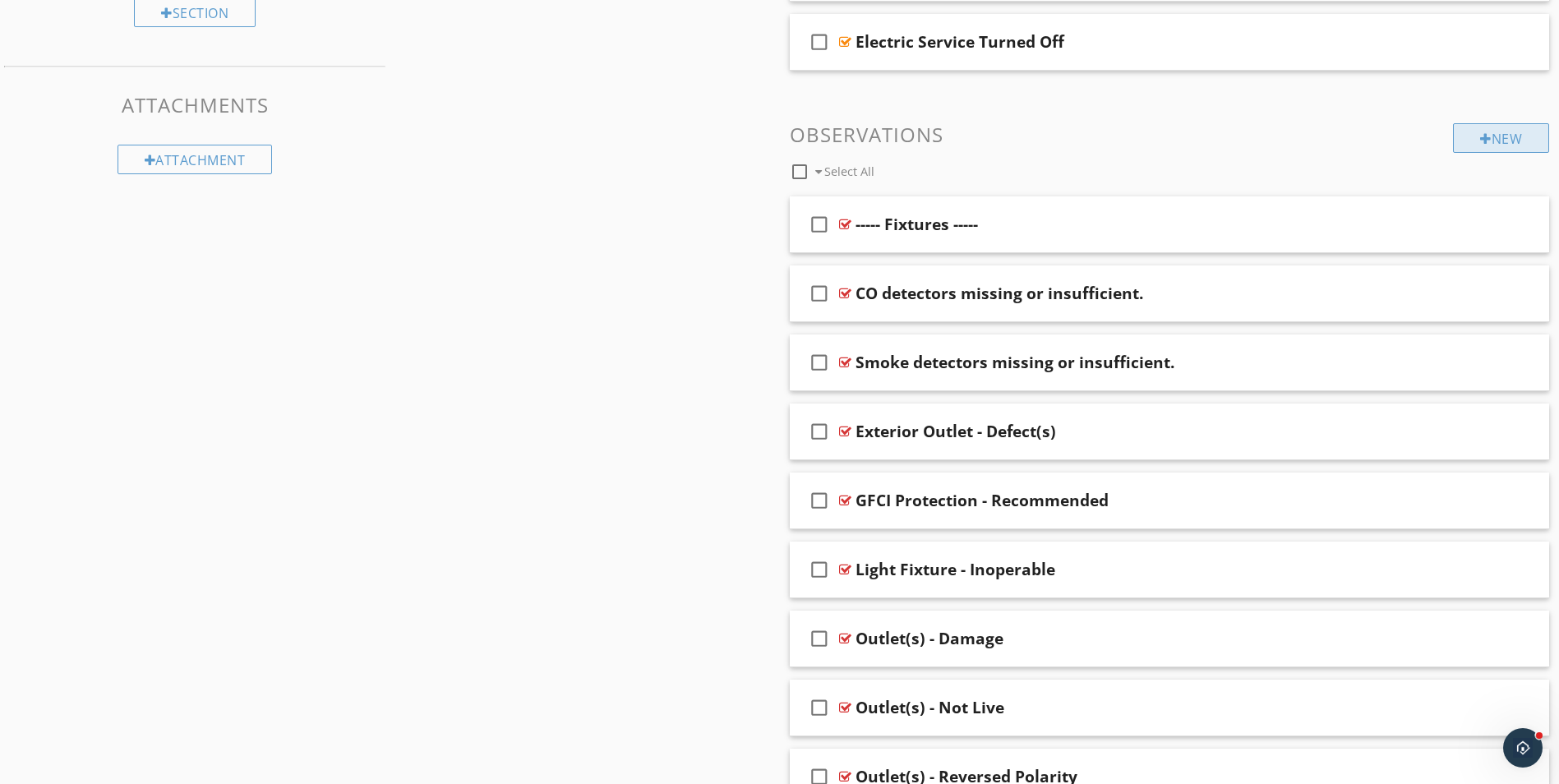
click at [1505, 138] on div "New" at bounding box center [1501, 138] width 96 height 30
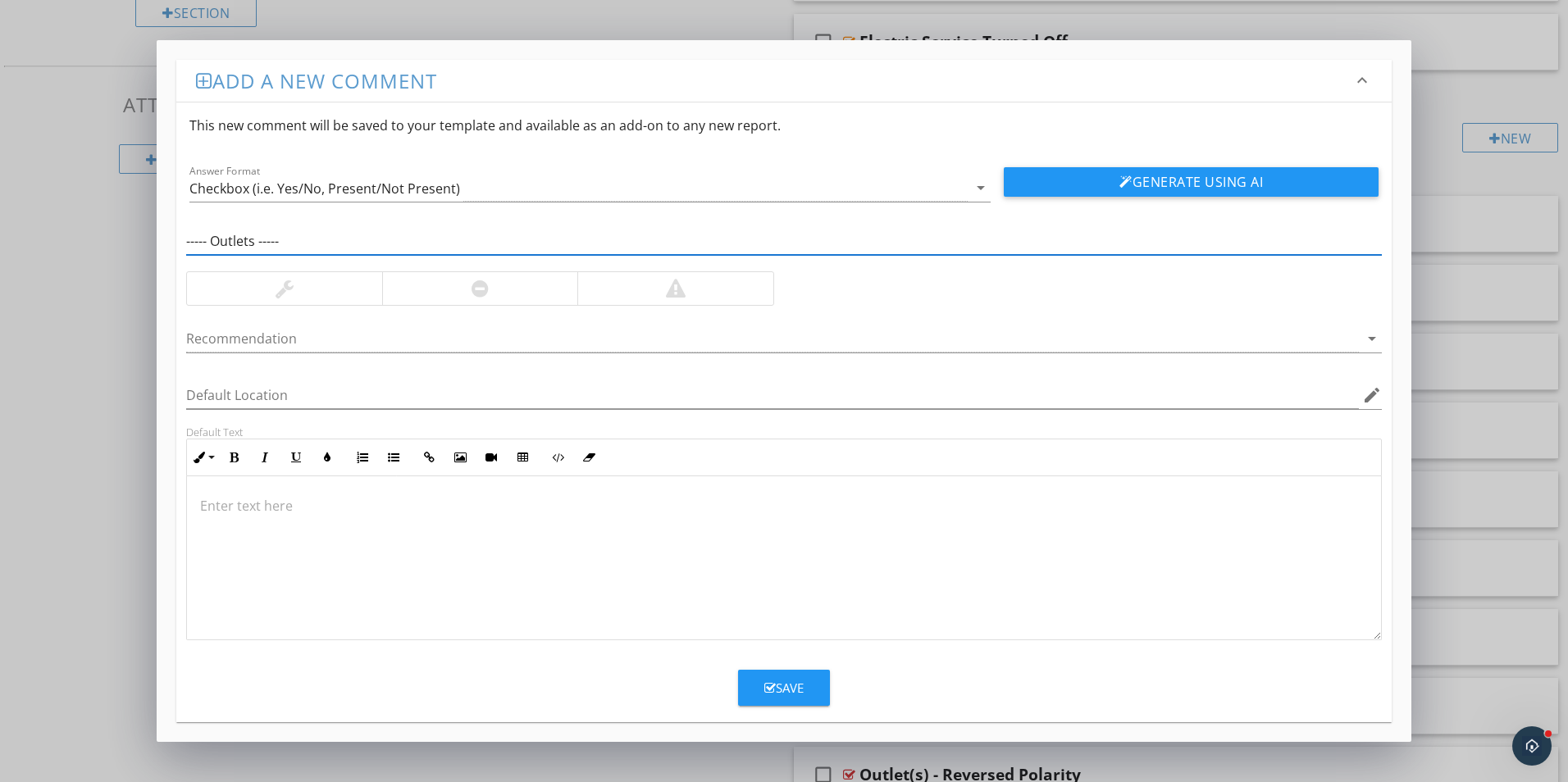
type input "----- Outlets -----"
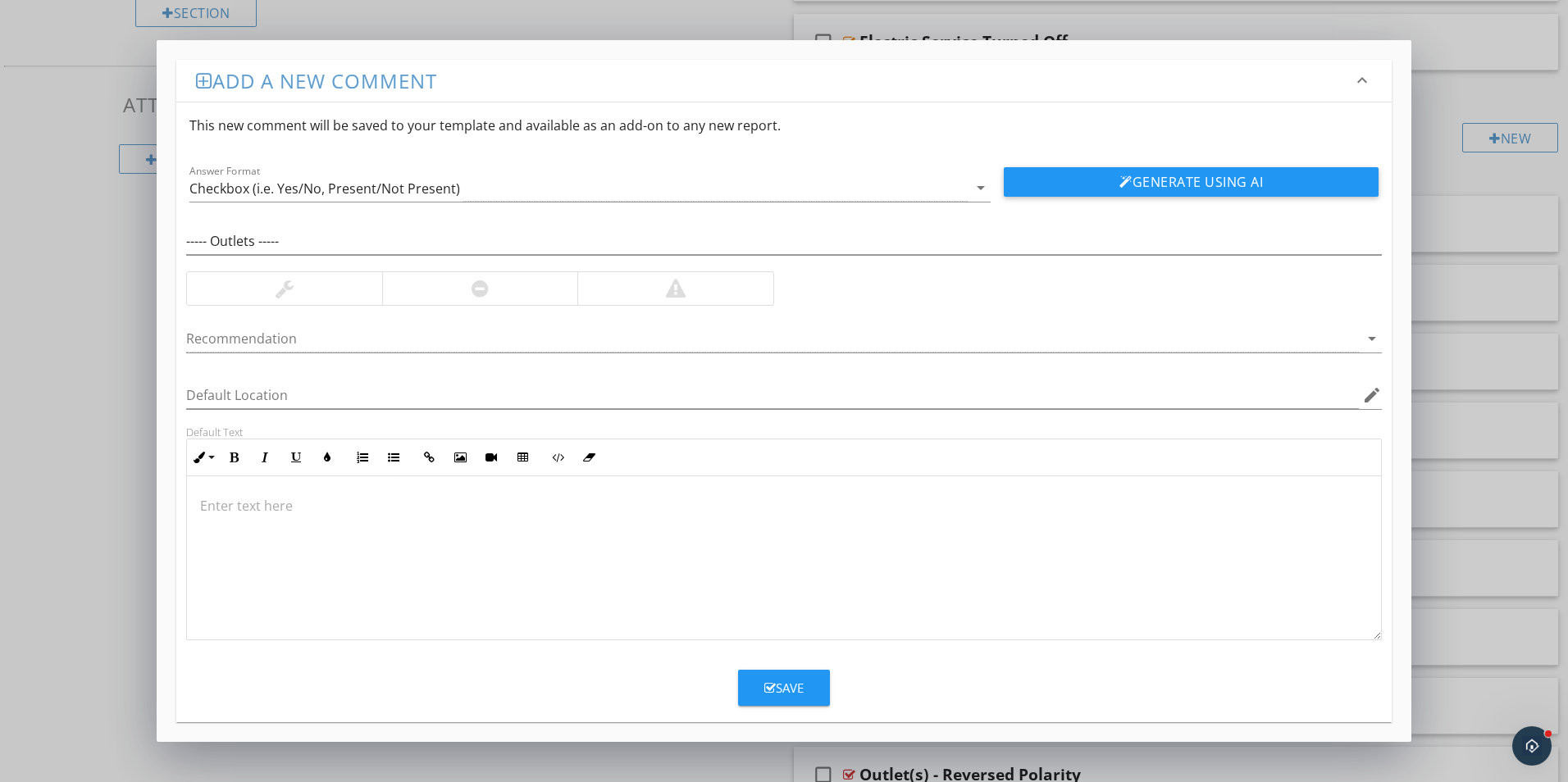
click at [790, 694] on div "Save" at bounding box center [784, 688] width 39 height 19
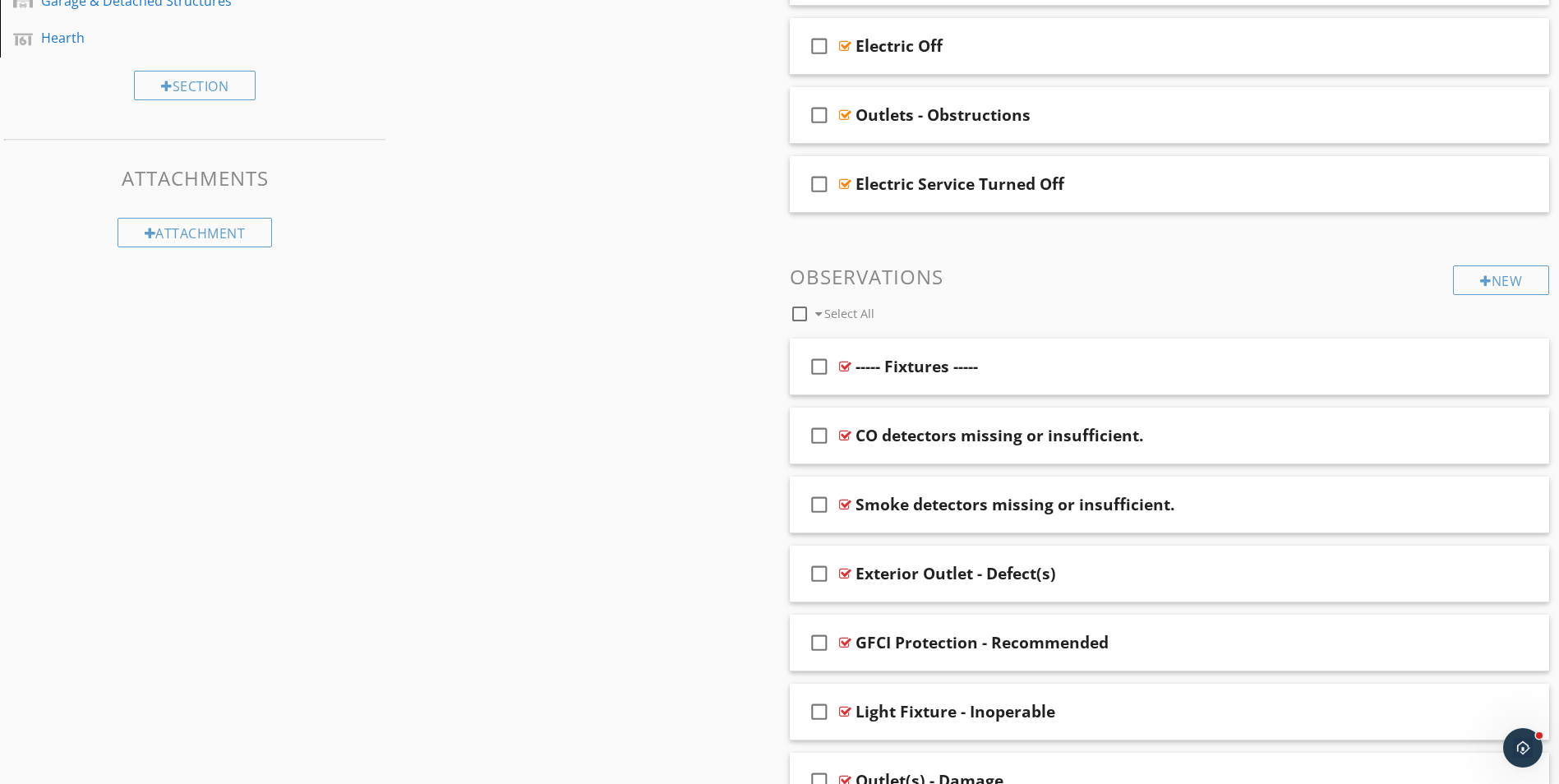
scroll to position [673, 0]
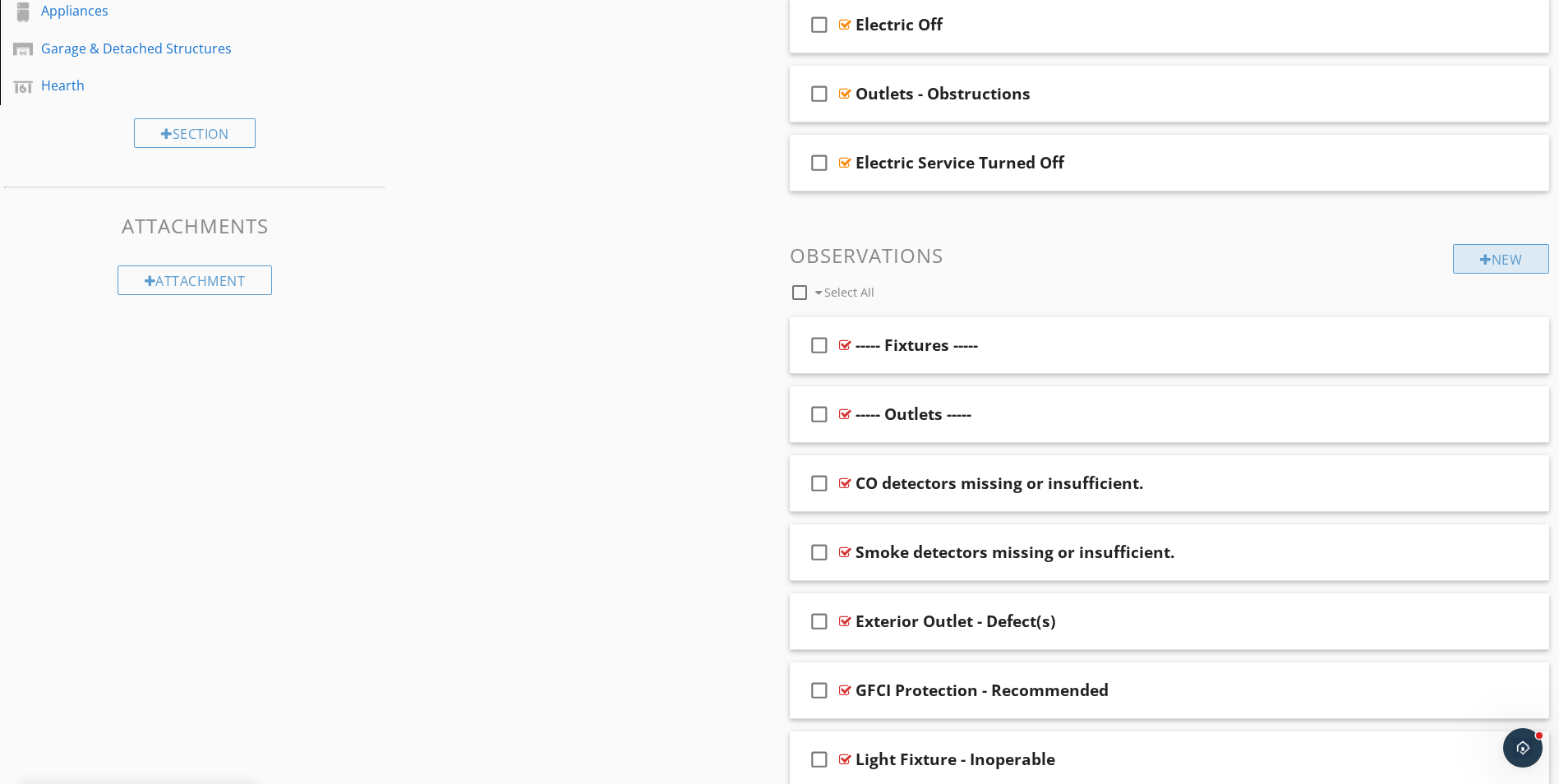
click at [1532, 262] on div "New" at bounding box center [1501, 258] width 96 height 30
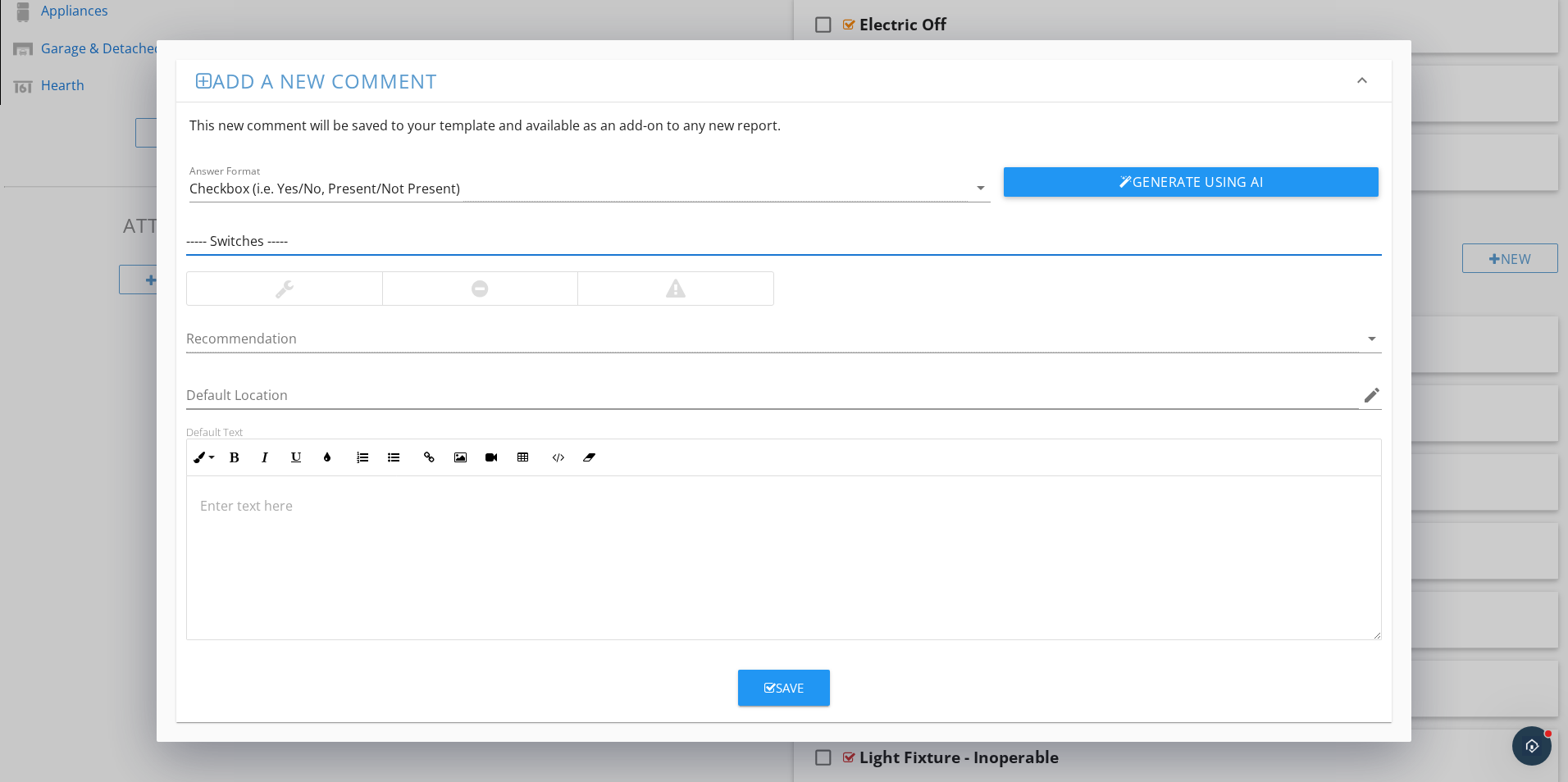
type input "----- Switches -----"
click at [779, 687] on div "Save" at bounding box center [784, 688] width 39 height 19
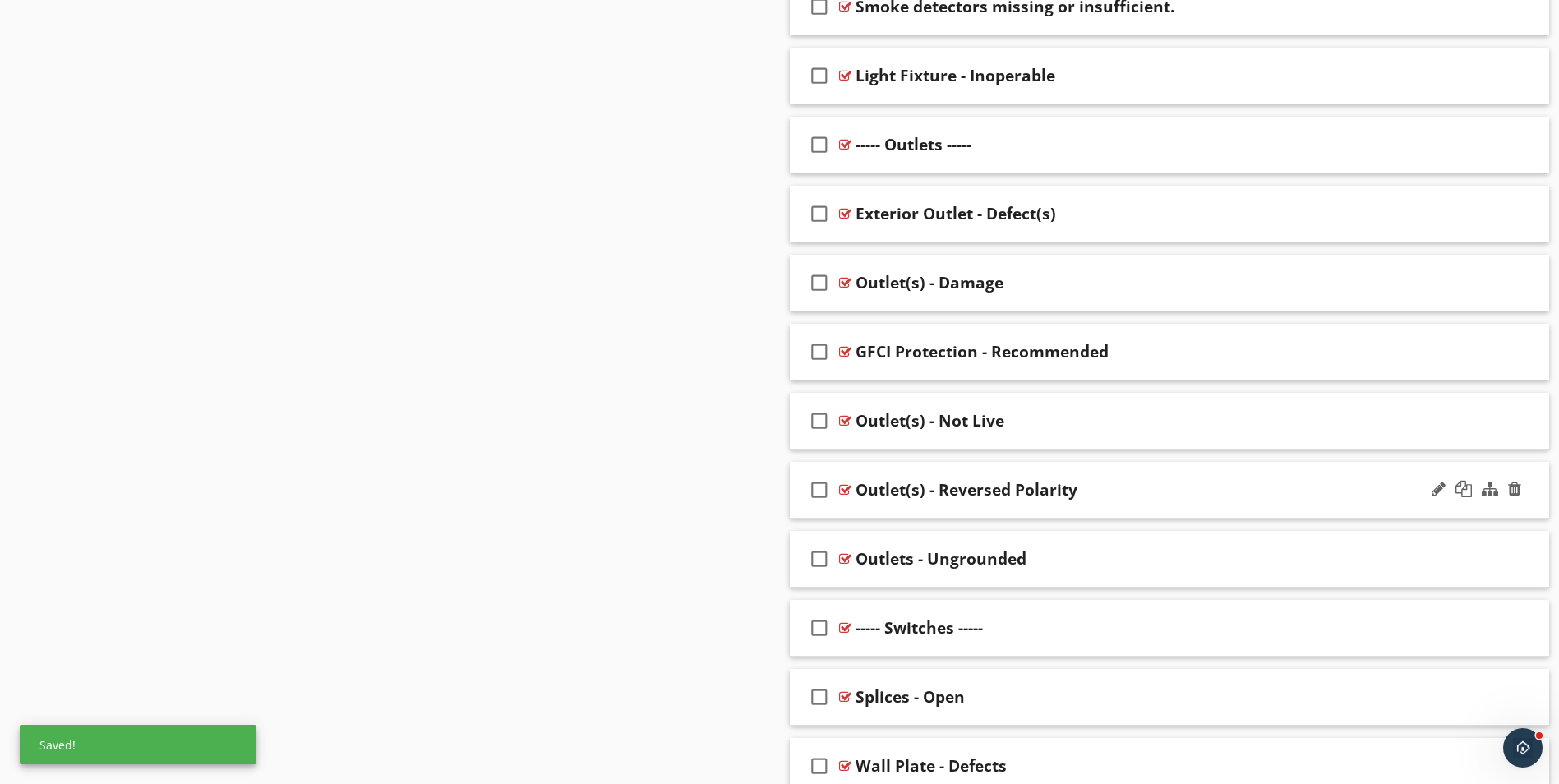
scroll to position [1314, 0]
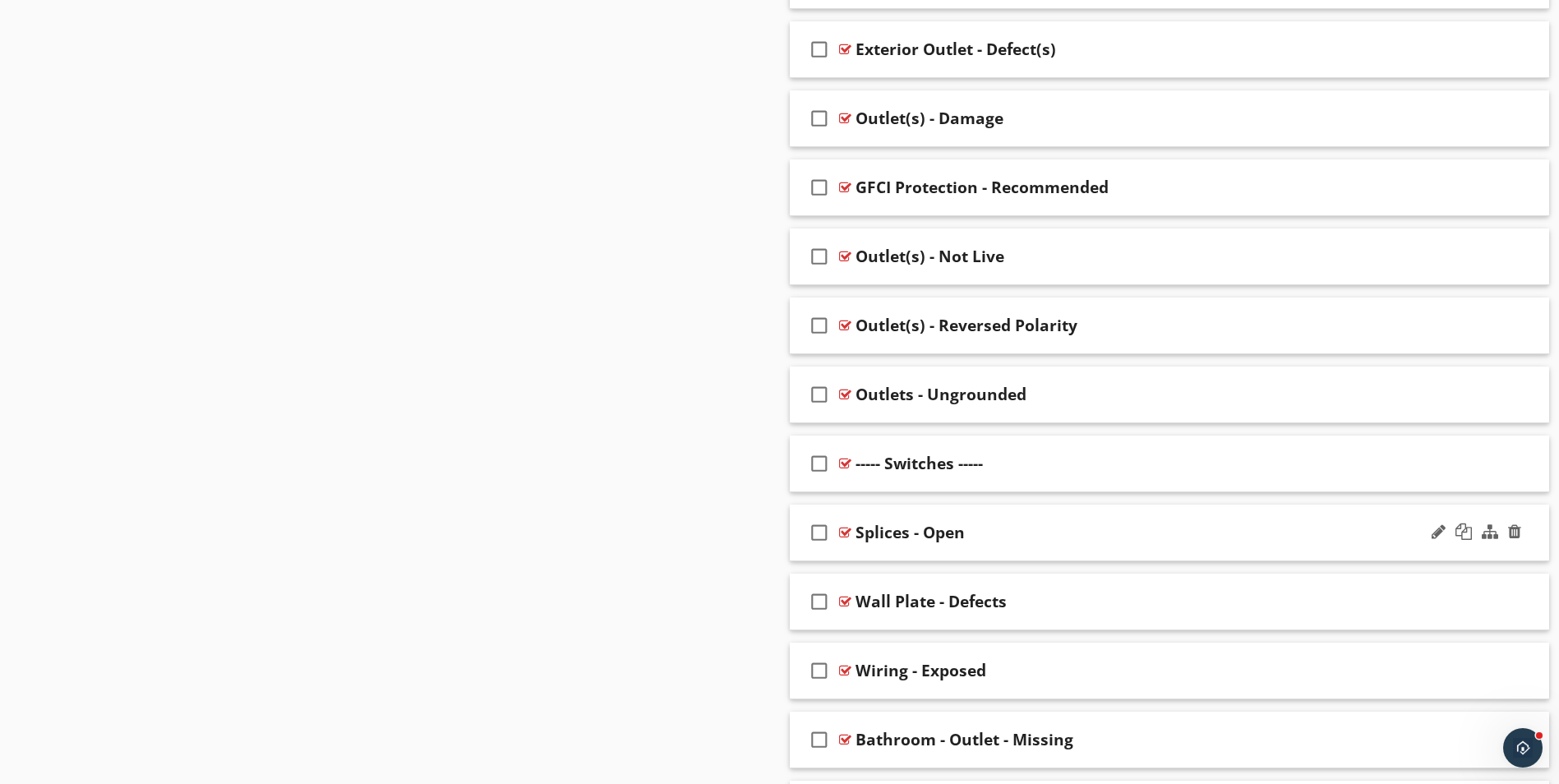
click at [1083, 537] on div "Splices - Open" at bounding box center [1128, 532] width 545 height 20
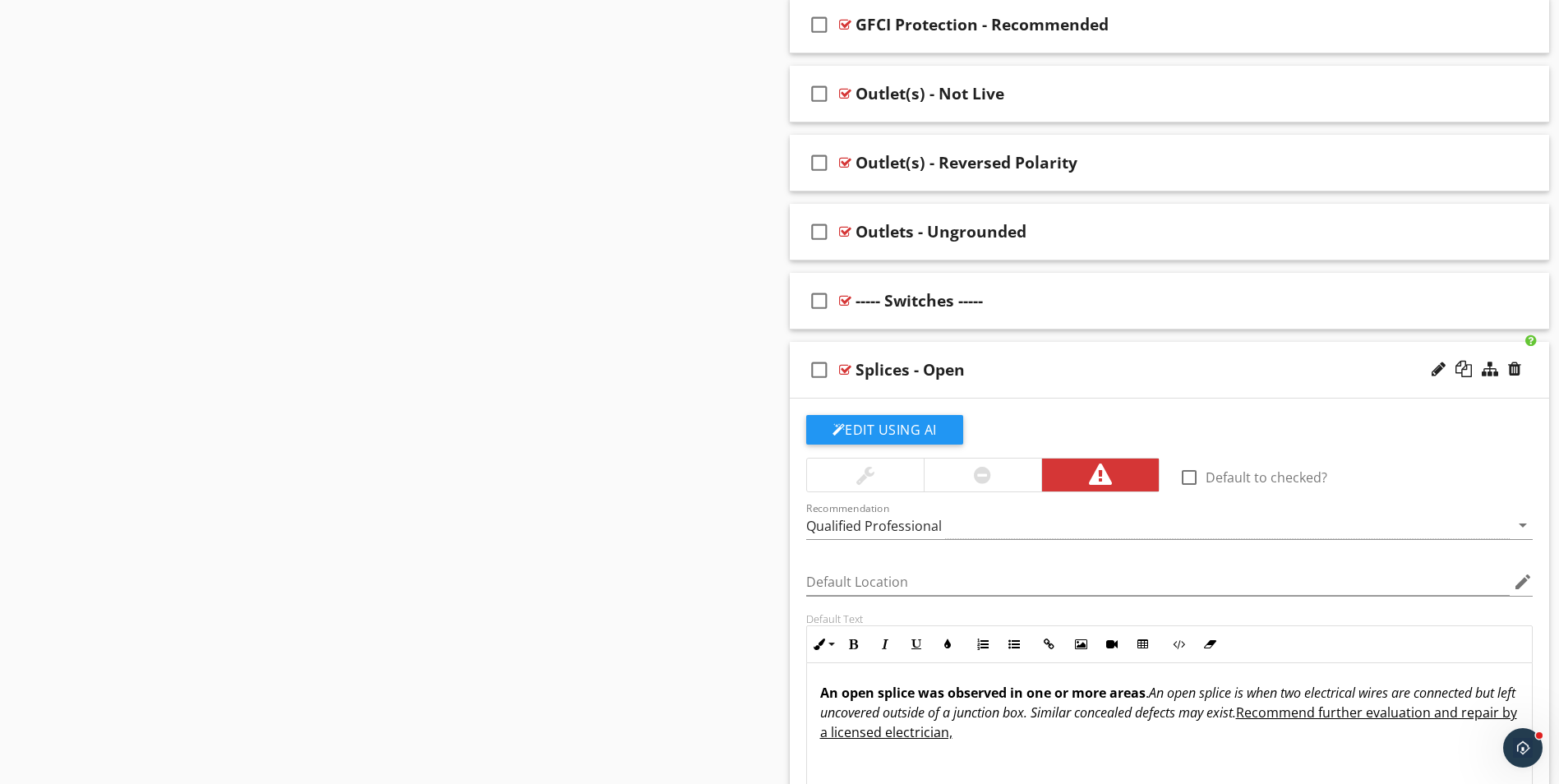
scroll to position [1479, 0]
click at [1515, 367] on div at bounding box center [1514, 366] width 13 height 16
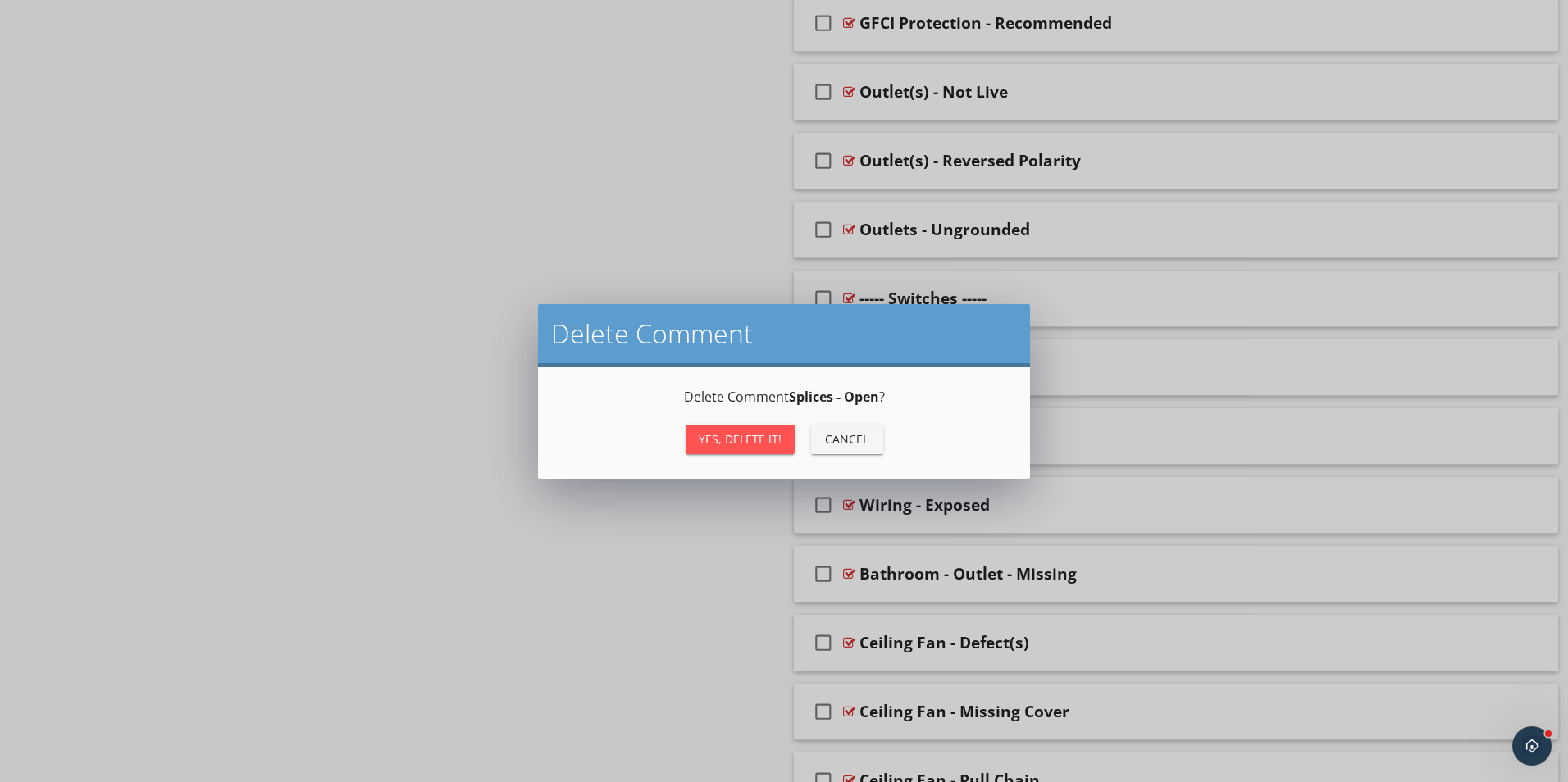
click at [756, 439] on div "Yes, Delete it!" at bounding box center [740, 439] width 82 height 17
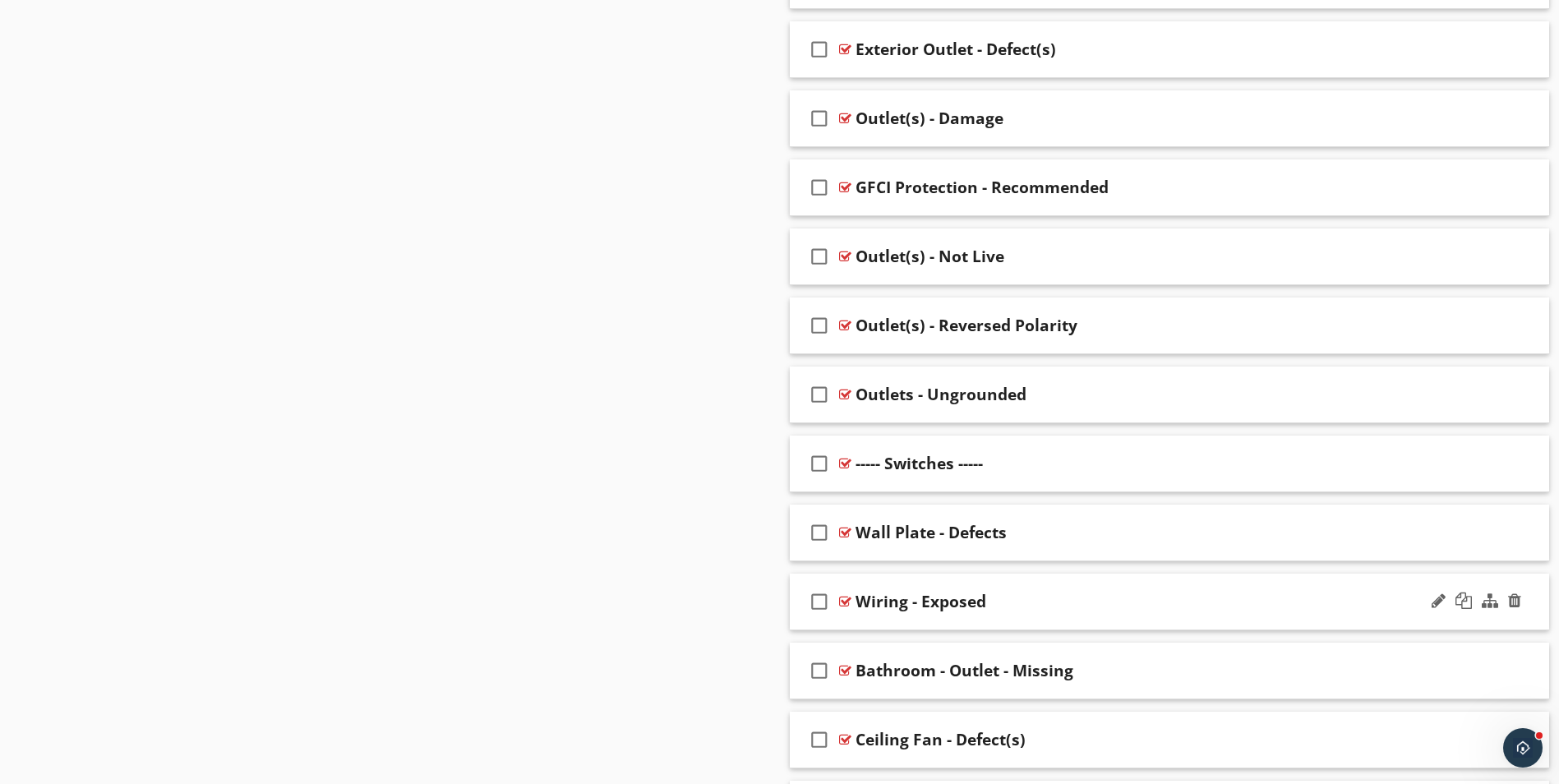
scroll to position [1231, 0]
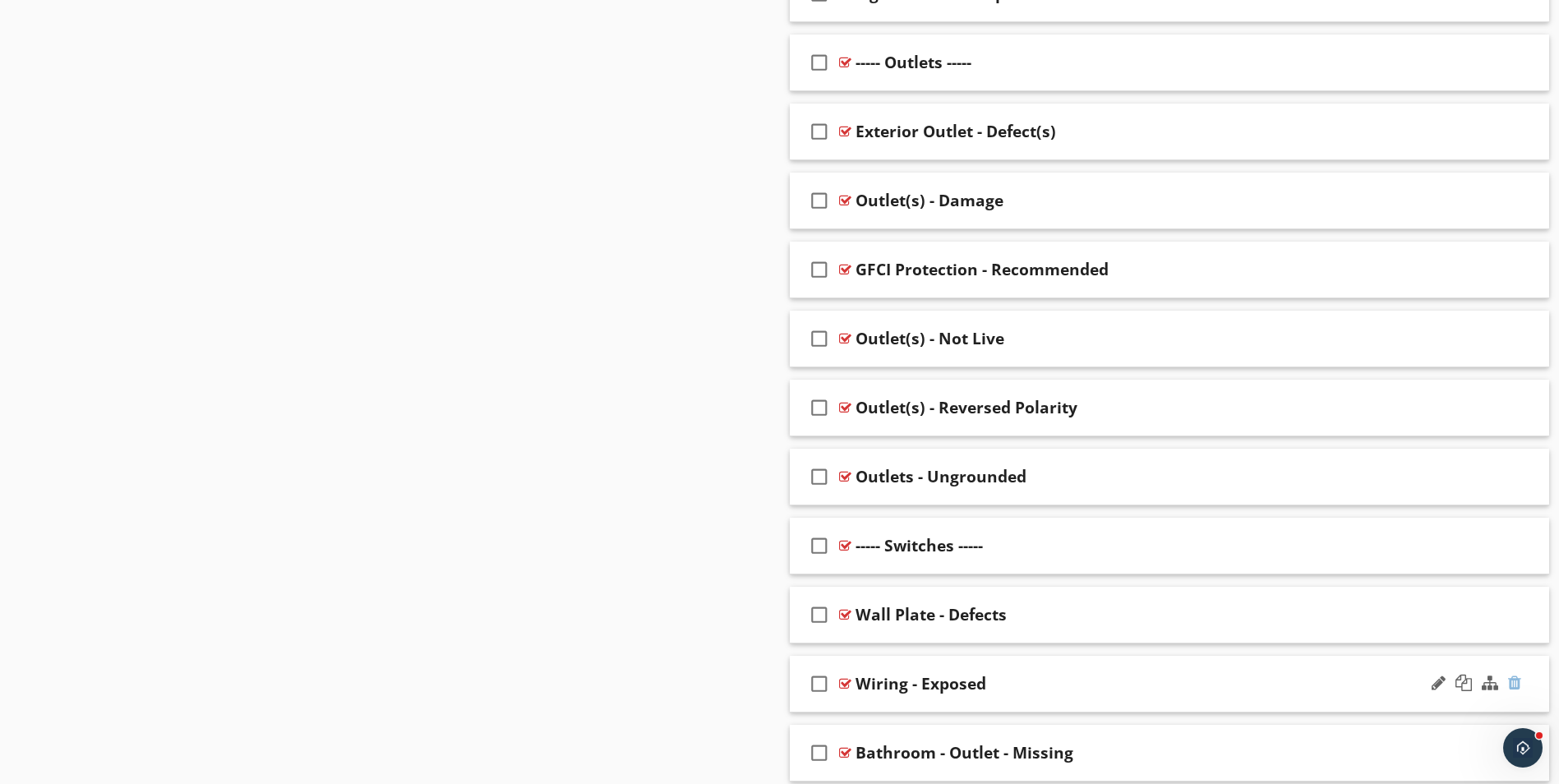
click at [1520, 683] on div at bounding box center [1514, 683] width 13 height 16
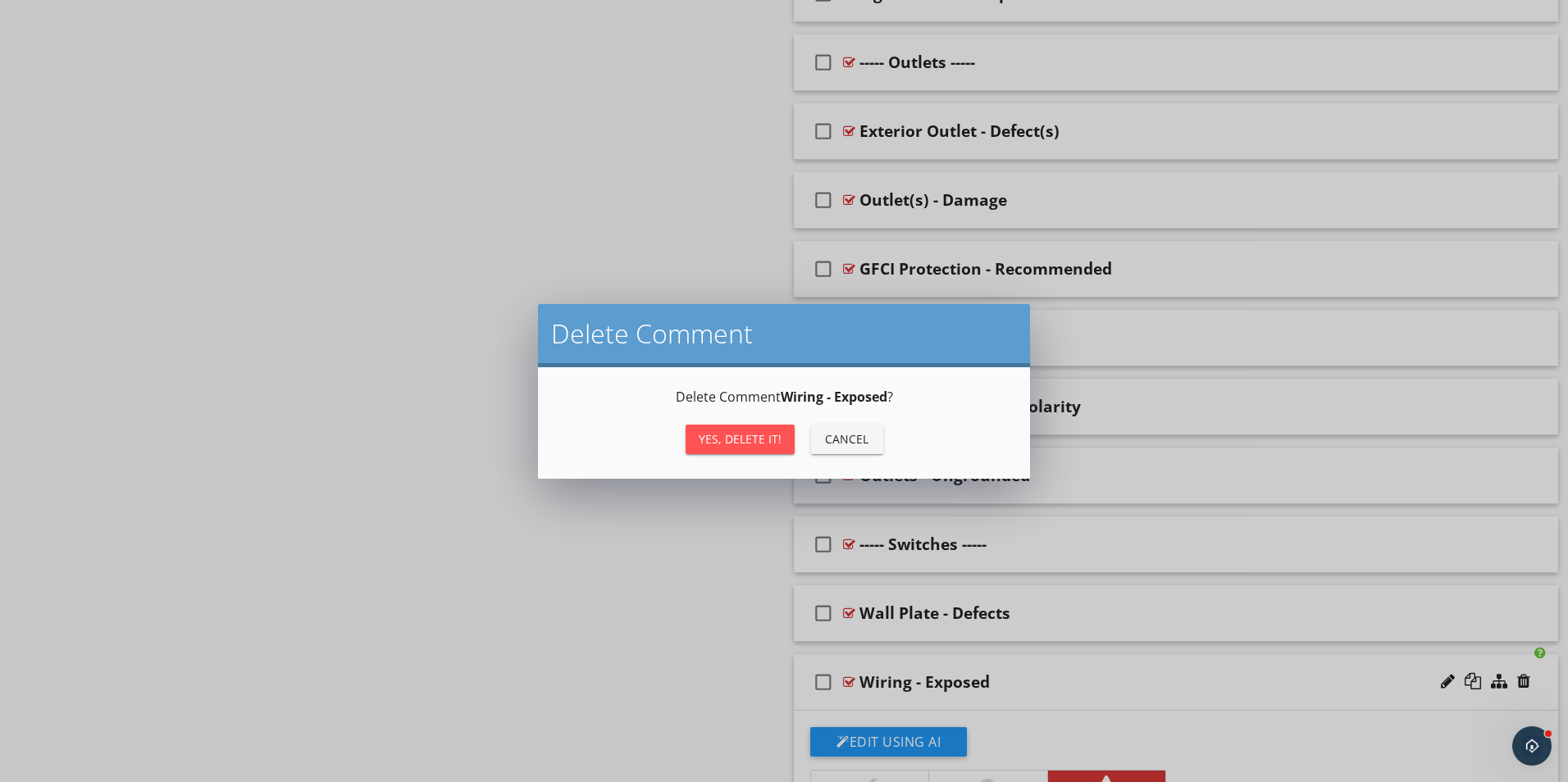
click at [735, 440] on div "Yes, Delete it!" at bounding box center [740, 439] width 82 height 17
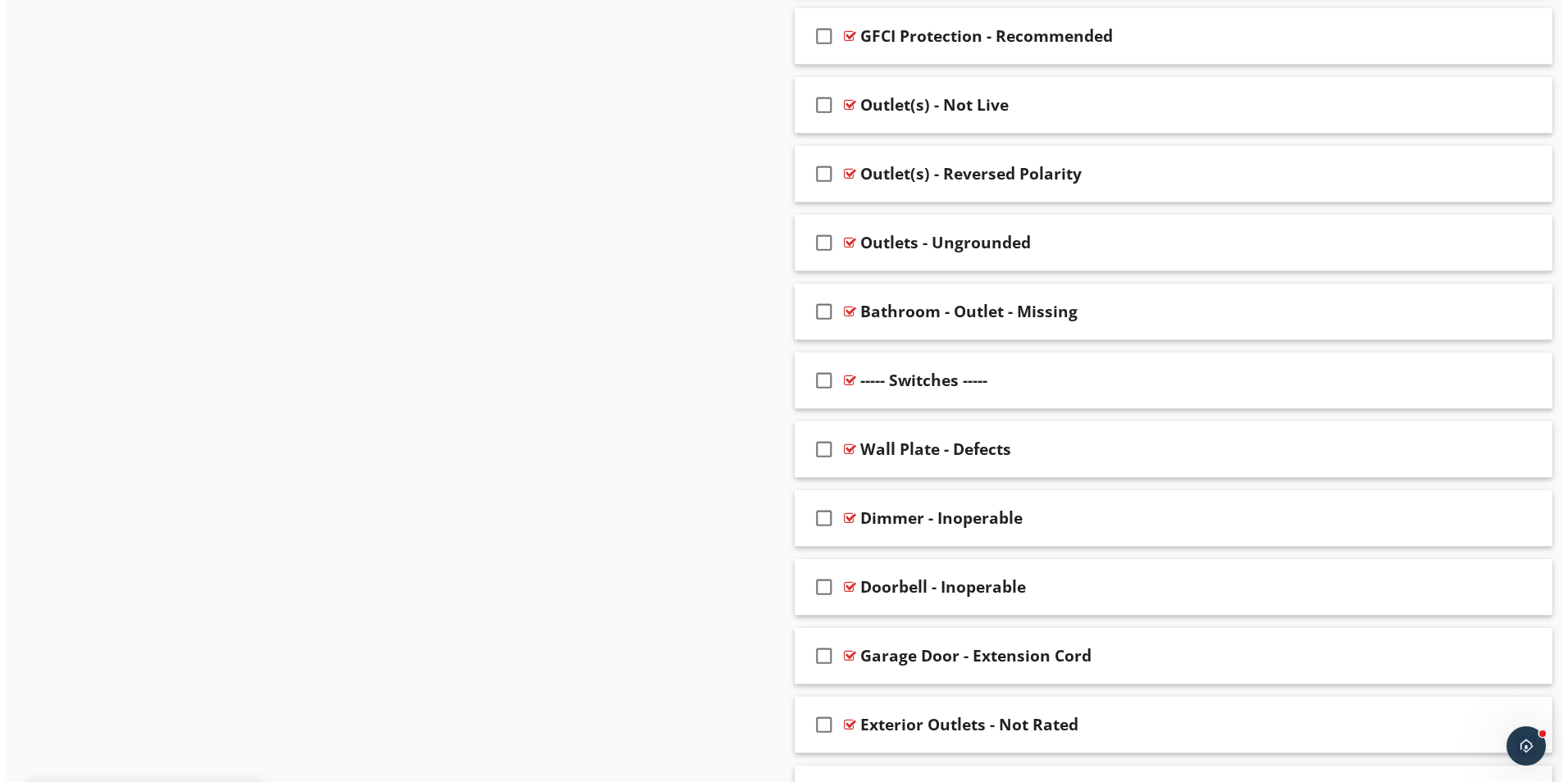
scroll to position [1763, 0]
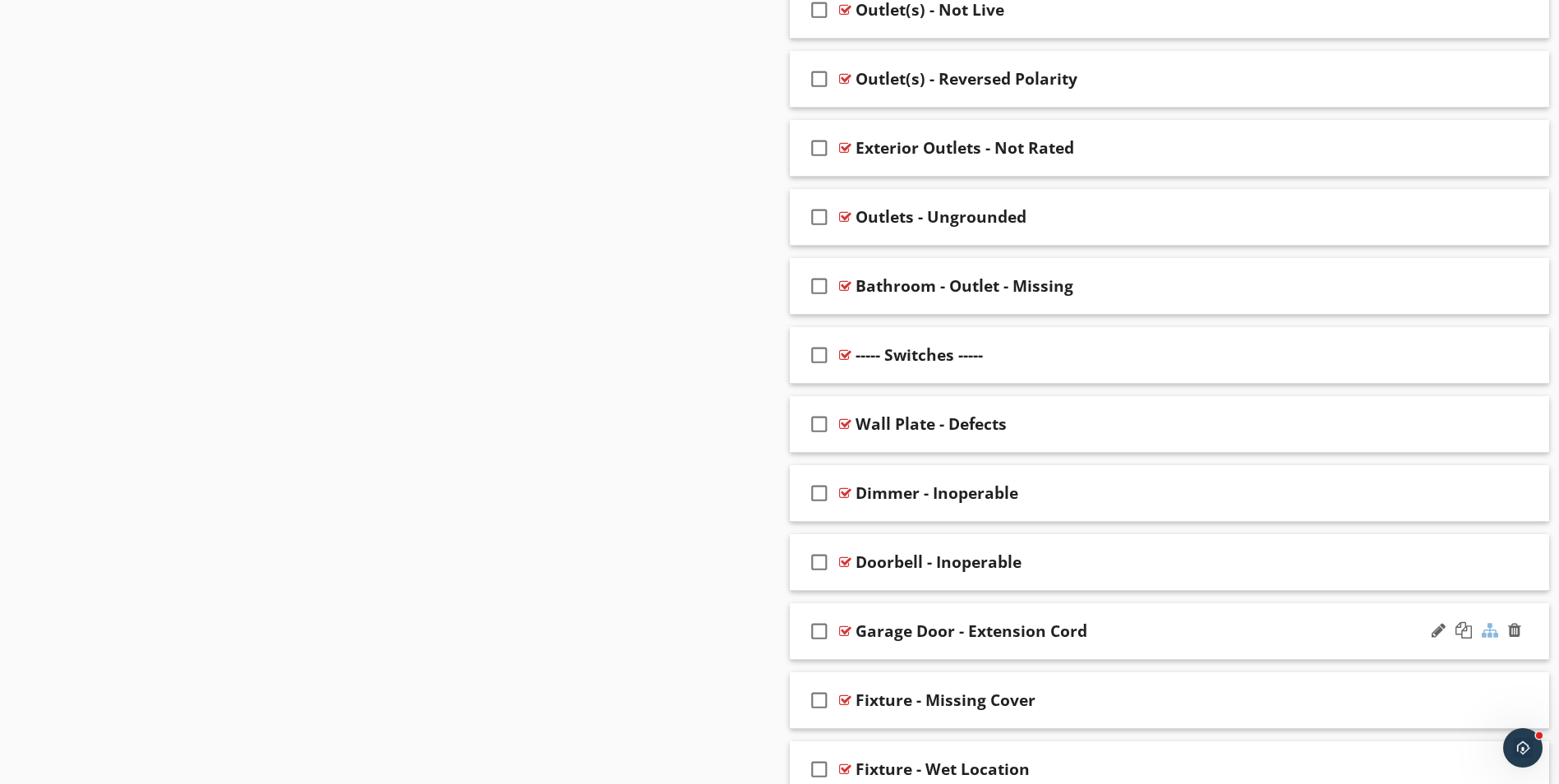
click at [1487, 626] on div at bounding box center [1490, 630] width 16 height 16
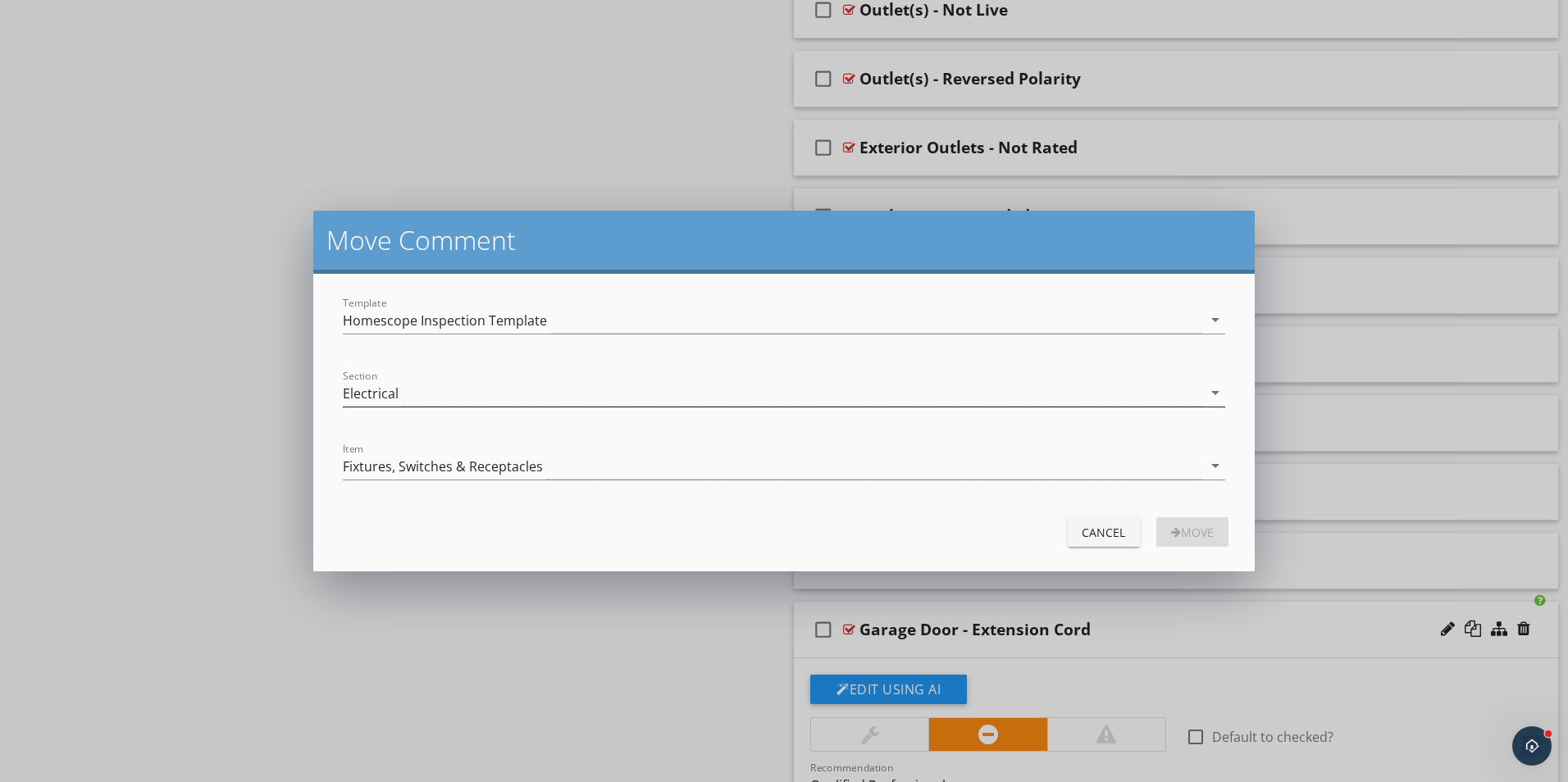
click at [1205, 388] on icon "arrow_drop_down" at bounding box center [1214, 392] width 20 height 20
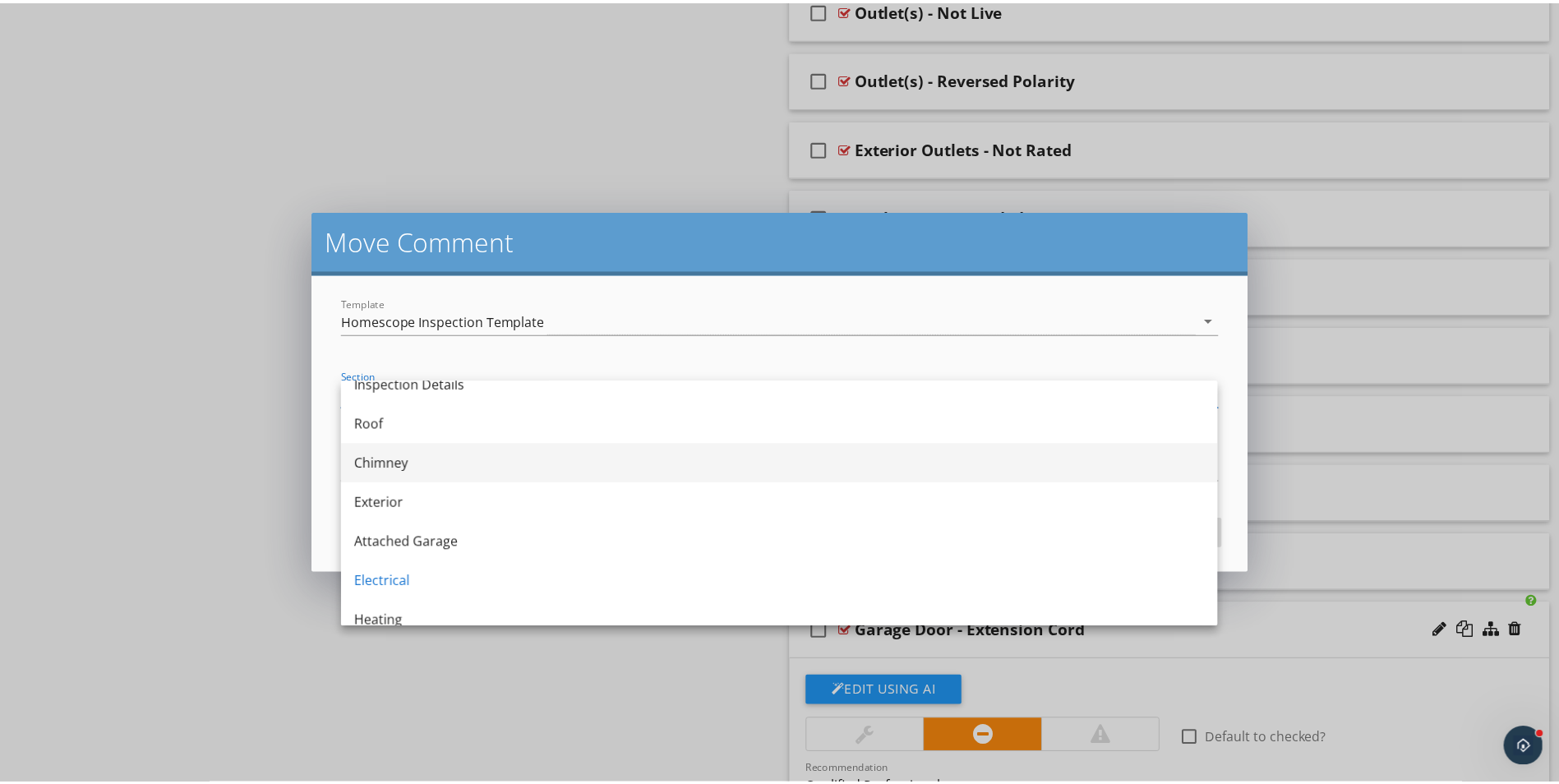
scroll to position [0, 0]
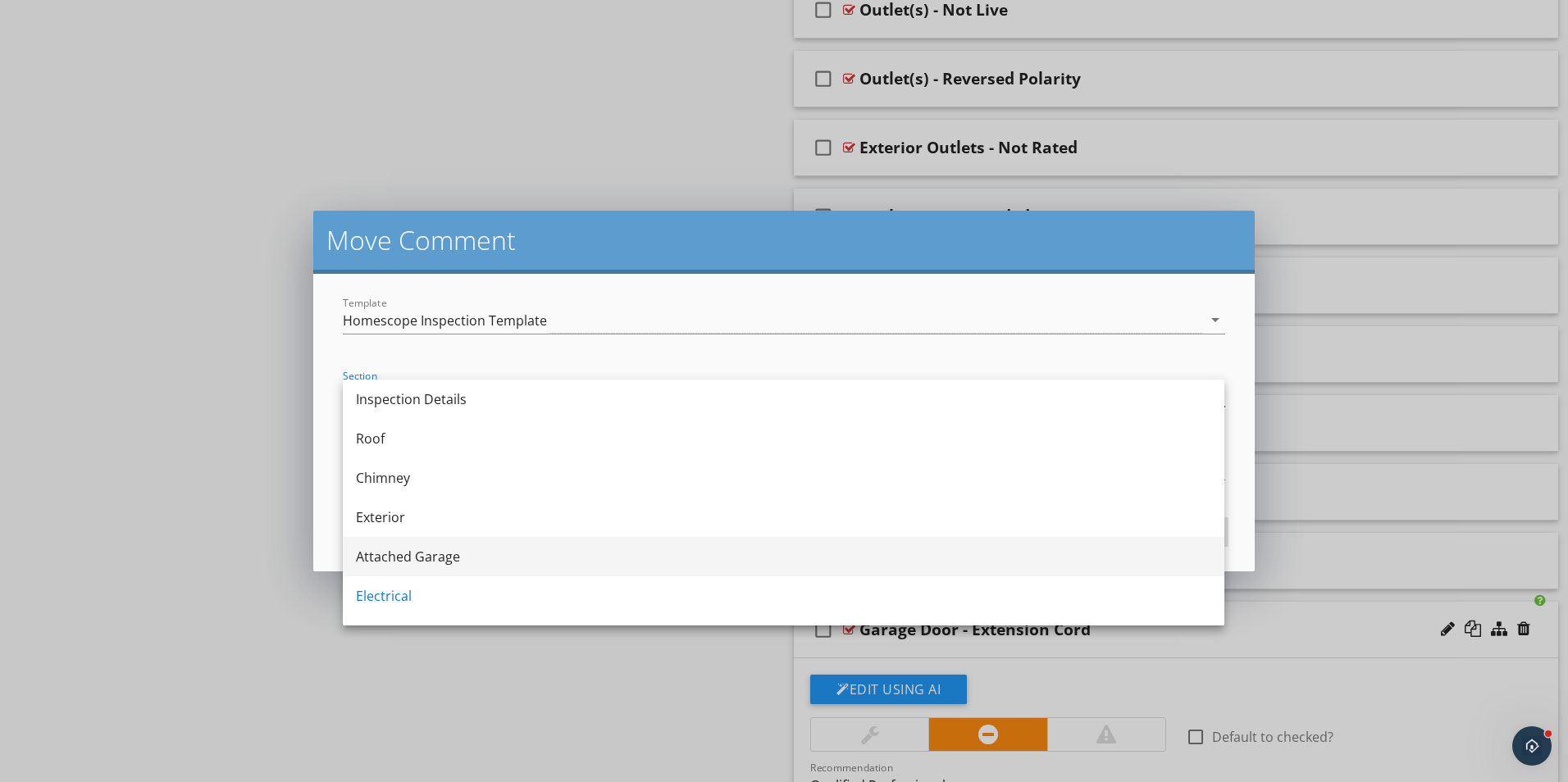
click at [490, 551] on div "Attached Garage" at bounding box center [783, 556] width 855 height 20
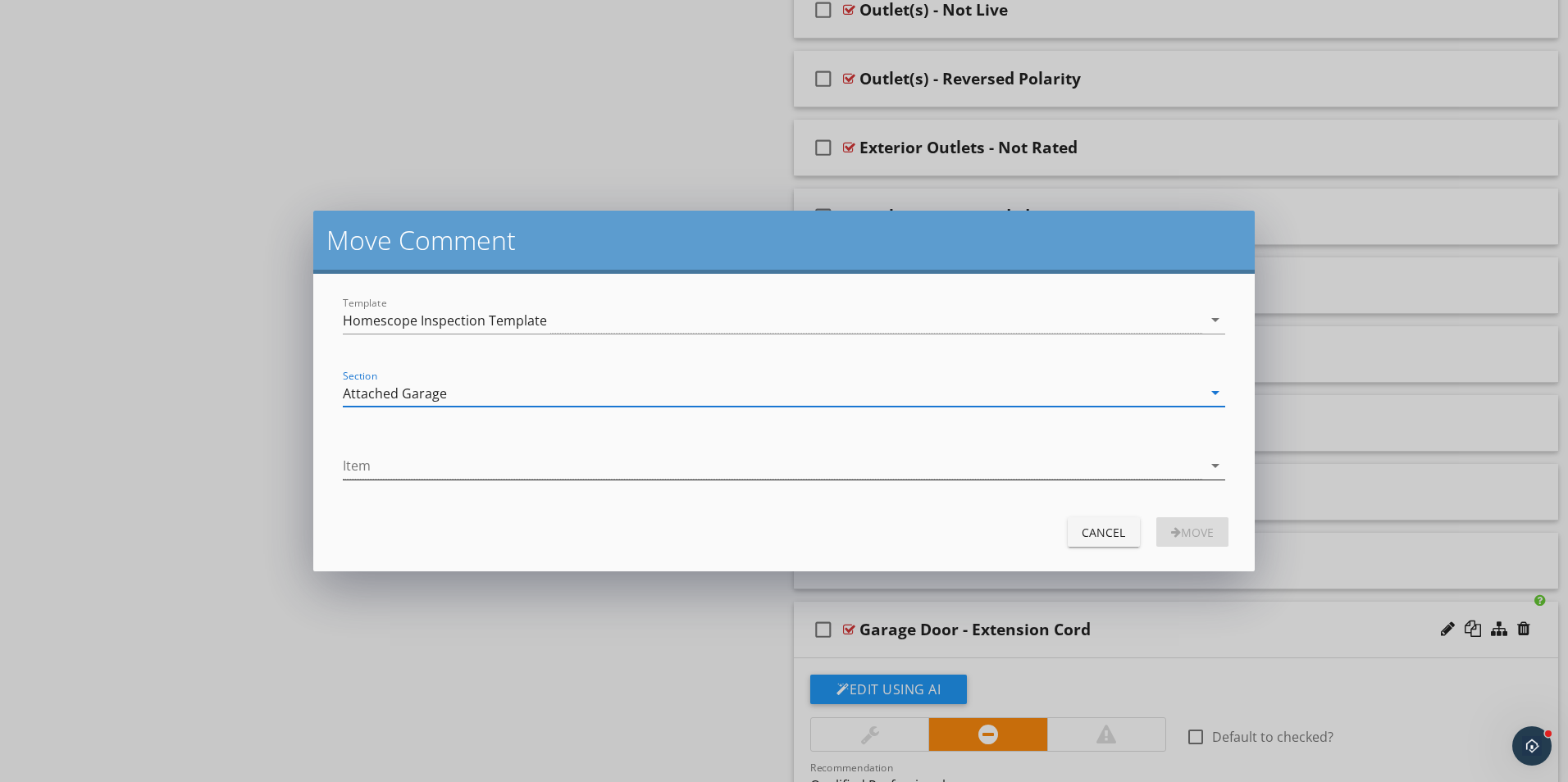
click at [1207, 468] on icon "arrow_drop_down" at bounding box center [1214, 465] width 20 height 20
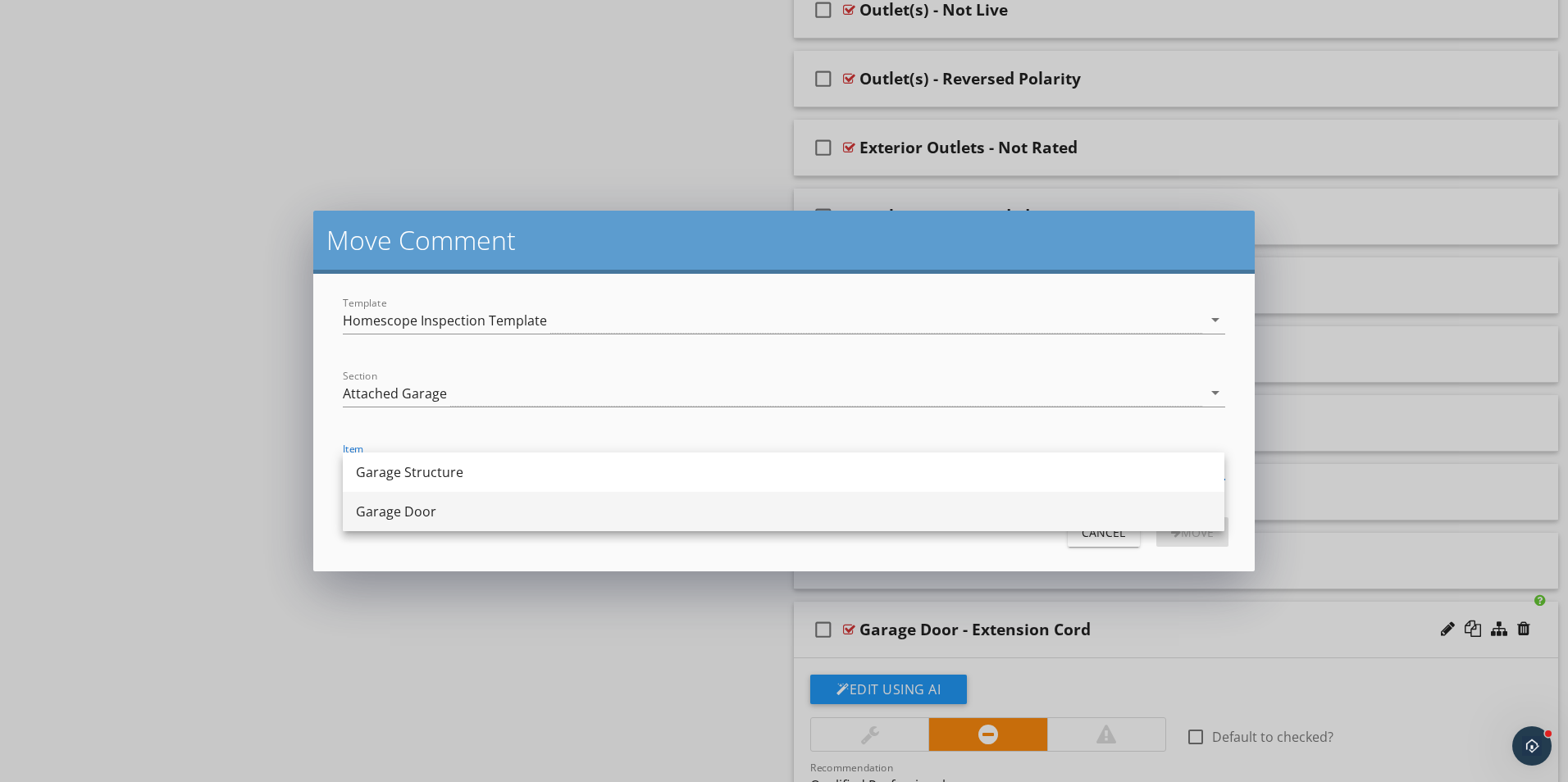
click at [524, 513] on div "Garage Door" at bounding box center [783, 511] width 855 height 20
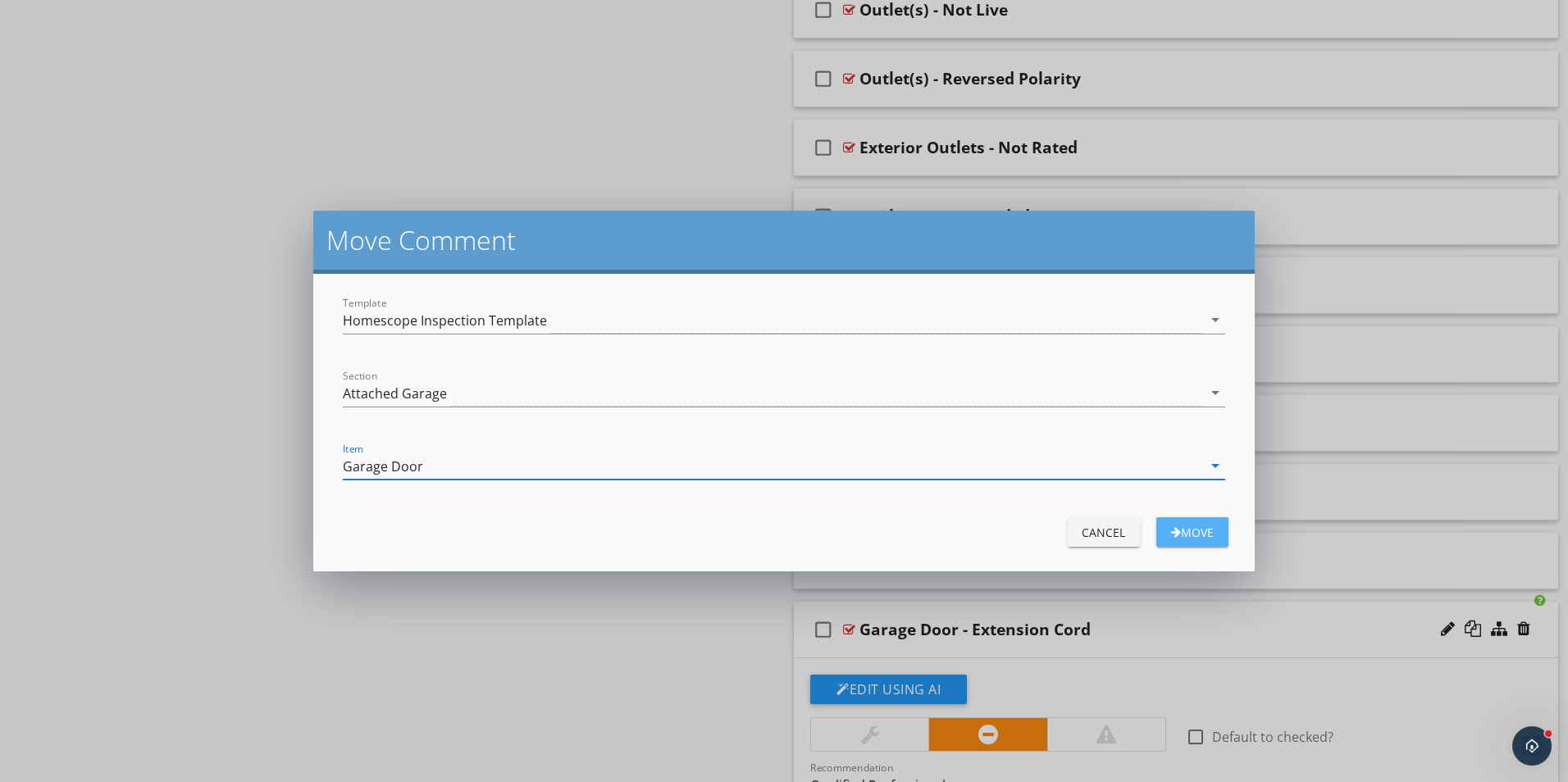
click at [1196, 535] on div "Move" at bounding box center [1192, 532] width 46 height 17
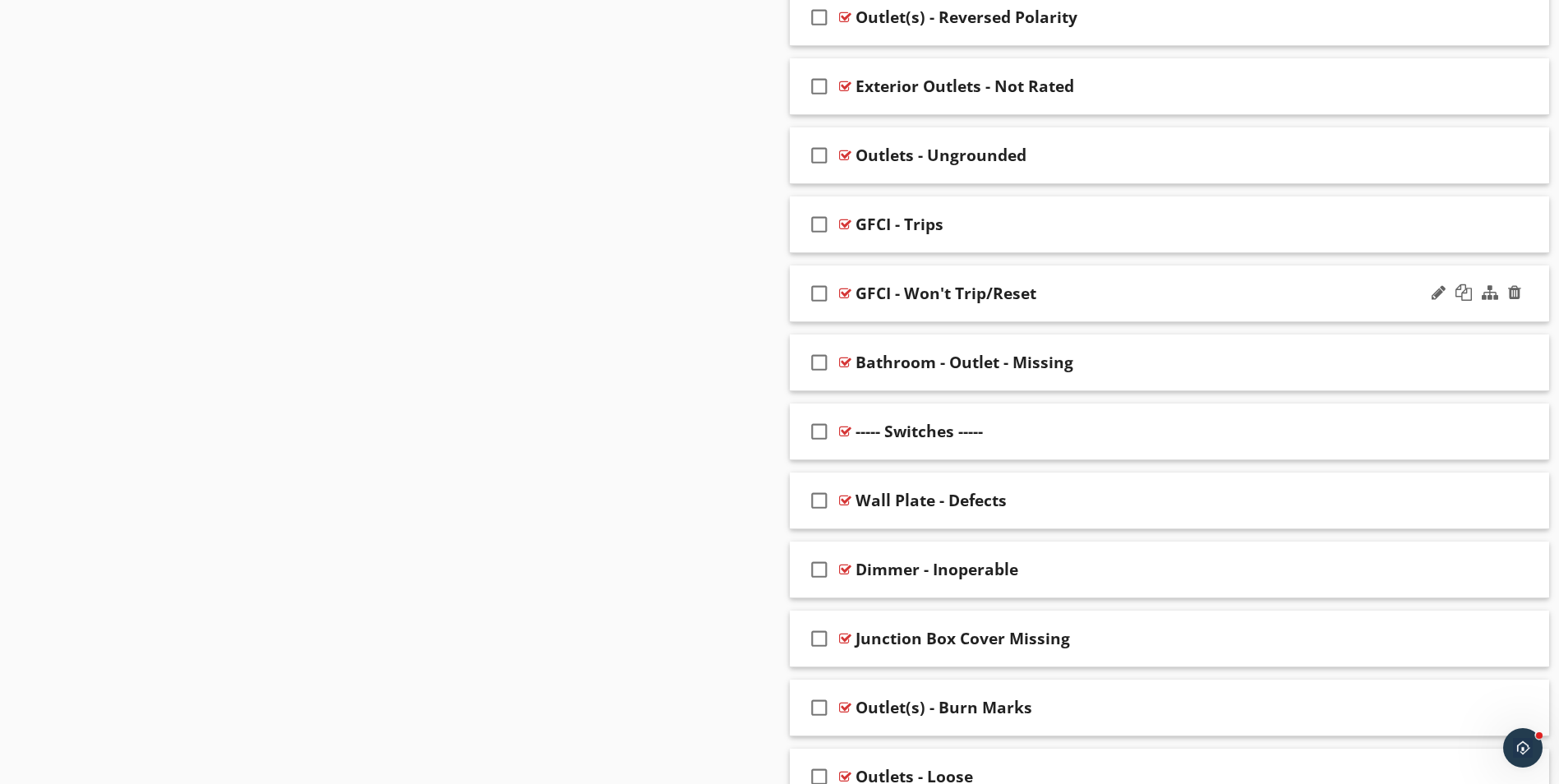
scroll to position [2062, 0]
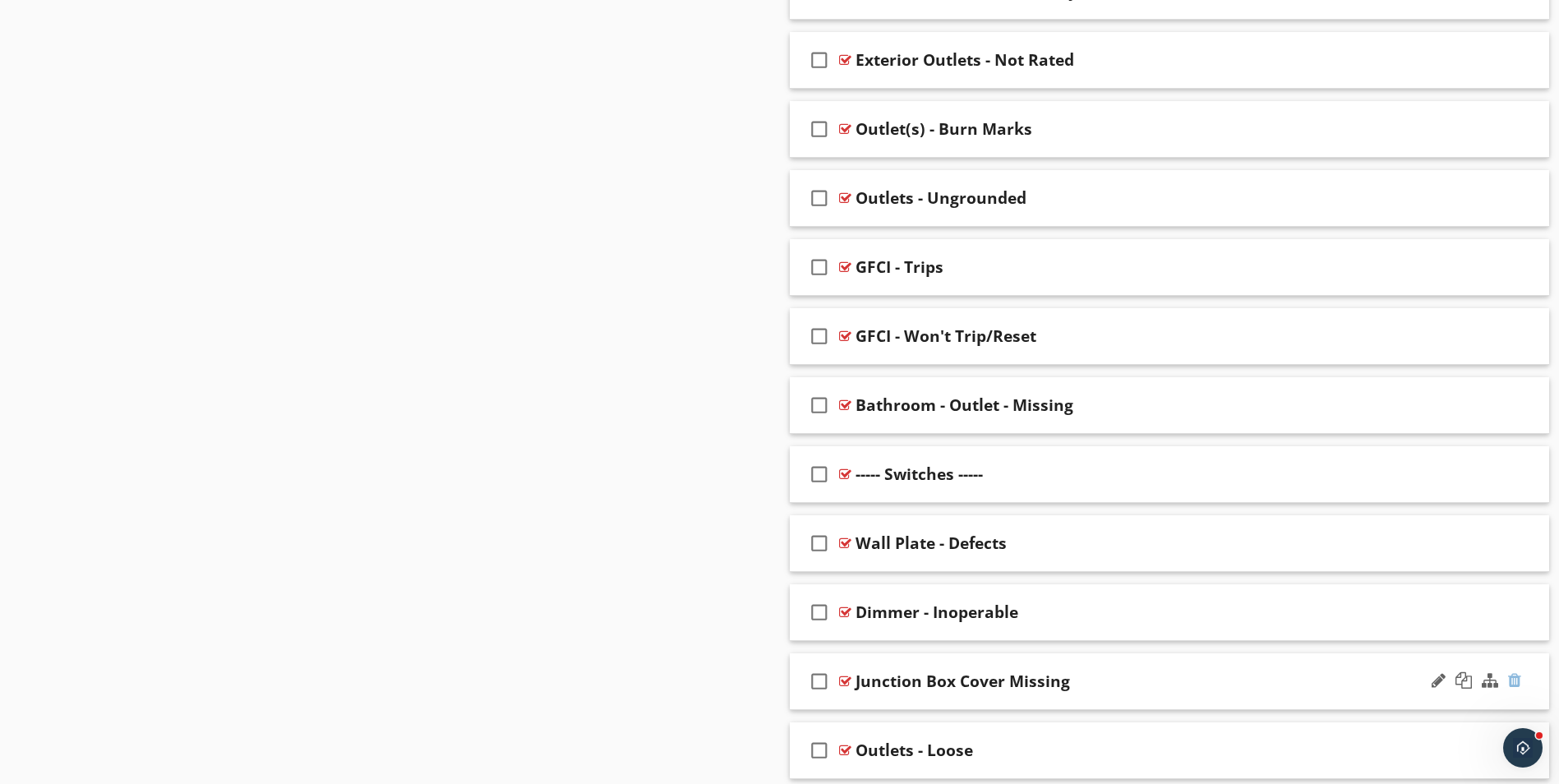
click at [1514, 680] on div at bounding box center [1514, 680] width 13 height 16
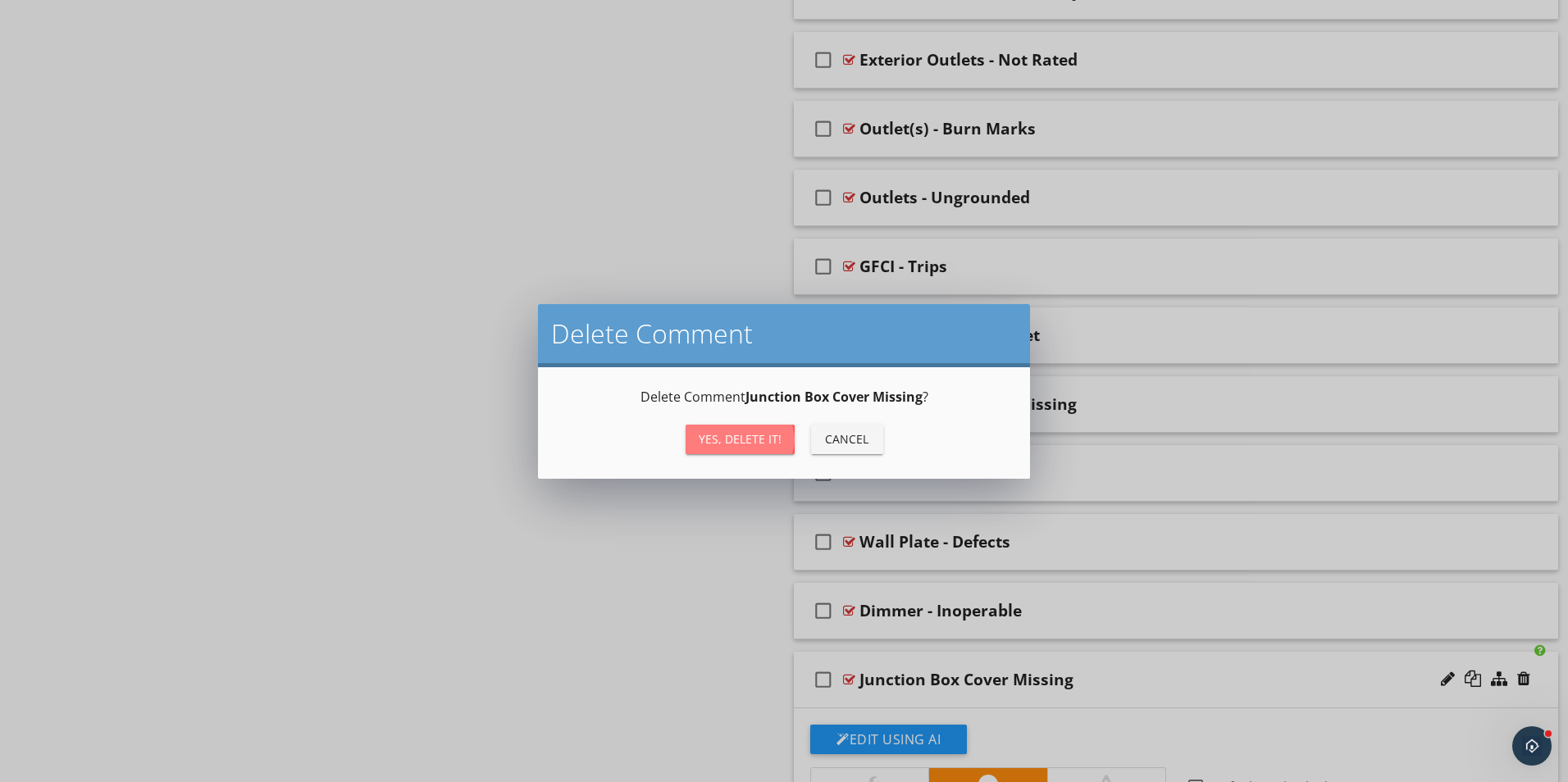
click at [753, 434] on div "Yes, Delete it!" at bounding box center [740, 439] width 82 height 17
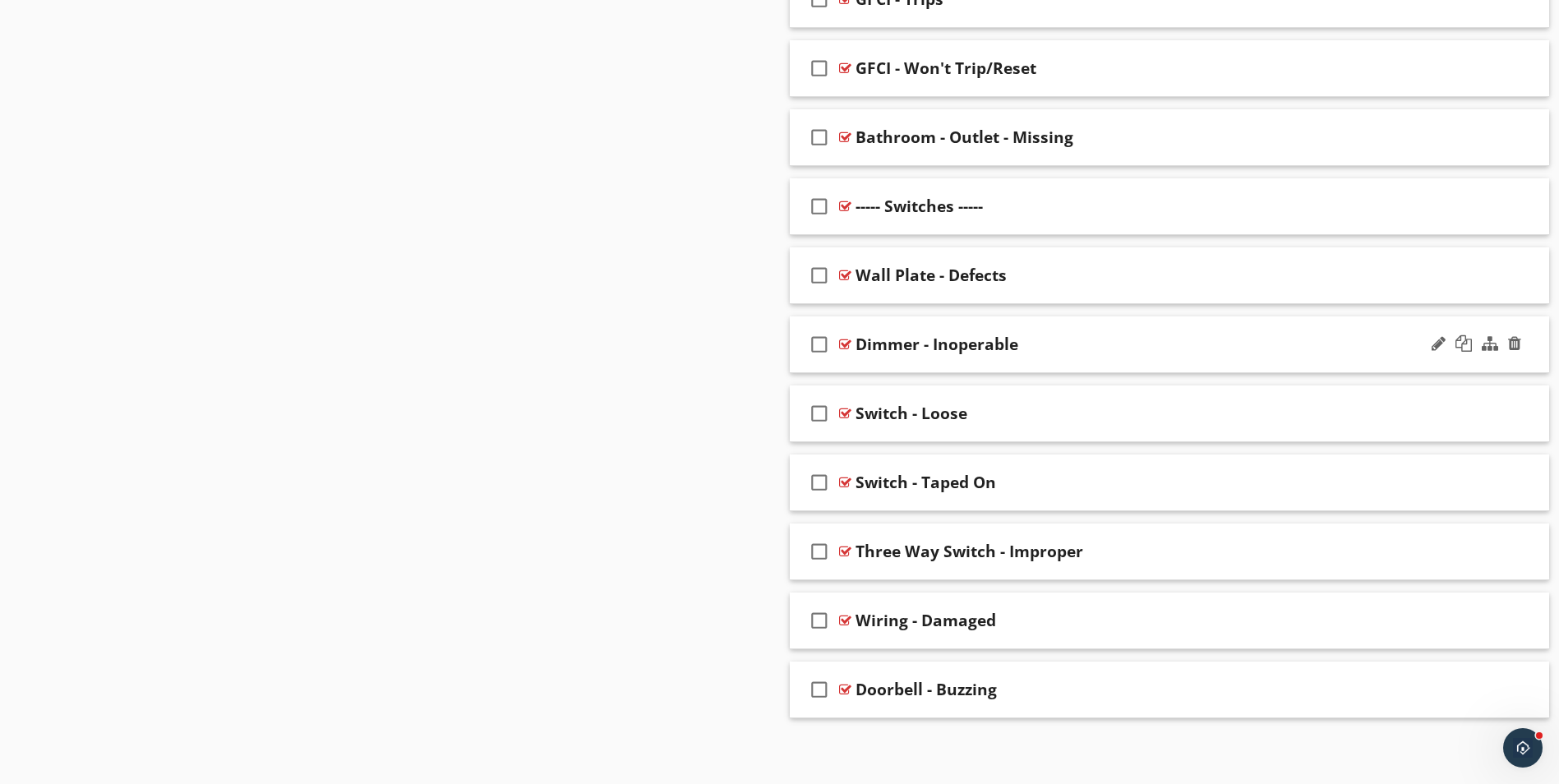
scroll to position [2816, 0]
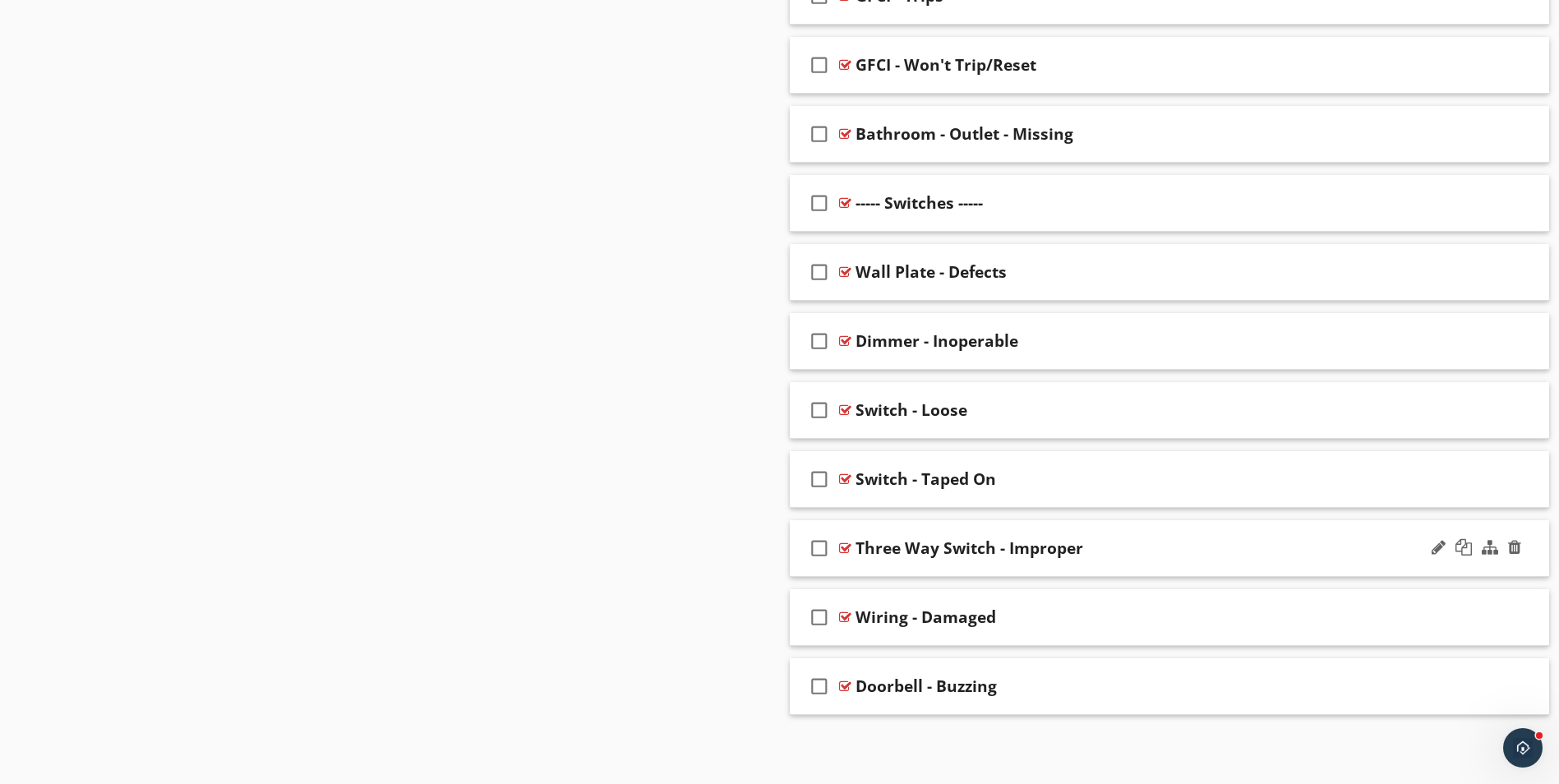
click at [1132, 558] on div "Three Way Switch - Improper" at bounding box center [1128, 548] width 545 height 20
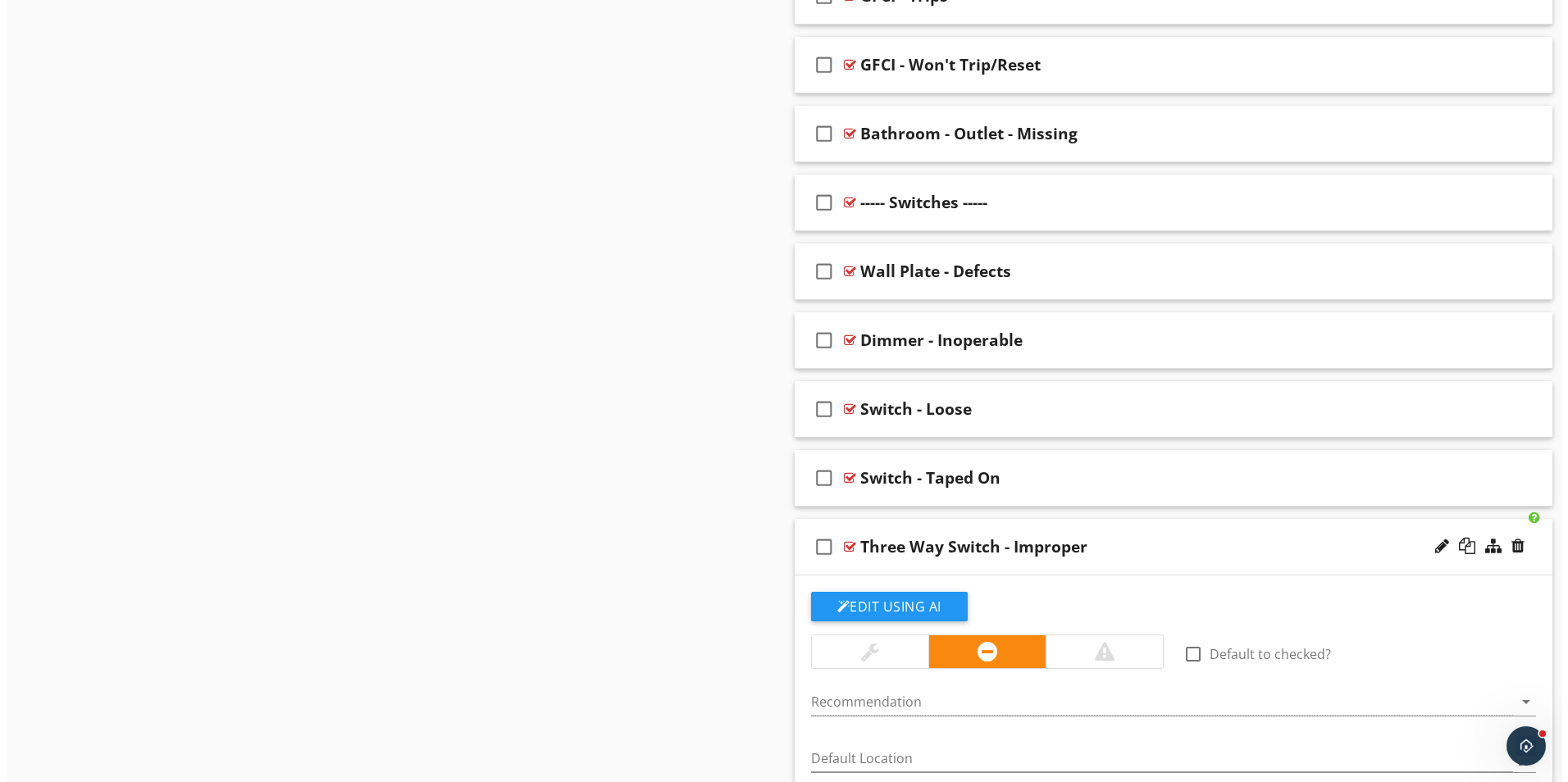
scroll to position [2973, 0]
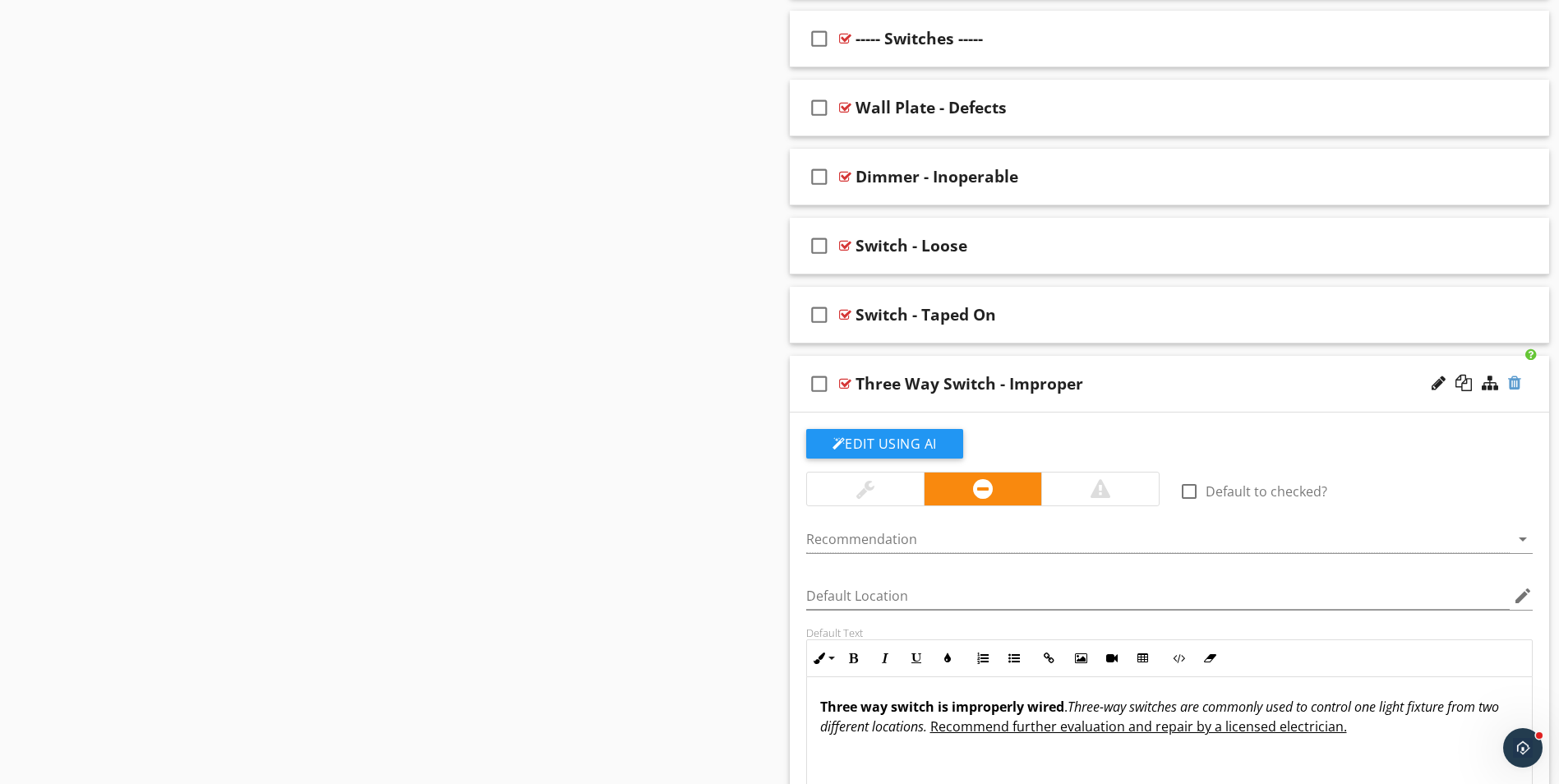
click at [1510, 383] on div at bounding box center [1514, 383] width 13 height 16
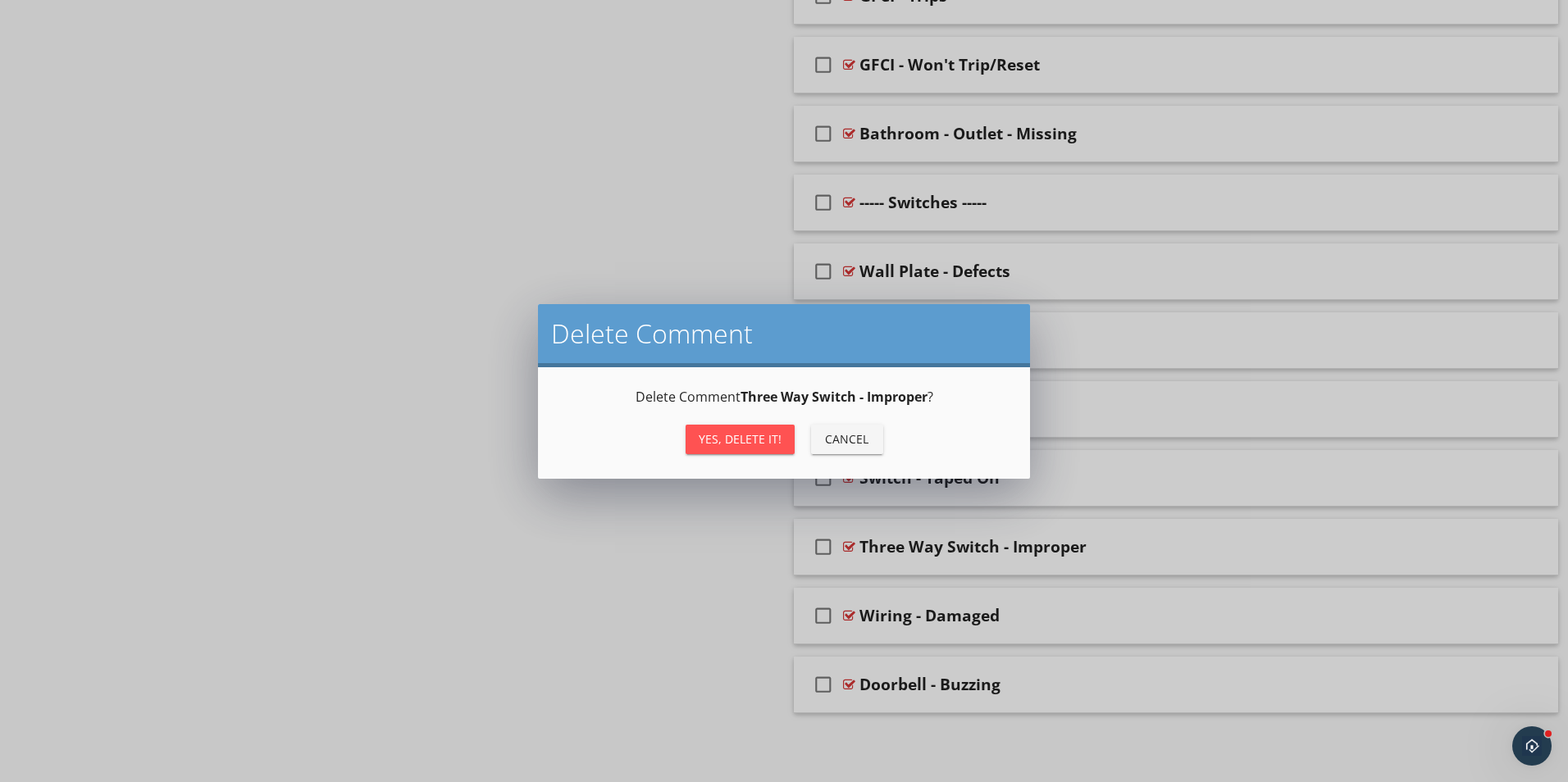
click at [738, 439] on div "Yes, Delete it!" at bounding box center [740, 439] width 82 height 17
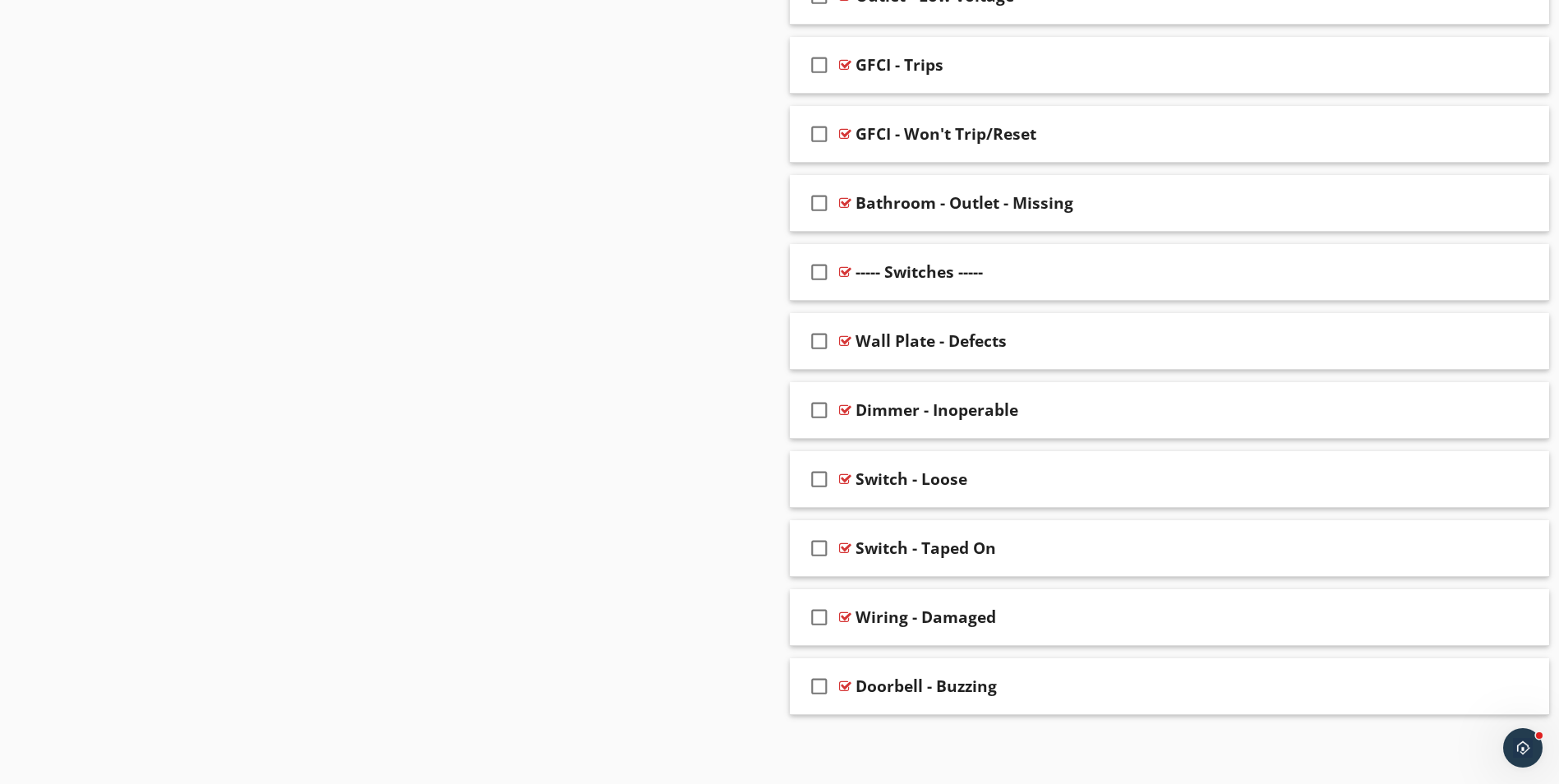
scroll to position [2747, 0]
click at [1063, 622] on div "Wiring - Damaged" at bounding box center [1128, 617] width 545 height 20
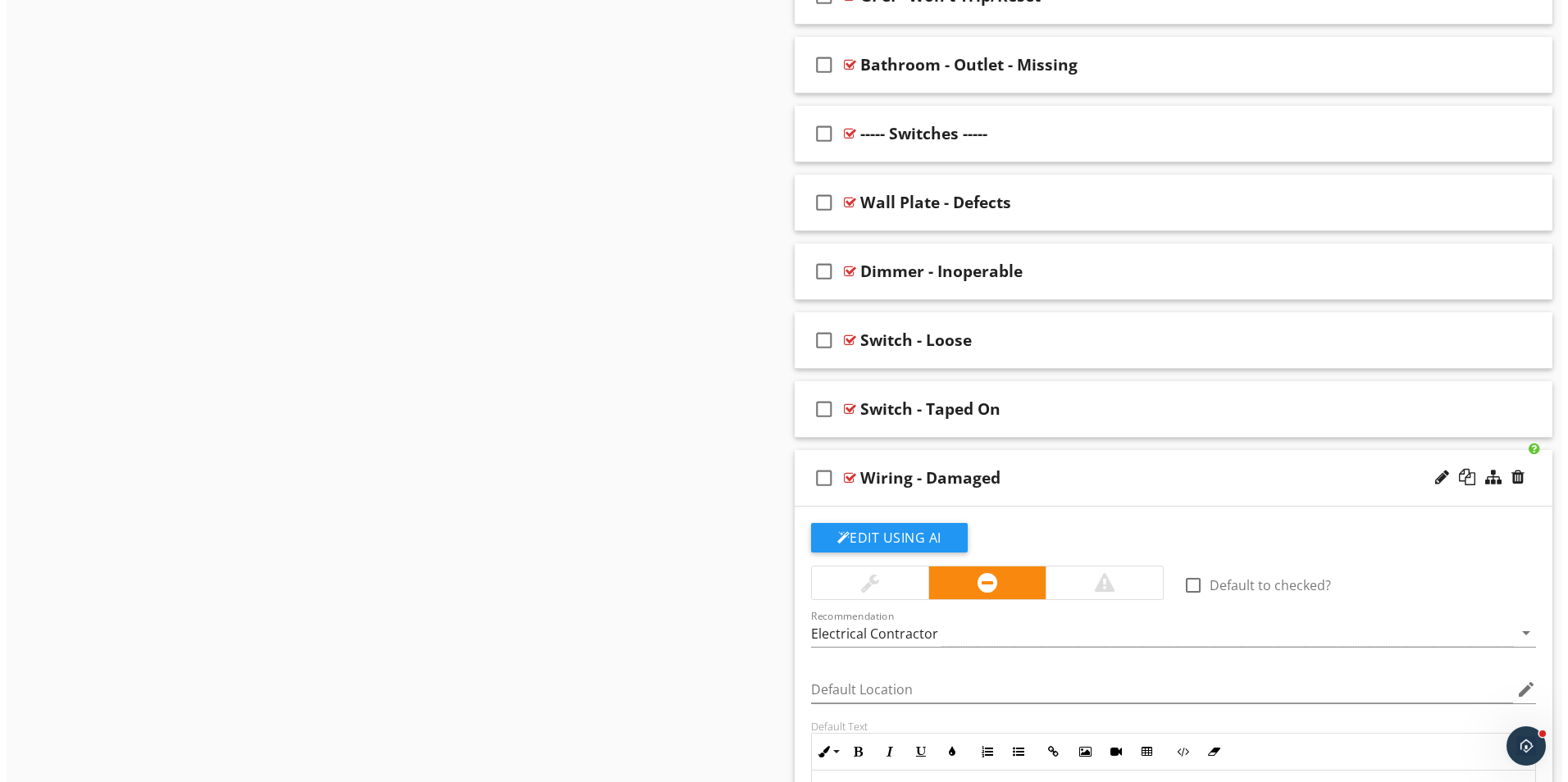
scroll to position [2973, 0]
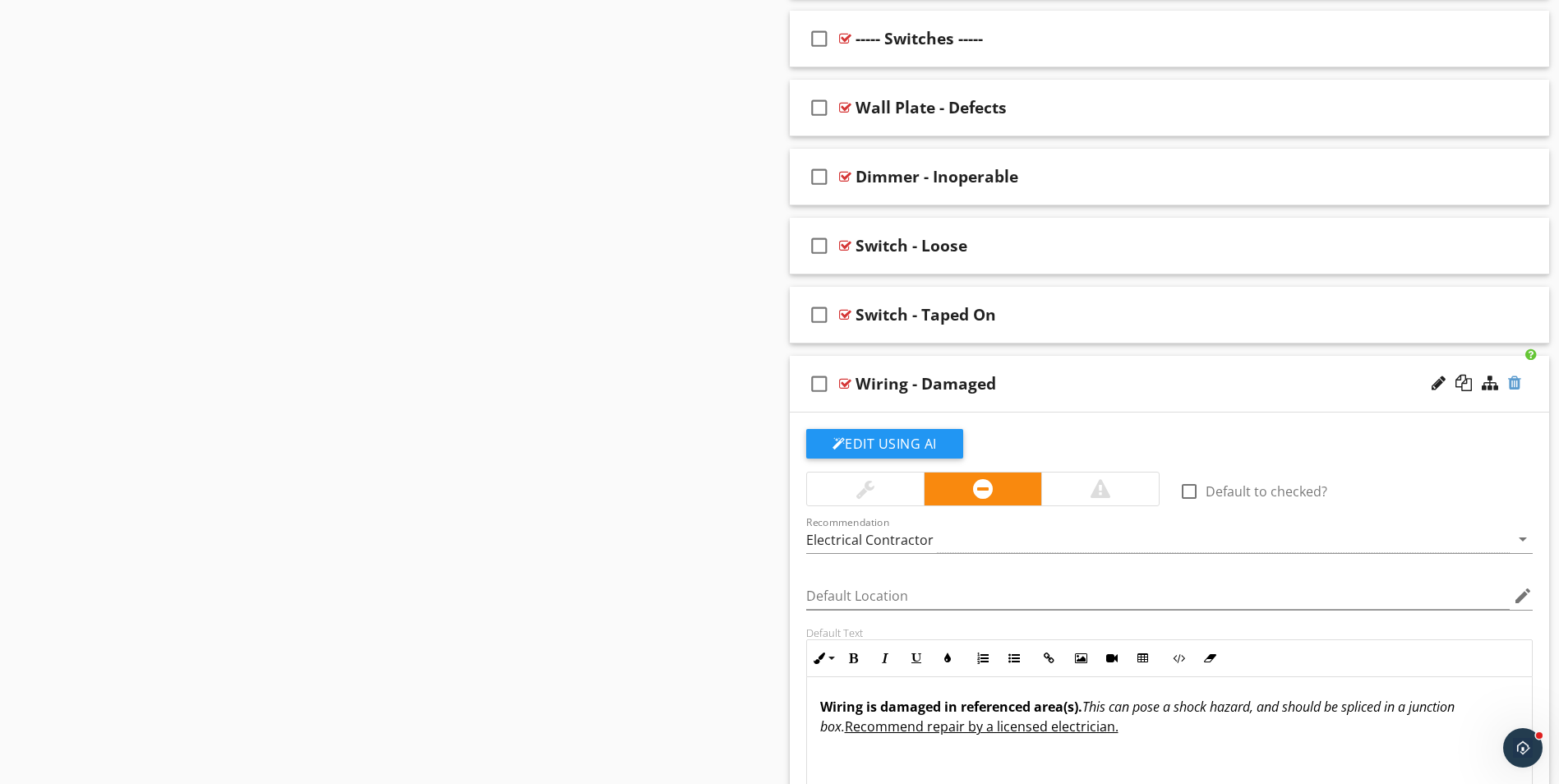
click at [1513, 380] on div at bounding box center [1514, 383] width 13 height 16
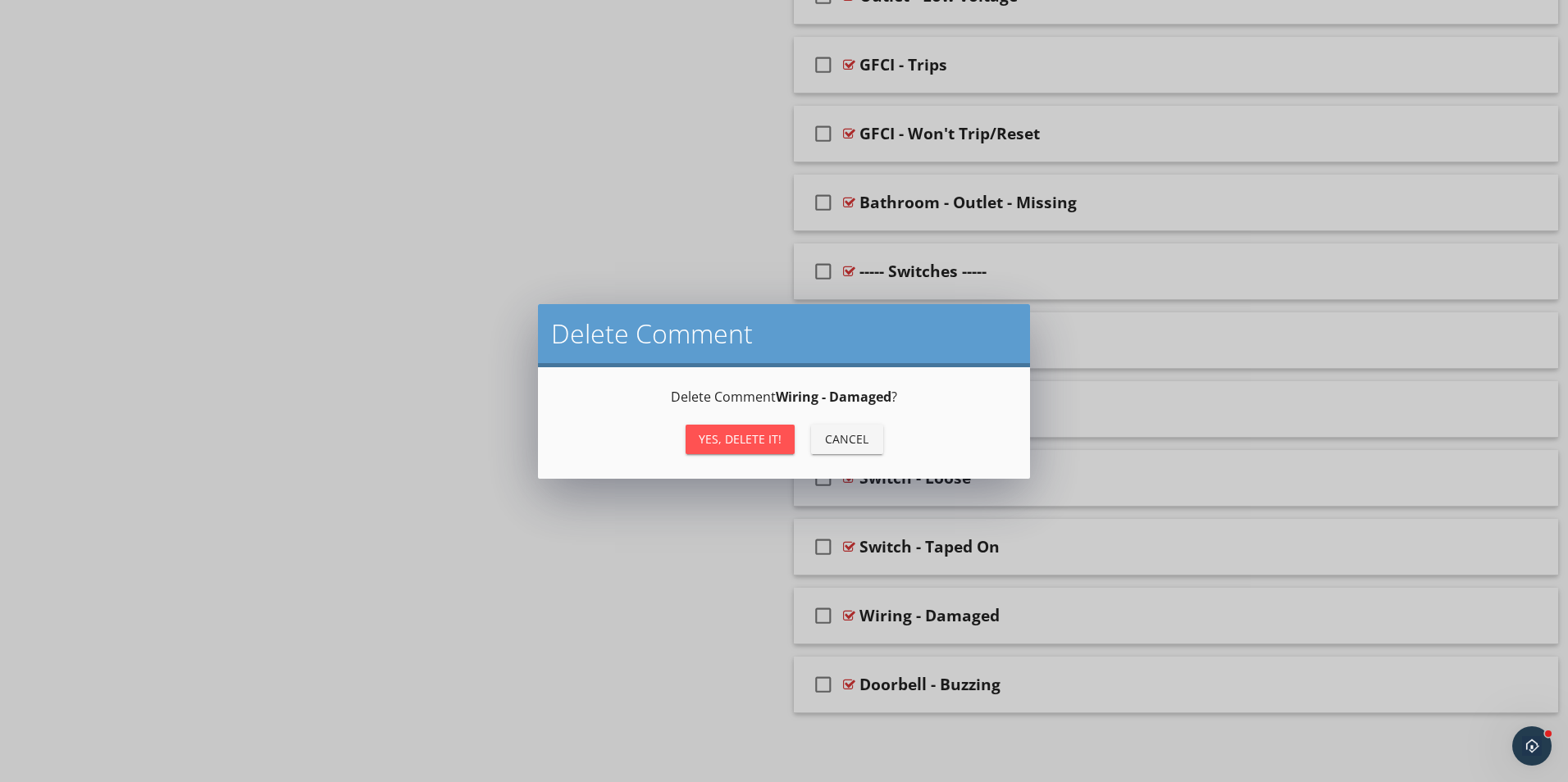
click at [730, 437] on div "Yes, Delete it!" at bounding box center [740, 439] width 82 height 17
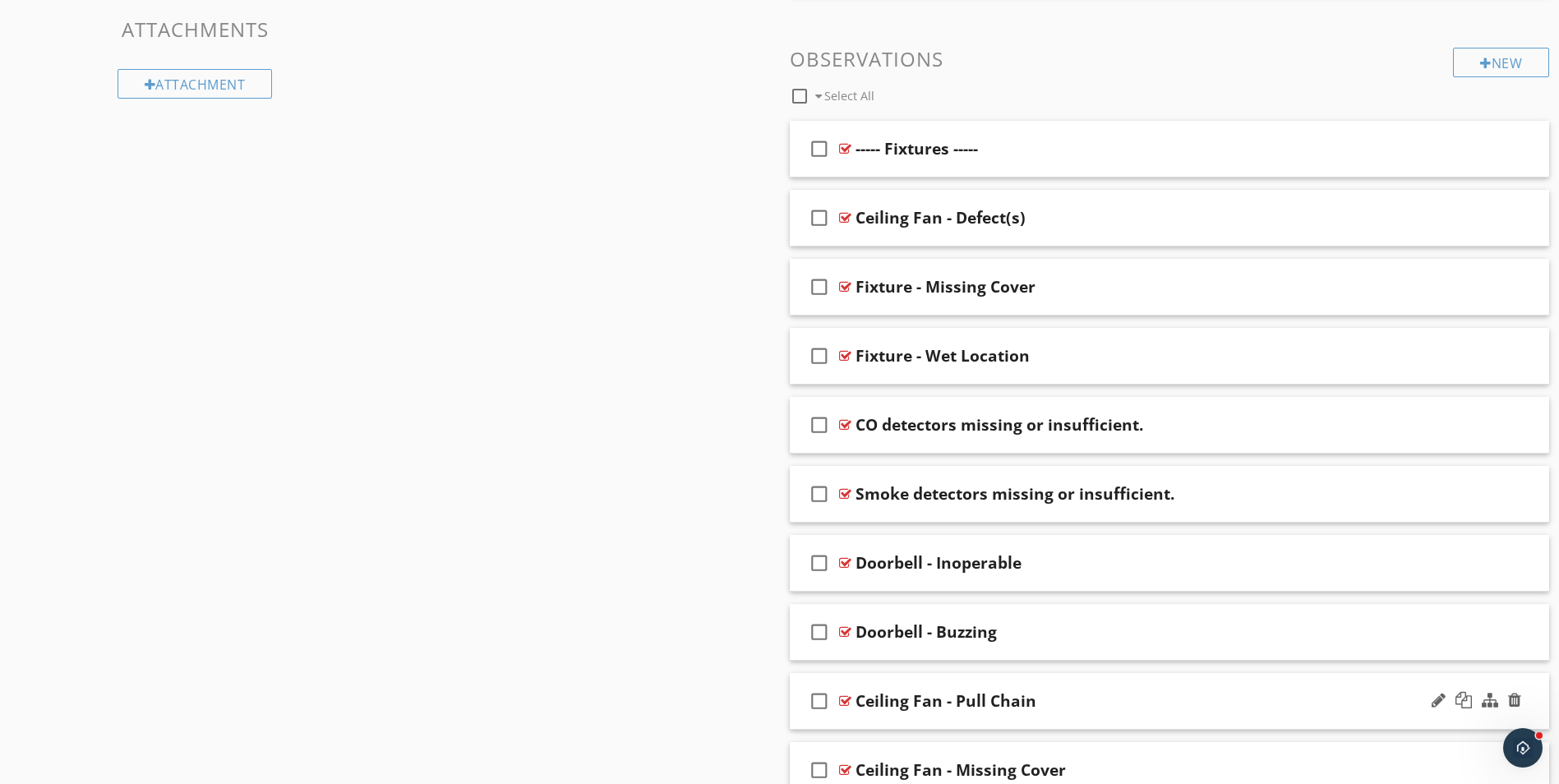
scroll to position [871, 0]
click at [1098, 223] on div "Ceiling Fan - Defect(s)" at bounding box center [1128, 216] width 545 height 20
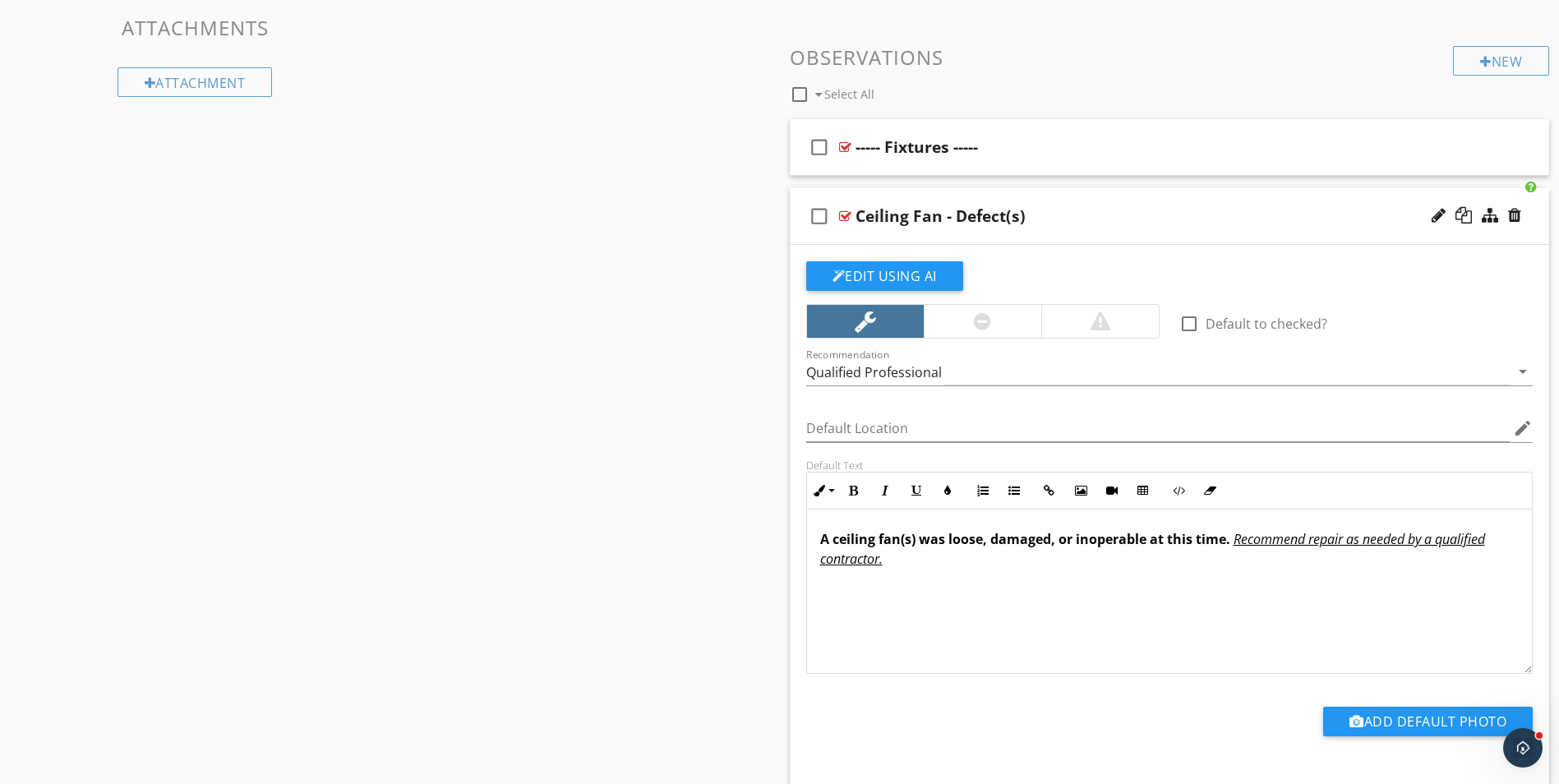
click at [1098, 223] on div "Ceiling Fan - Defect(s)" at bounding box center [1128, 216] width 545 height 20
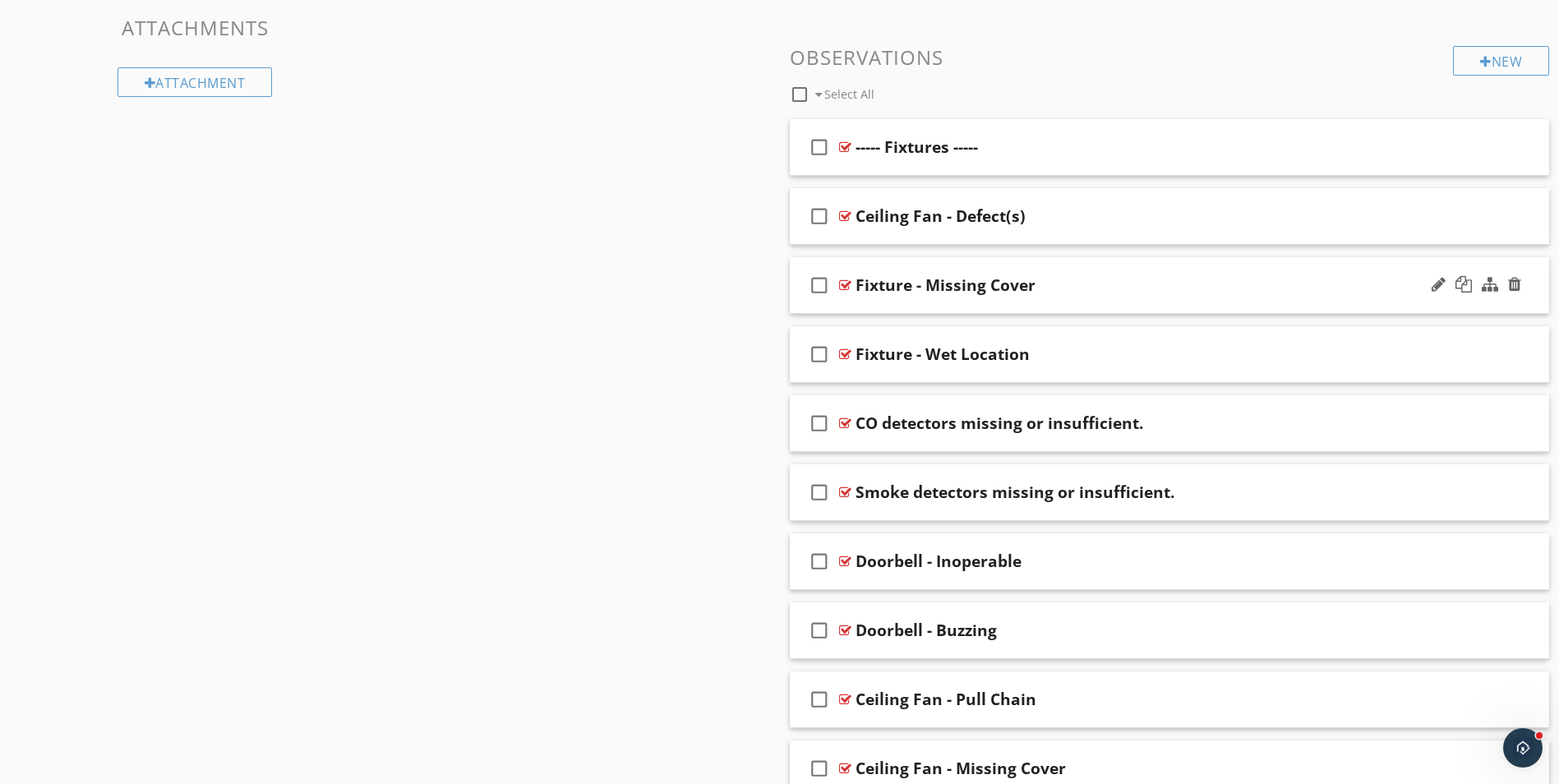
click at [1091, 291] on div "Fixture - Missing Cover" at bounding box center [1128, 285] width 545 height 20
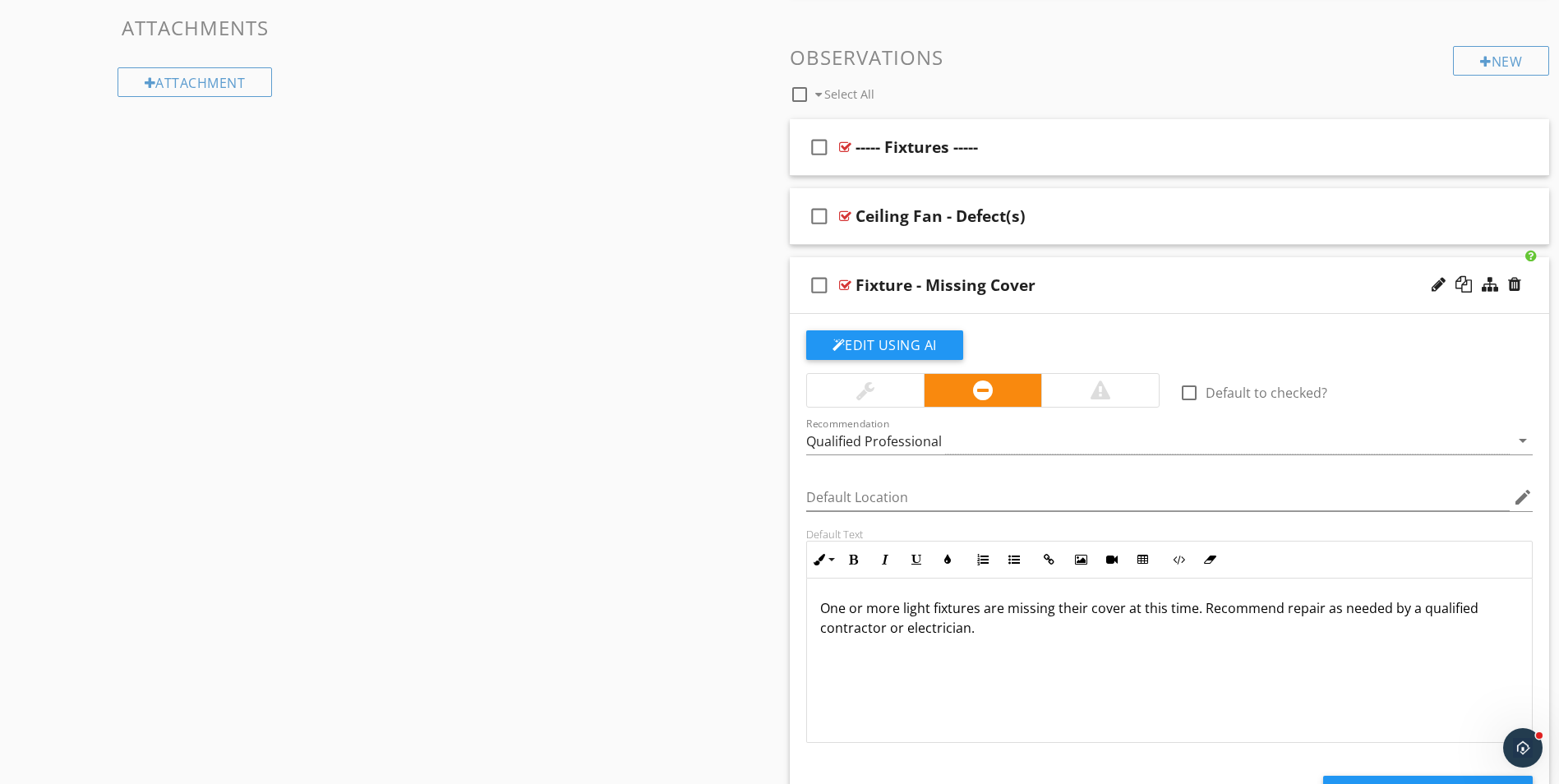
click at [1091, 291] on div "Fixture - Missing Cover" at bounding box center [1128, 285] width 545 height 20
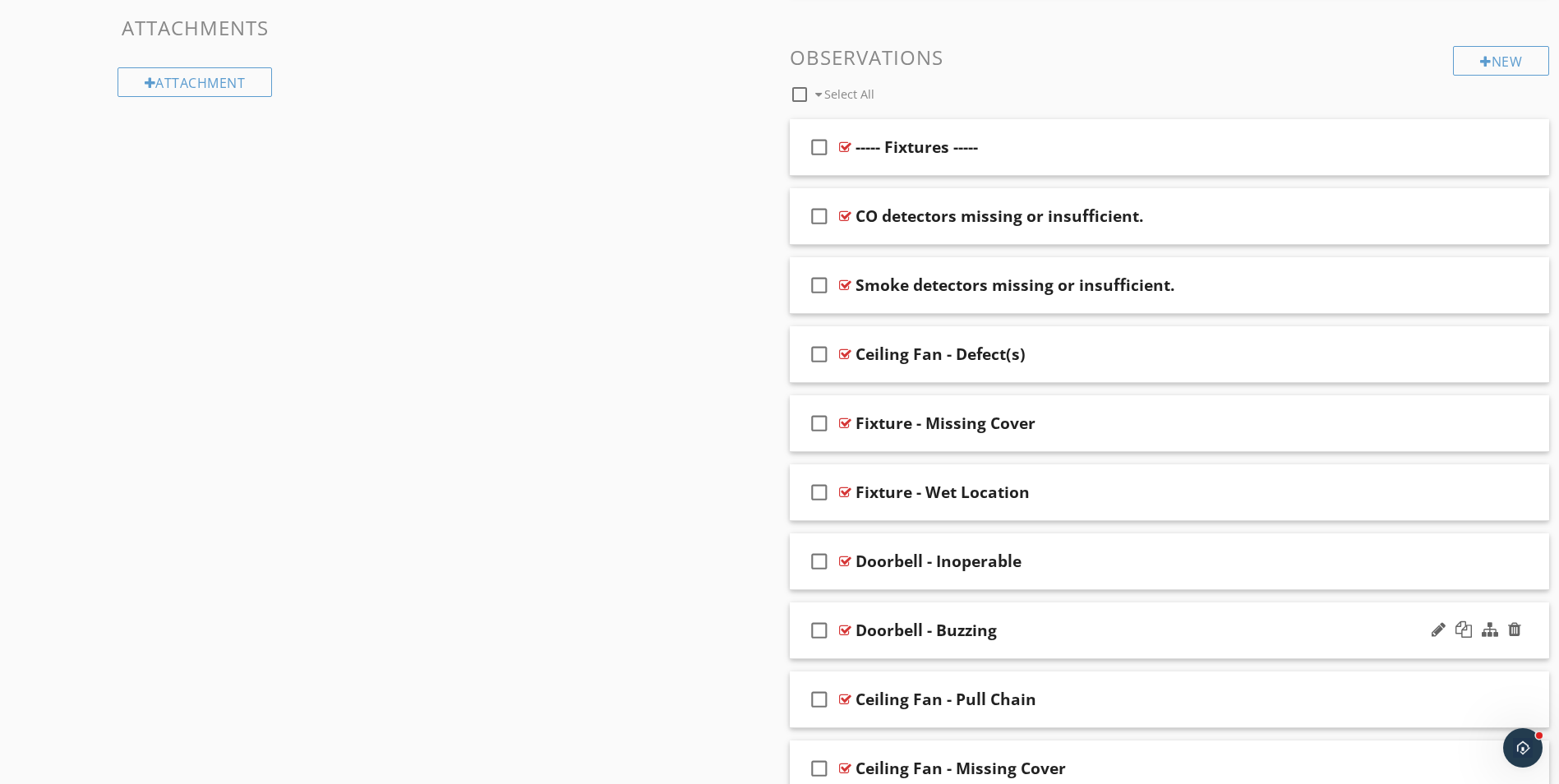
click at [1035, 638] on div "Doorbell - Buzzing" at bounding box center [1128, 630] width 545 height 20
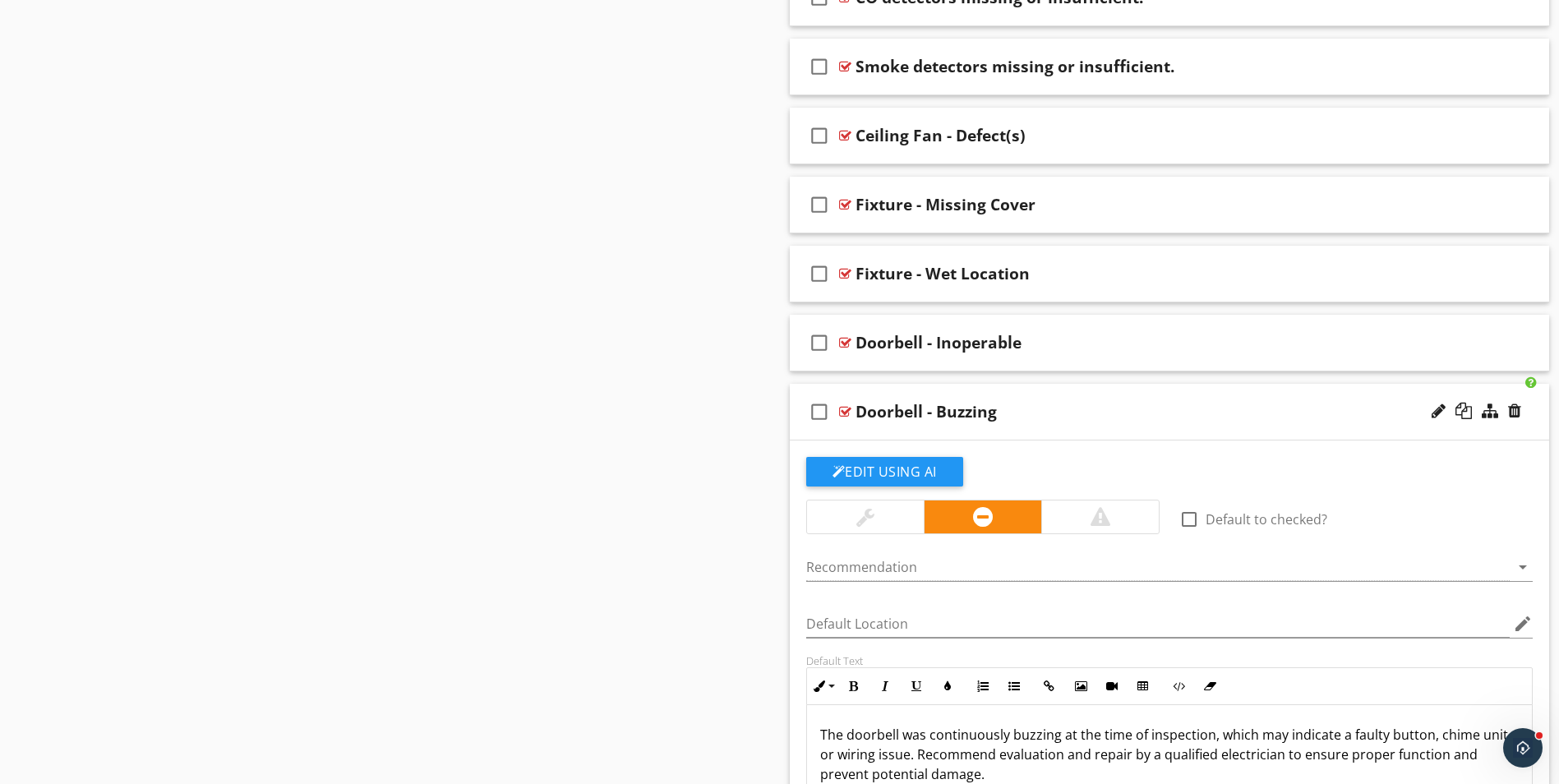
scroll to position [1117, 0]
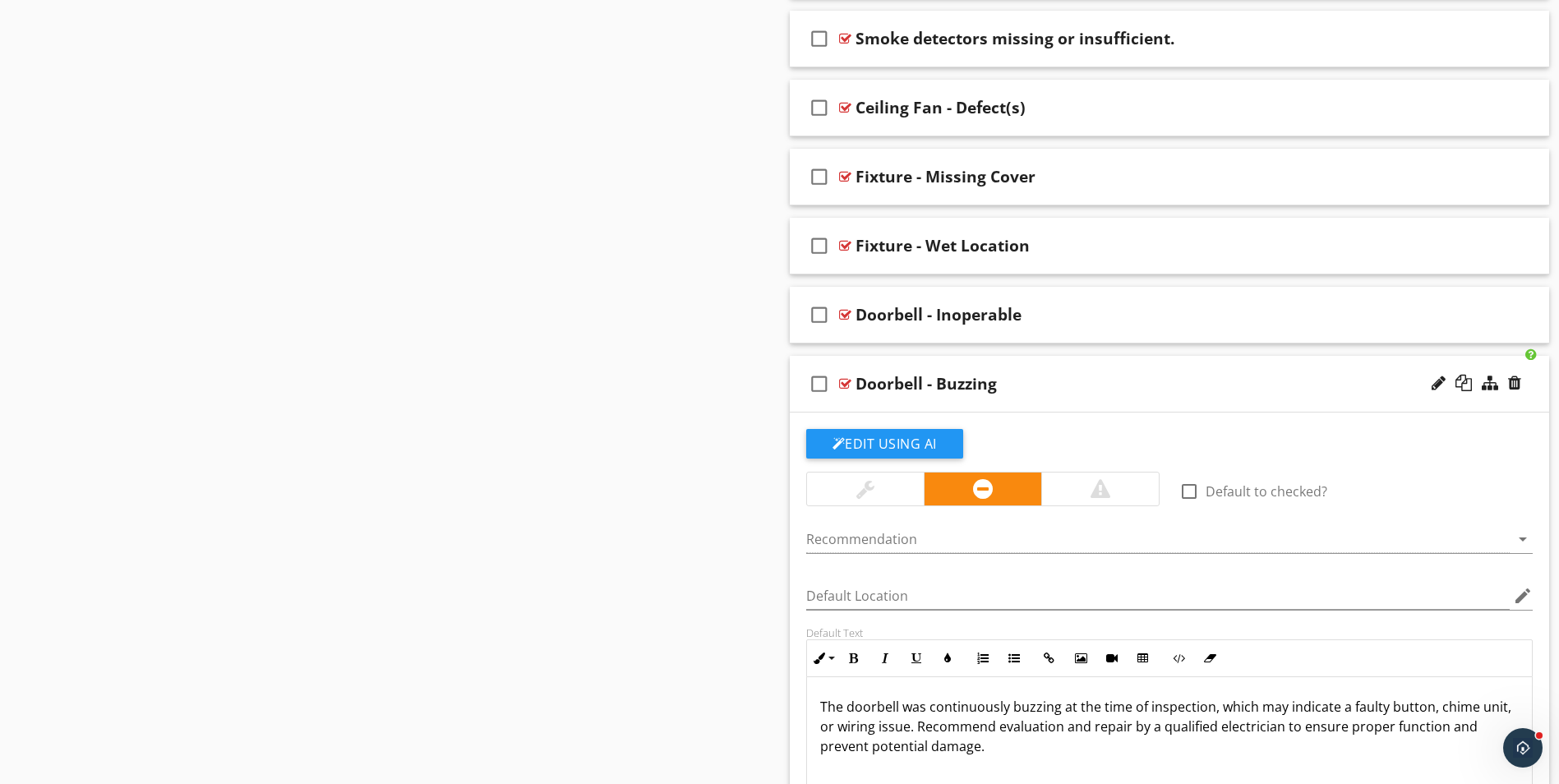
click at [1117, 378] on div "Doorbell - Buzzing" at bounding box center [1128, 383] width 545 height 20
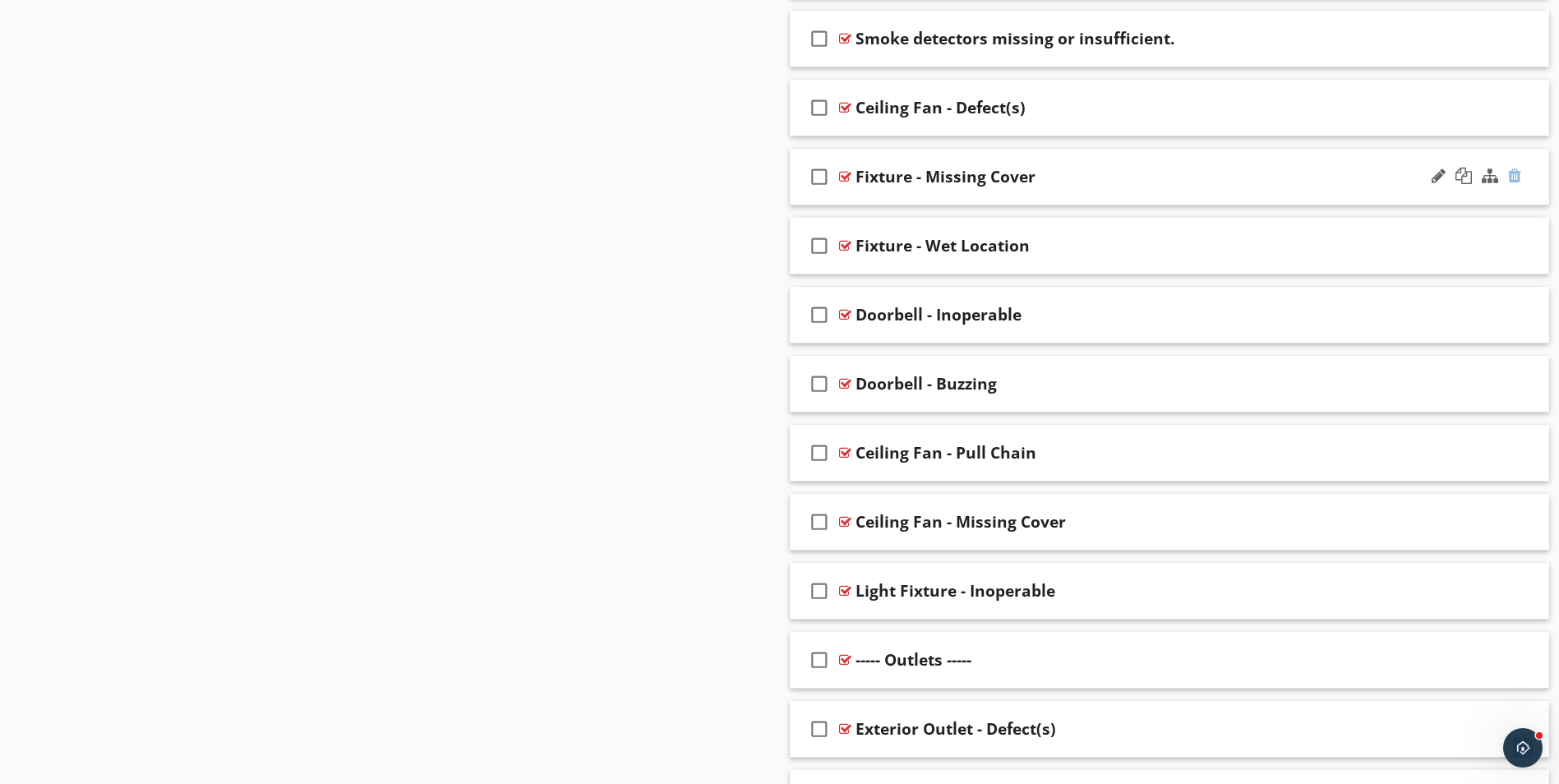
click at [1520, 175] on div at bounding box center [1514, 176] width 13 height 16
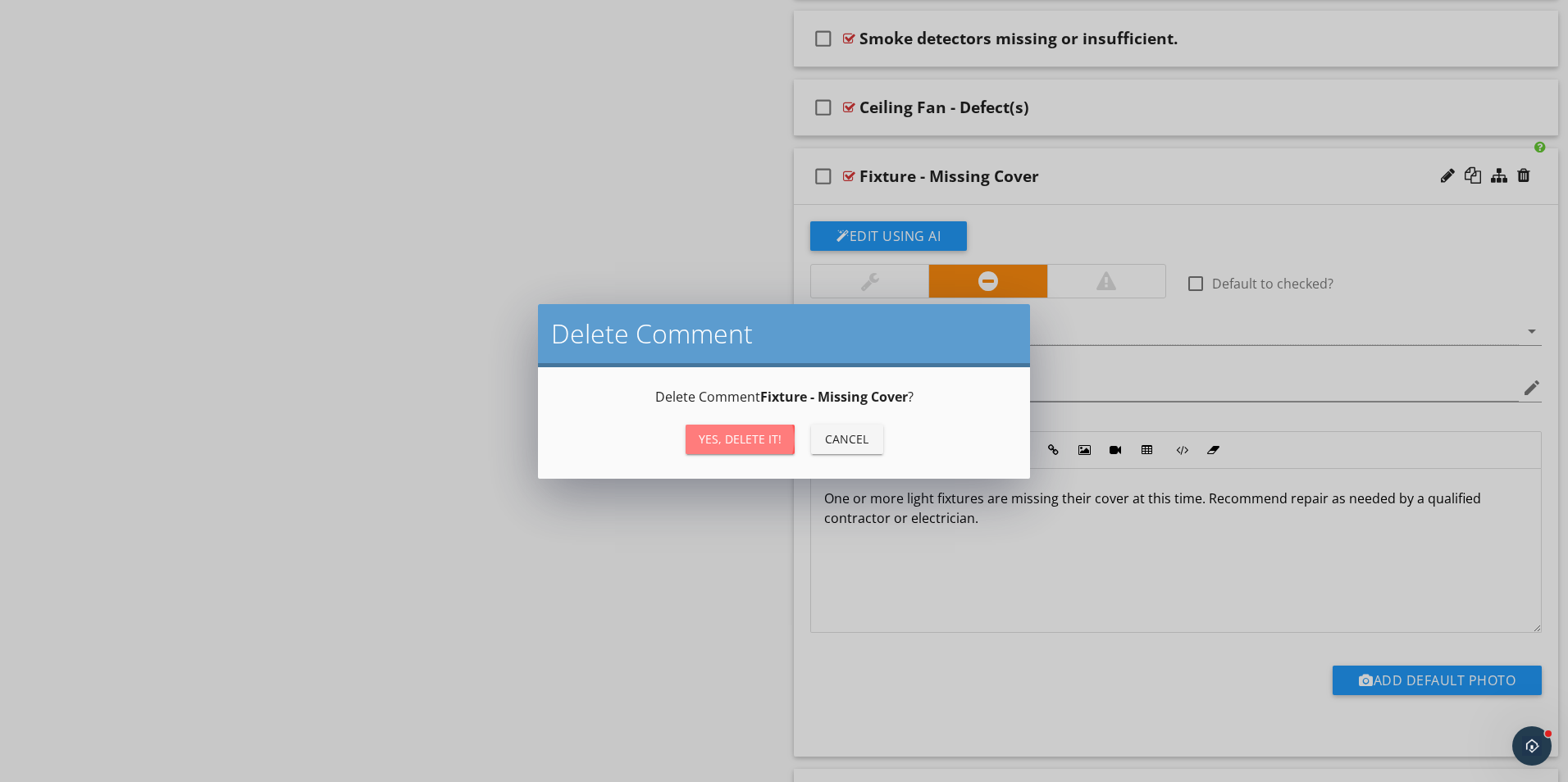
click at [724, 445] on div "Yes, Delete it!" at bounding box center [740, 439] width 82 height 17
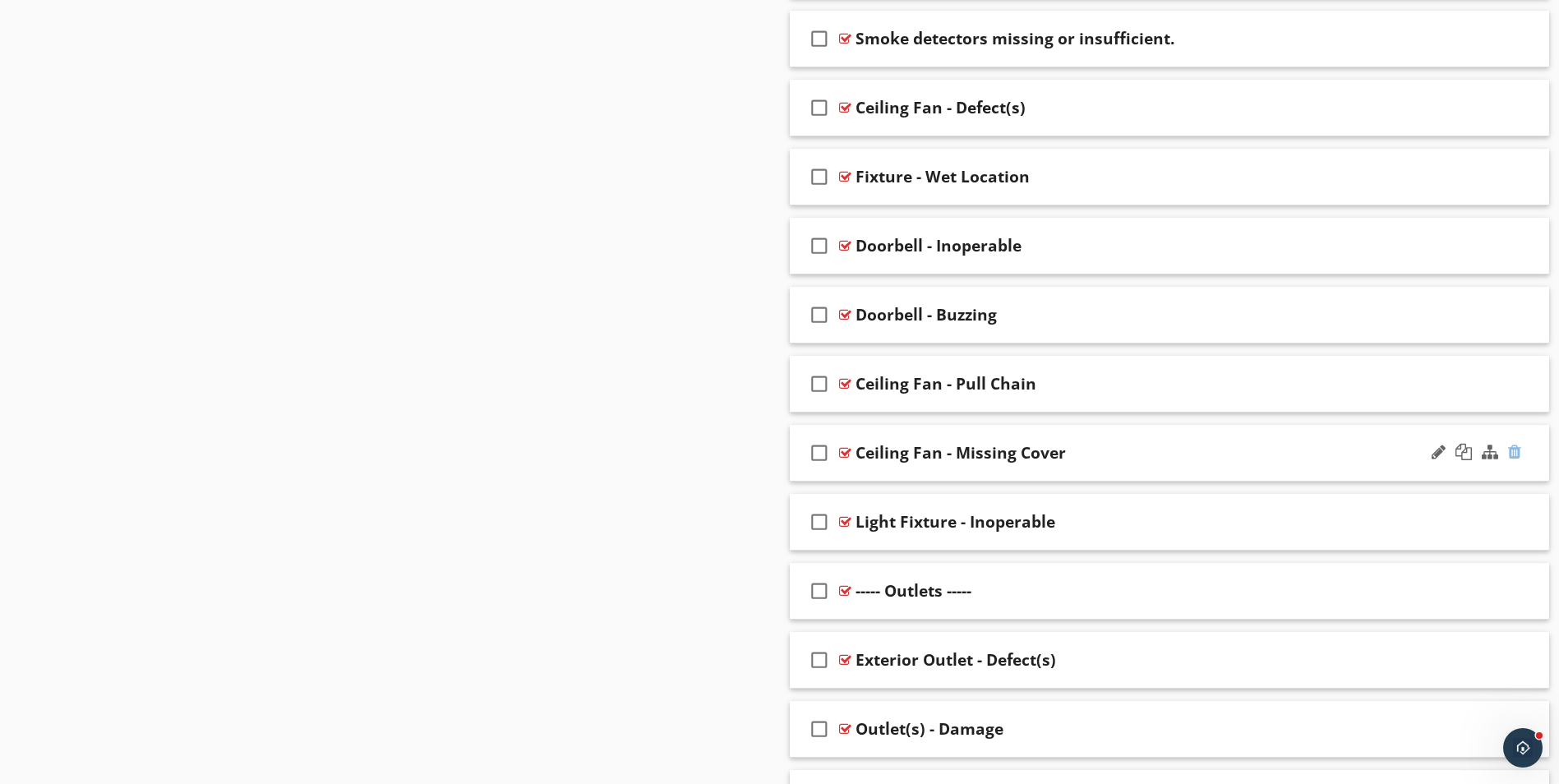
click at [1512, 448] on div at bounding box center [1514, 452] width 13 height 16
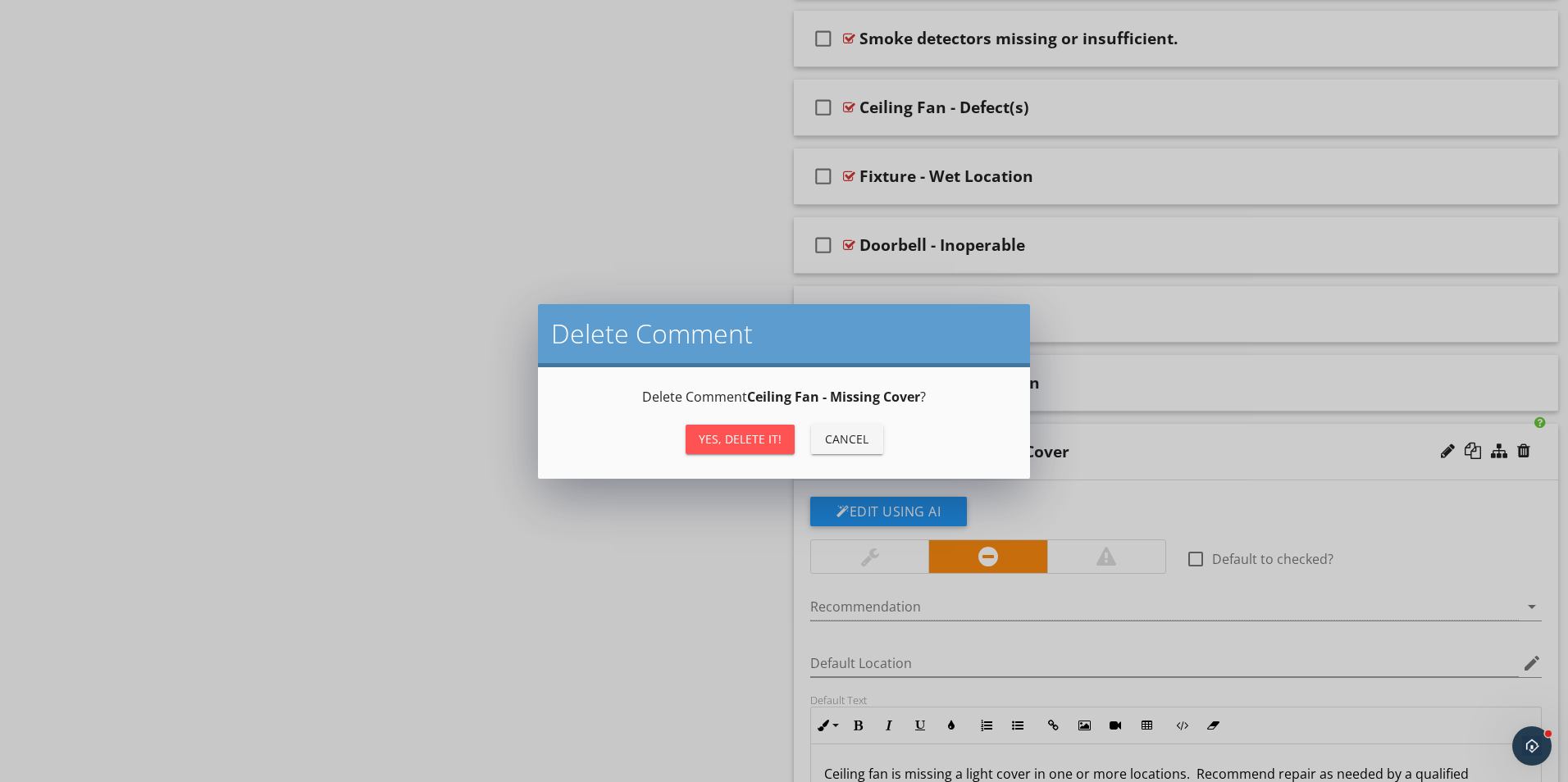
click at [727, 436] on div "Yes, Delete it!" at bounding box center [740, 439] width 82 height 17
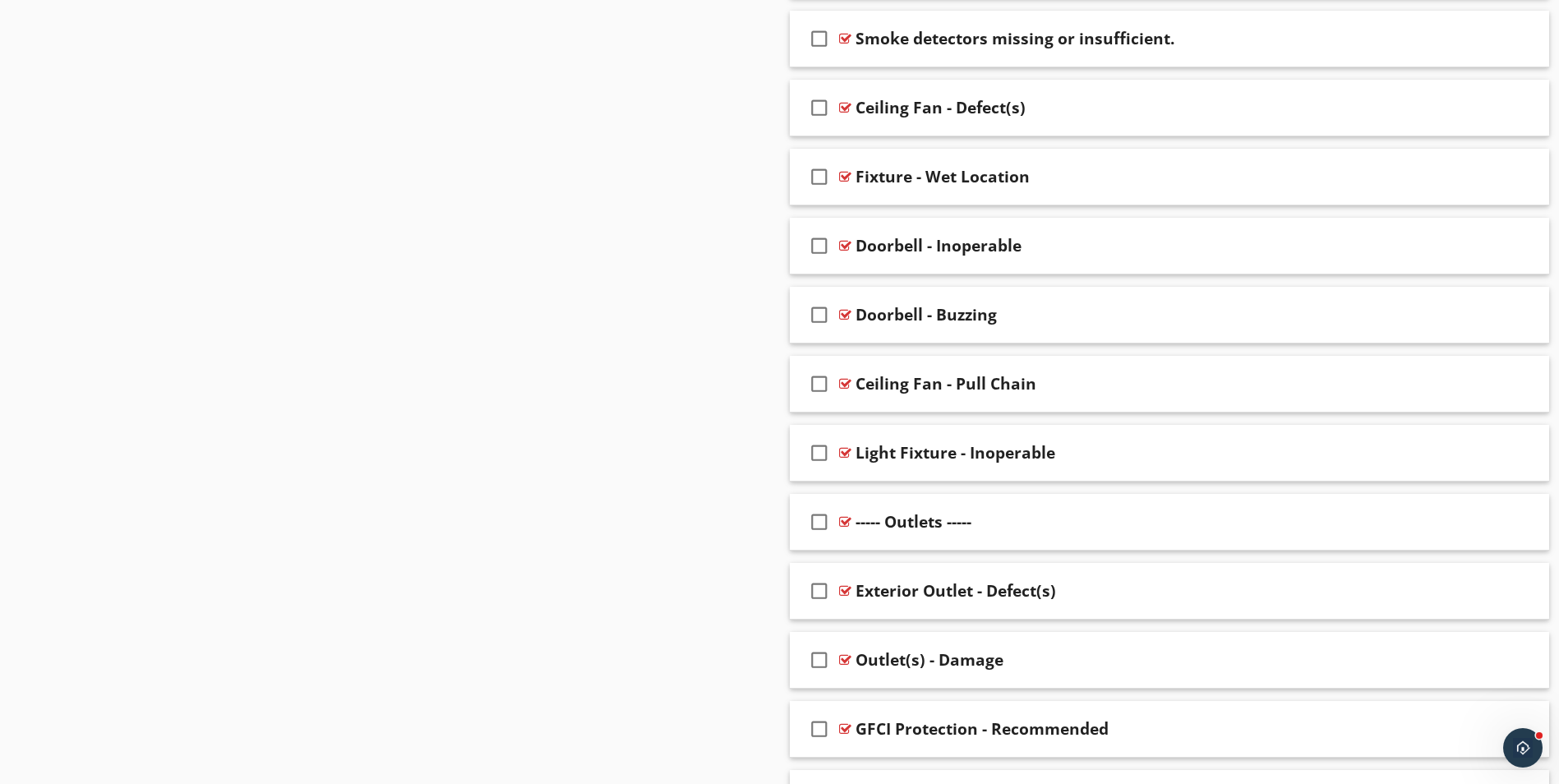
scroll to position [871, 0]
